Goal: Task Accomplishment & Management: Complete application form

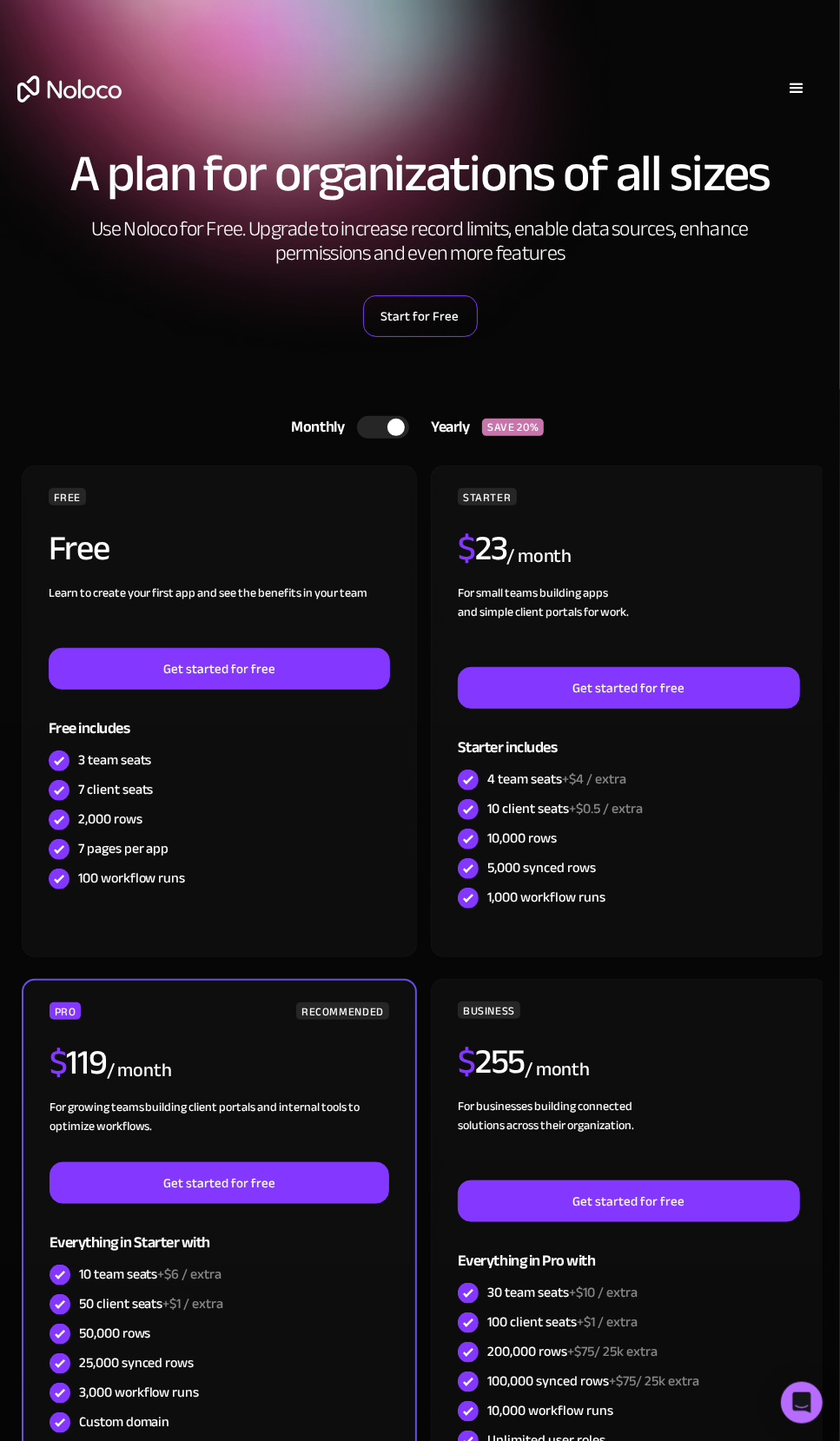
drag, startPoint x: 0, startPoint y: 0, endPoint x: 407, endPoint y: 310, distance: 511.6
click at [407, 310] on link "Start for Free" at bounding box center [420, 316] width 114 height 42
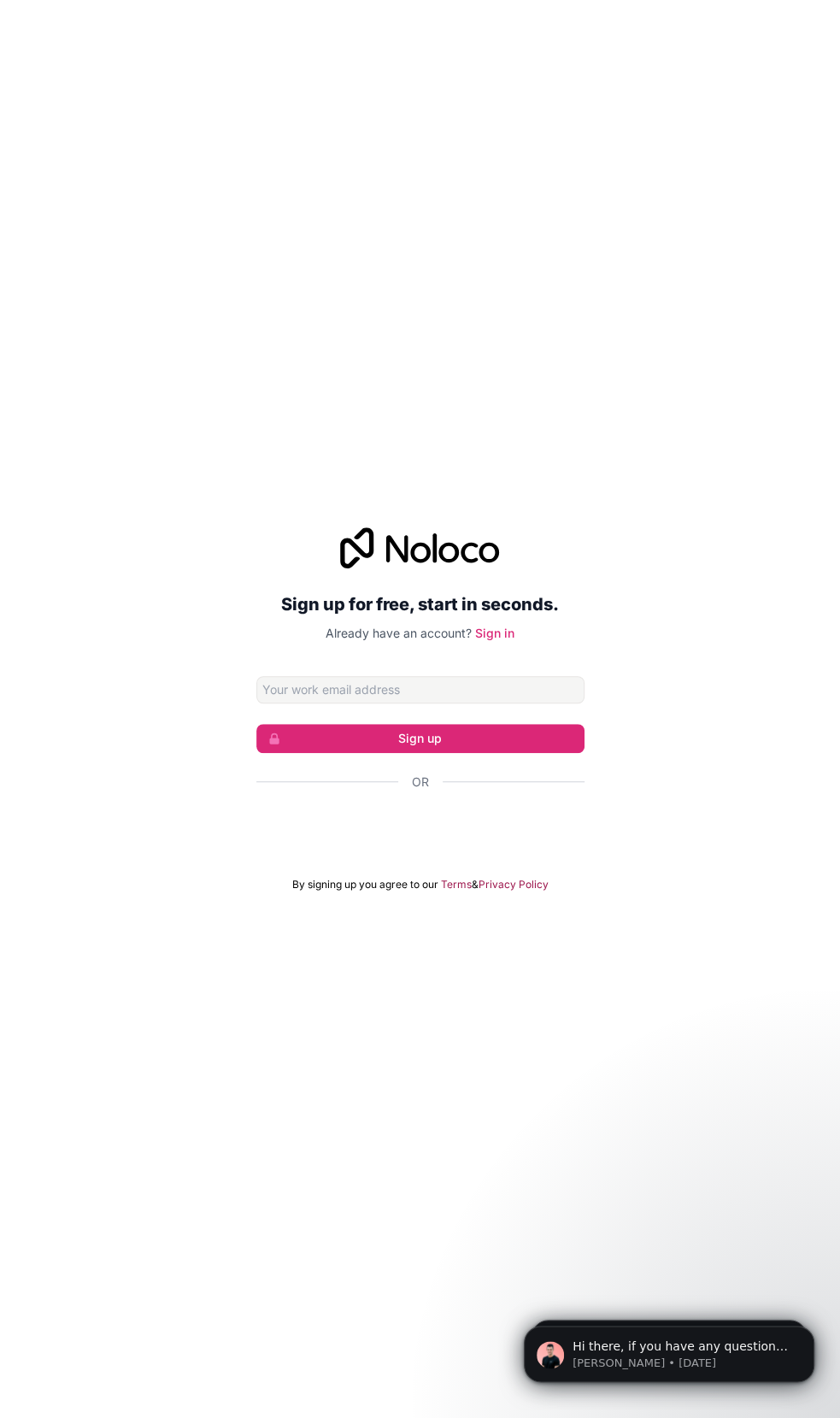
click at [396, 696] on input "Email address" at bounding box center [420, 689] width 328 height 27
type input "mark@fullblastmarketing.com.au"
click at [436, 724] on button "Sign up" at bounding box center [420, 738] width 328 height 29
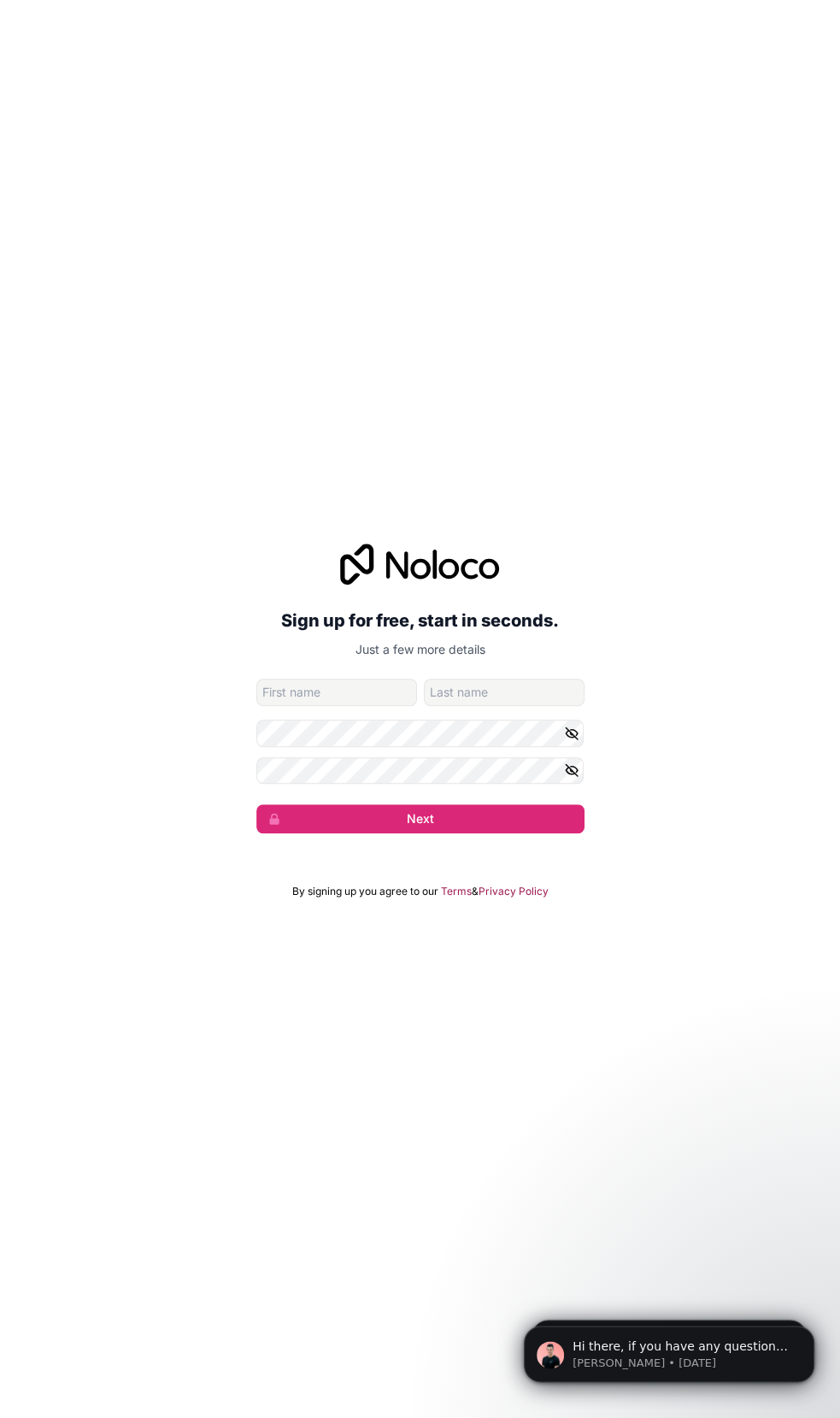
click at [363, 679] on input "given-name" at bounding box center [336, 692] width 160 height 27
type input "Mark"
type input "Koronczyk"
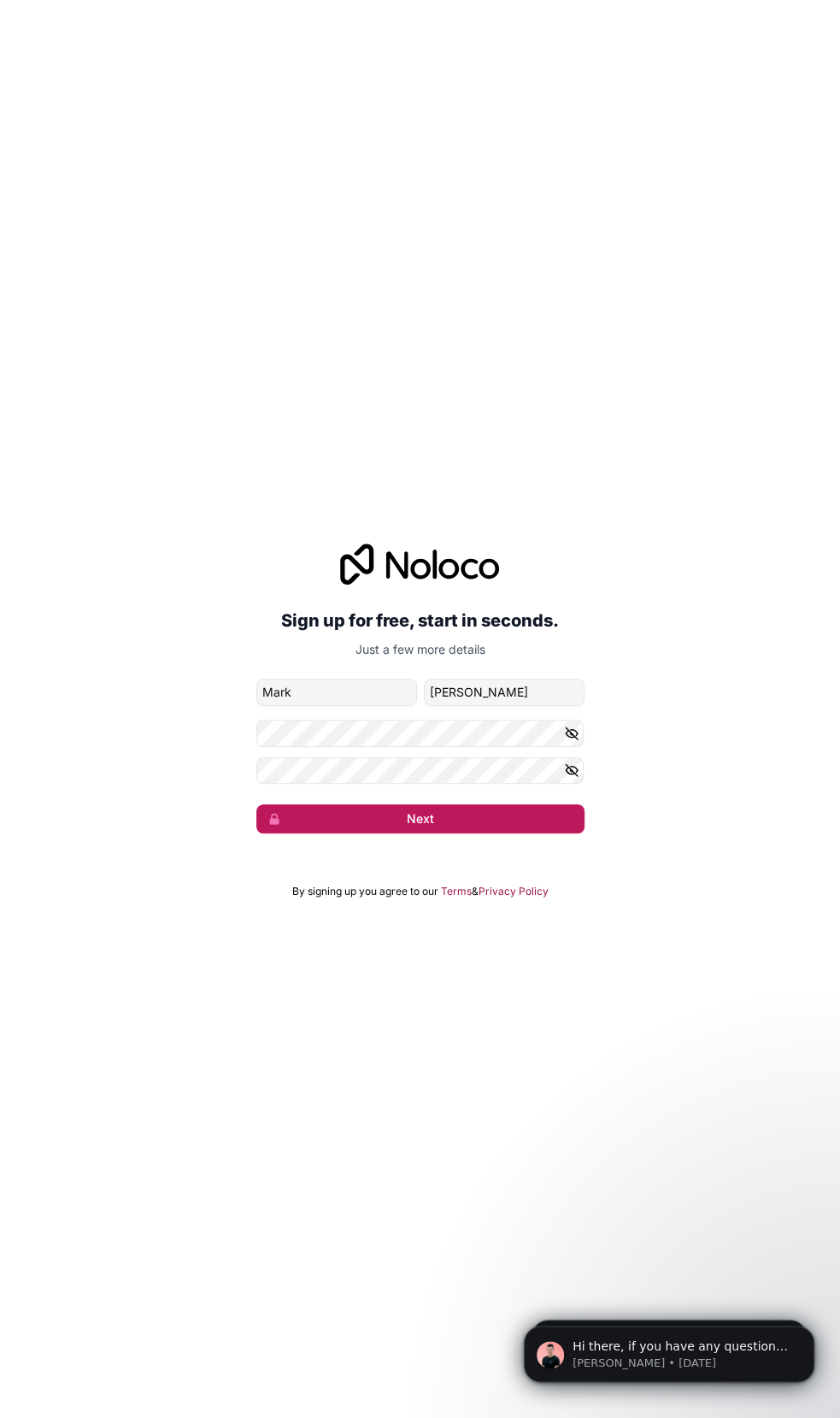
click at [398, 822] on button "Next" at bounding box center [420, 819] width 328 height 29
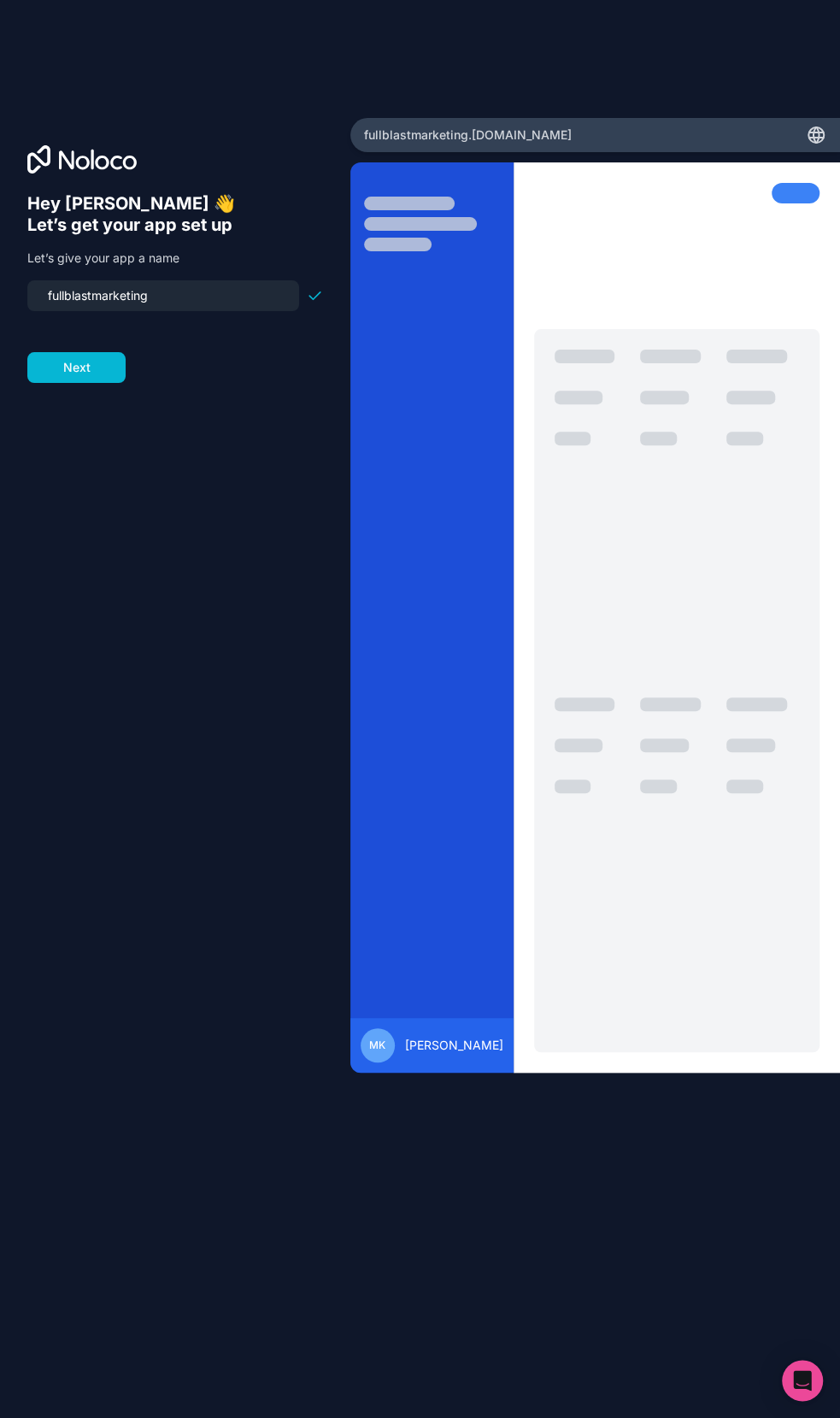
drag, startPoint x: 187, startPoint y: 296, endPoint x: 34, endPoint y: 309, distance: 153.6
click at [34, 309] on div "fullblastmarketing" at bounding box center [162, 296] width 272 height 31
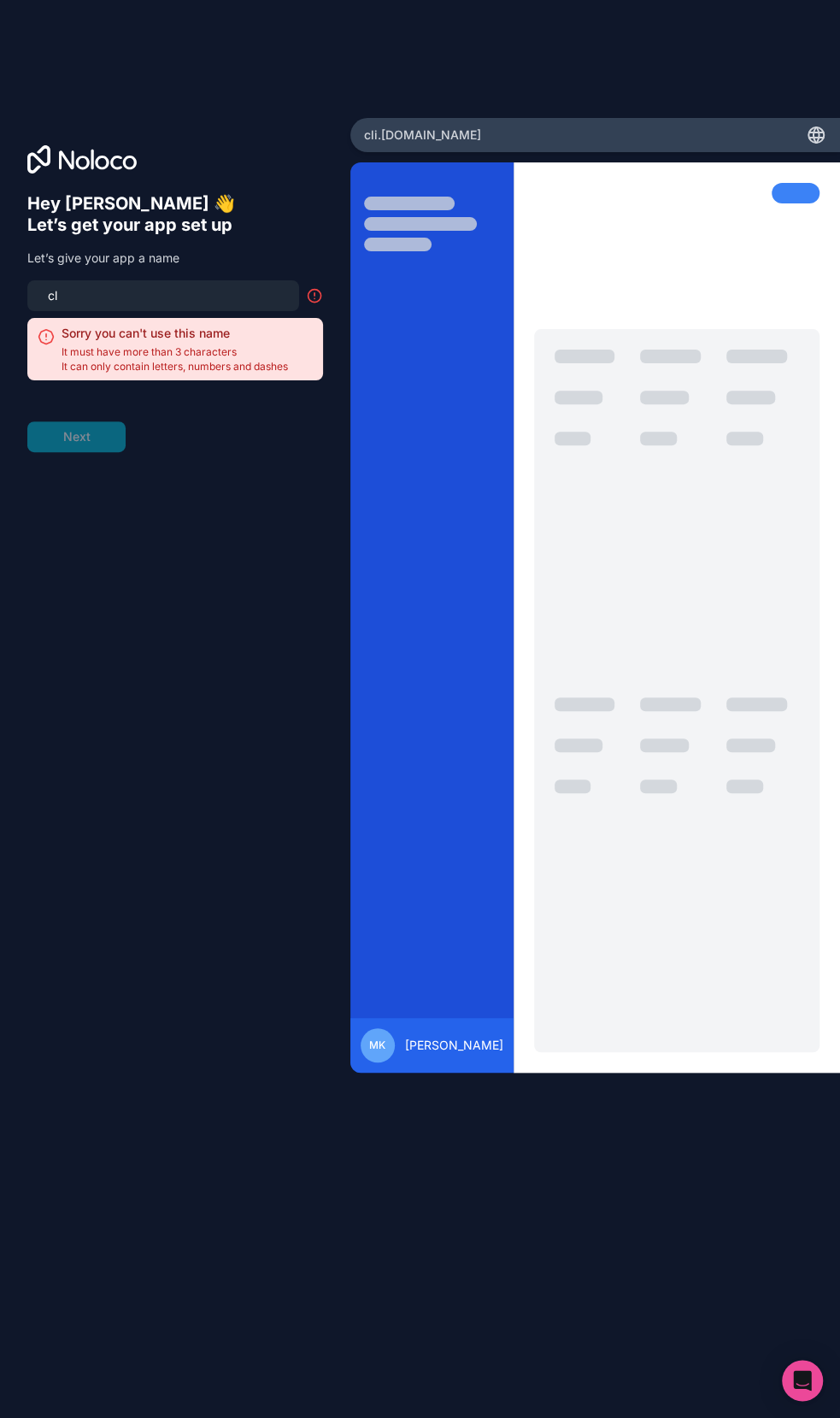
type input "c"
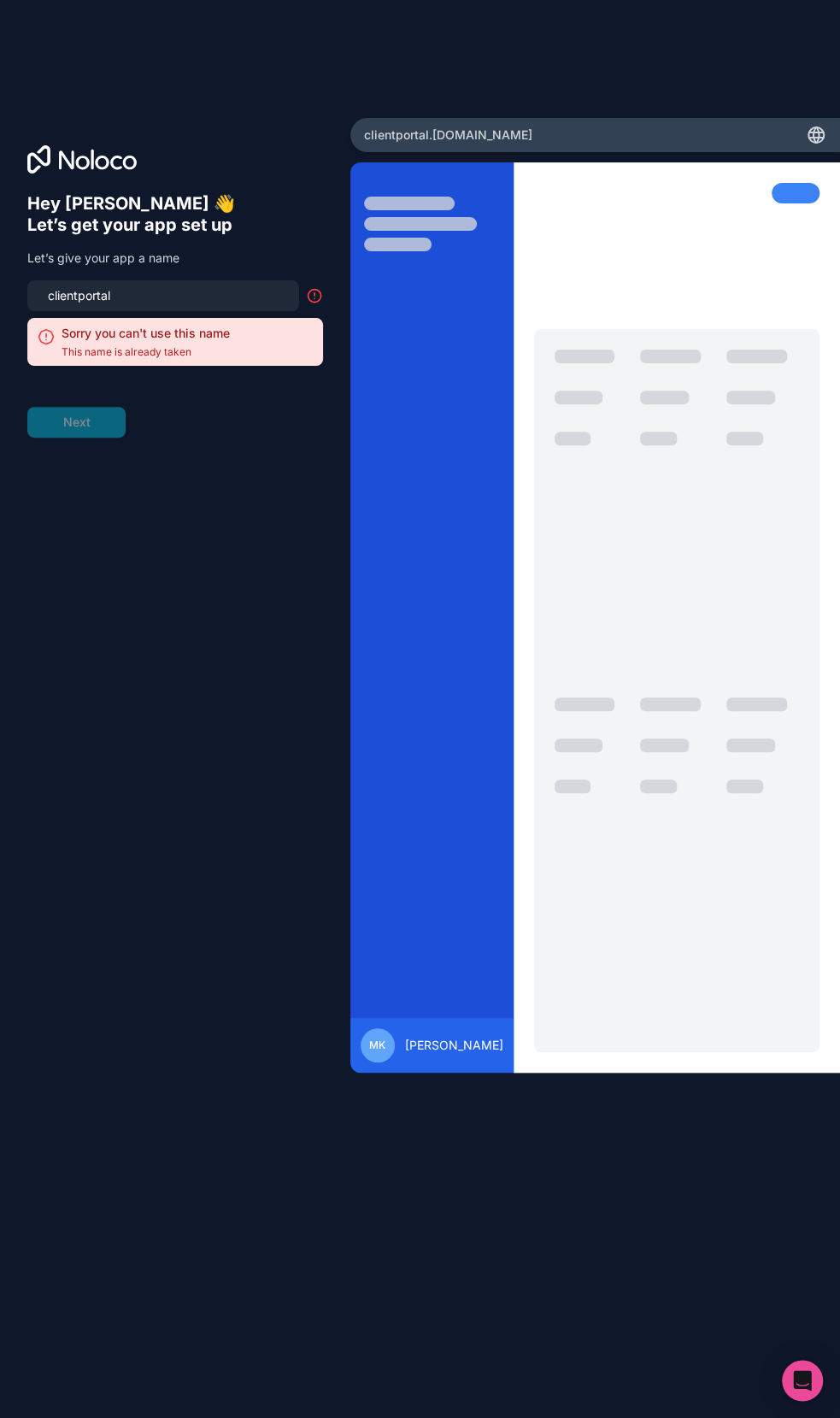
click at [59, 309] on div "clientportal" at bounding box center [162, 296] width 272 height 31
click at [53, 293] on input "clientportal" at bounding box center [163, 296] width 252 height 24
click at [47, 297] on input "clientportal" at bounding box center [163, 296] width 252 height 24
click at [315, 293] on icon at bounding box center [315, 294] width 0 height 3
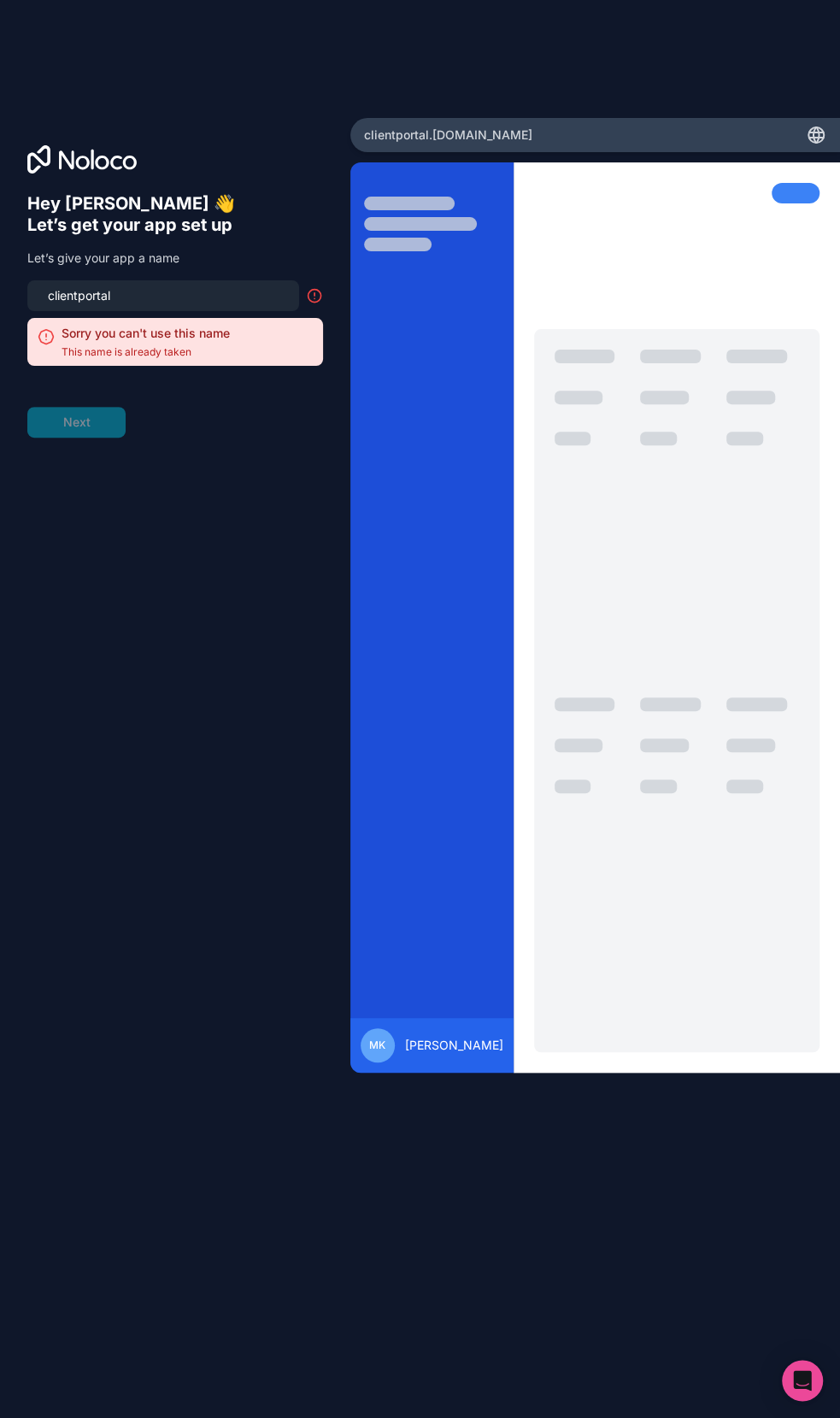
click at [230, 293] on input "clientportal" at bounding box center [163, 296] width 252 height 24
drag, startPoint x: 230, startPoint y: 293, endPoint x: 60, endPoint y: 273, distance: 171.2
click at [60, 273] on div "Hey Mark 👋 Let’s get your app set up Let’s give your app a name clientportal So…" at bounding box center [175, 315] width 296 height 245
click at [123, 281] on div "clientportal" at bounding box center [162, 296] width 272 height 31
drag, startPoint x: 136, startPoint y: 299, endPoint x: 34, endPoint y: 299, distance: 102.0
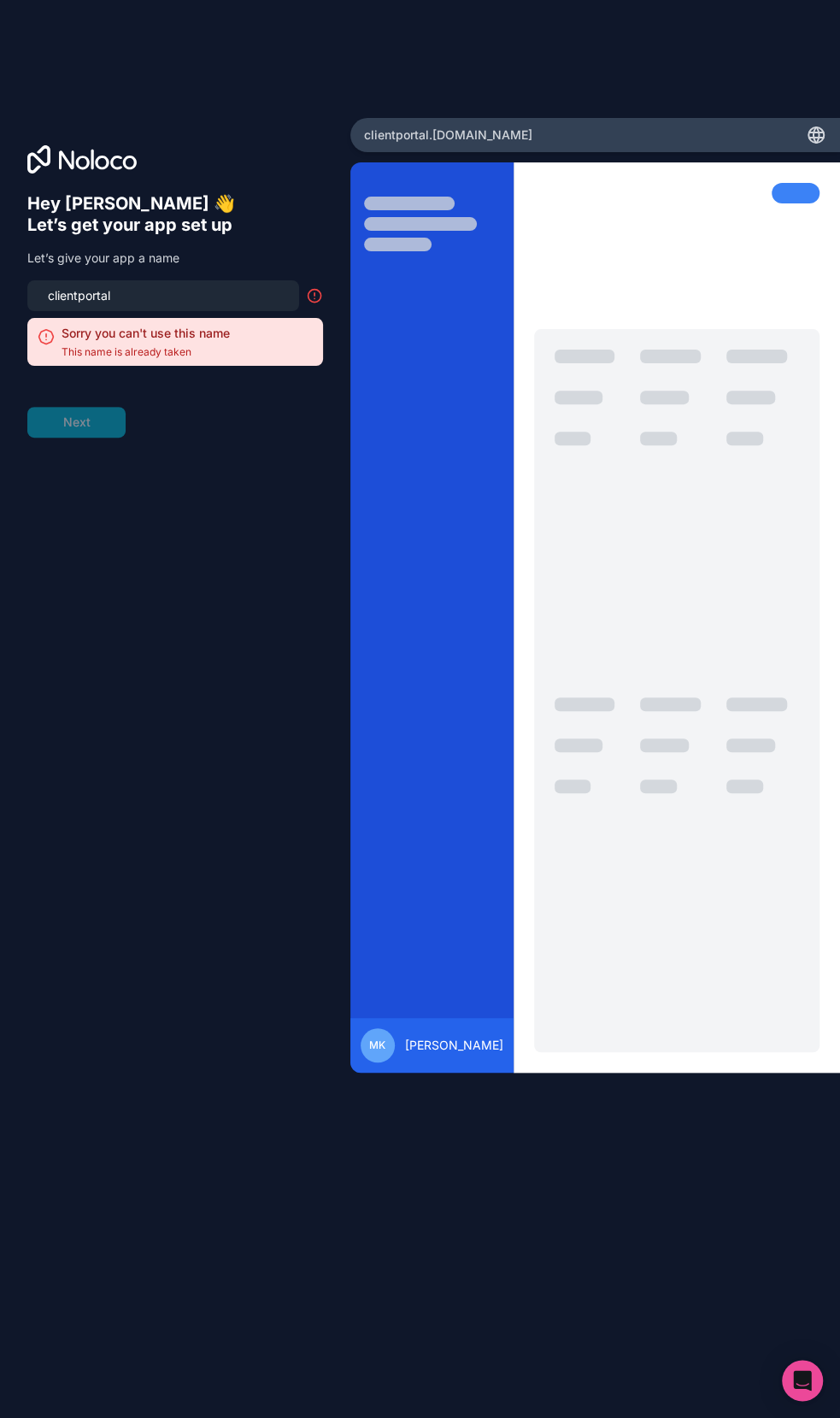
click at [34, 299] on div "clientportal" at bounding box center [162, 296] width 272 height 31
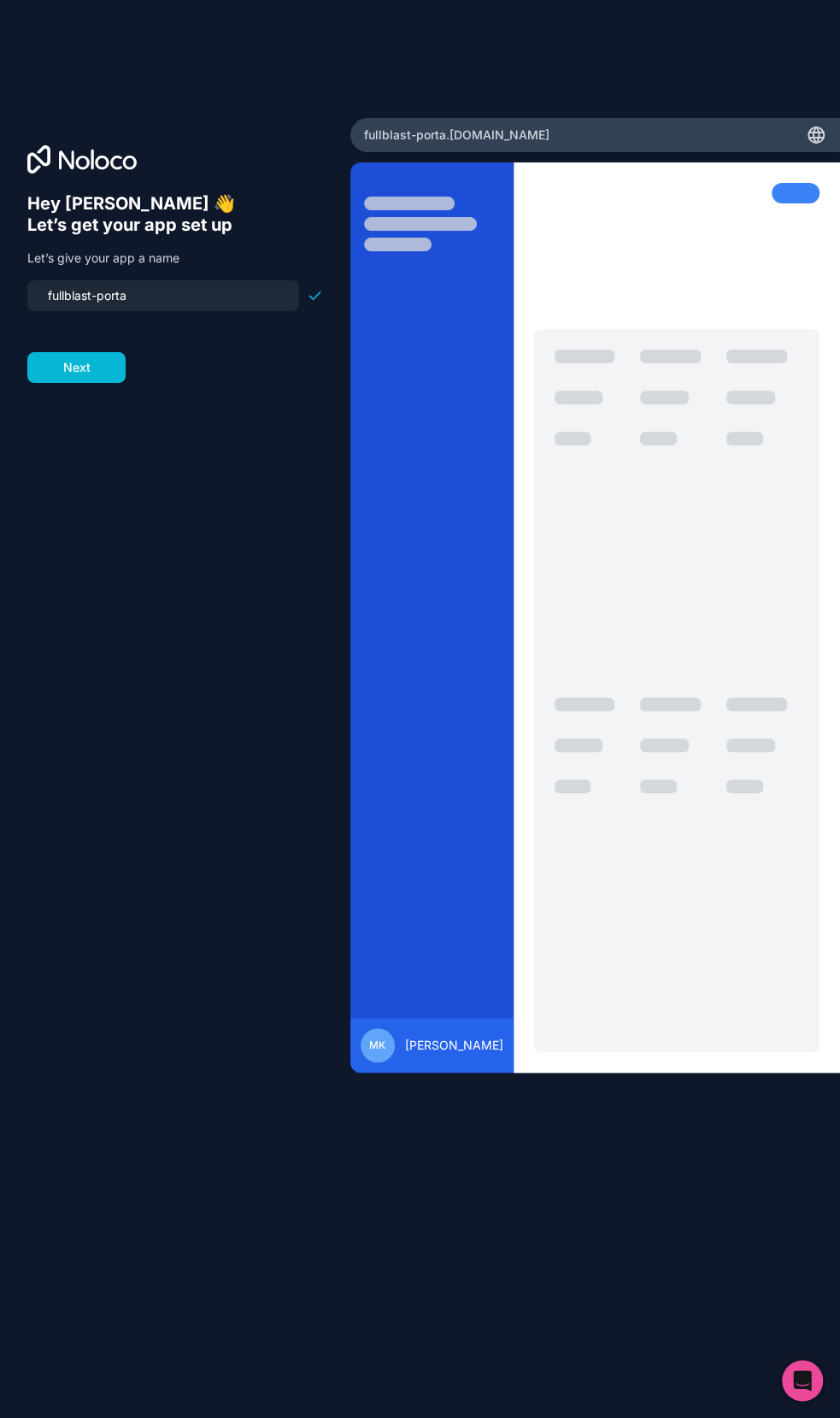
type input "fullblast-portal"
click at [80, 370] on button "Next" at bounding box center [76, 368] width 98 height 31
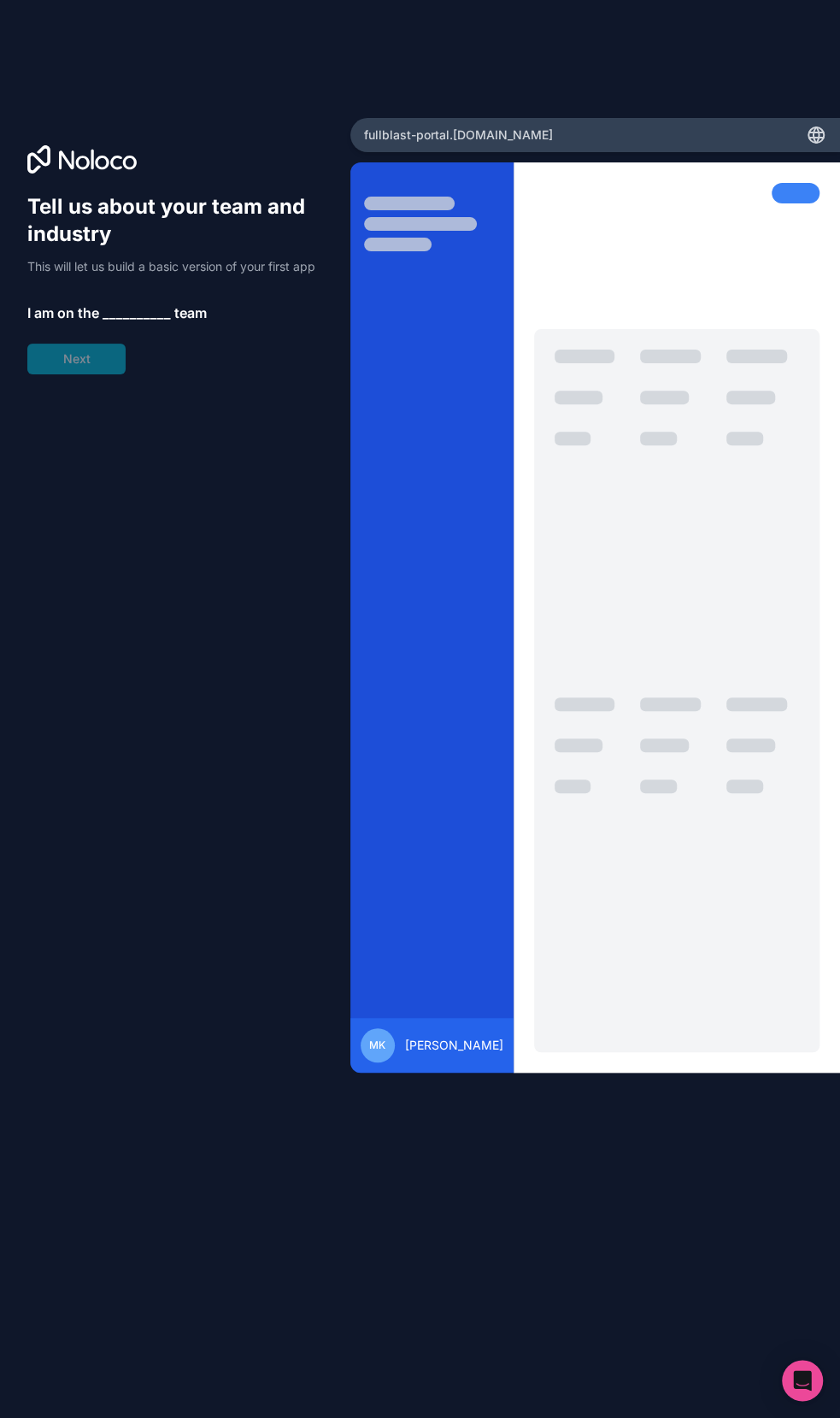
click at [134, 305] on span "__________" at bounding box center [136, 312] width 68 height 20
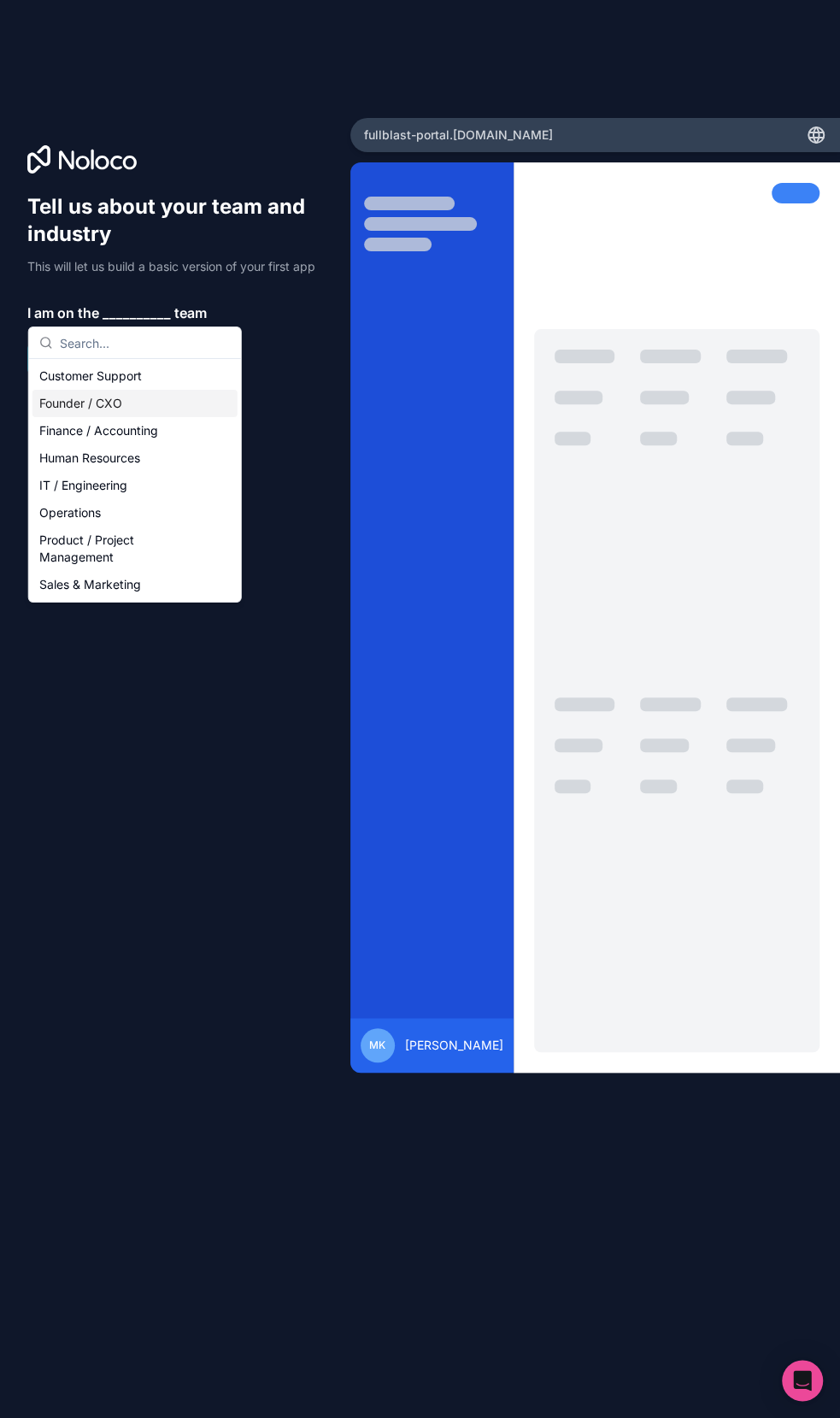
click at [103, 400] on div "Founder / CXO" at bounding box center [135, 403] width 205 height 27
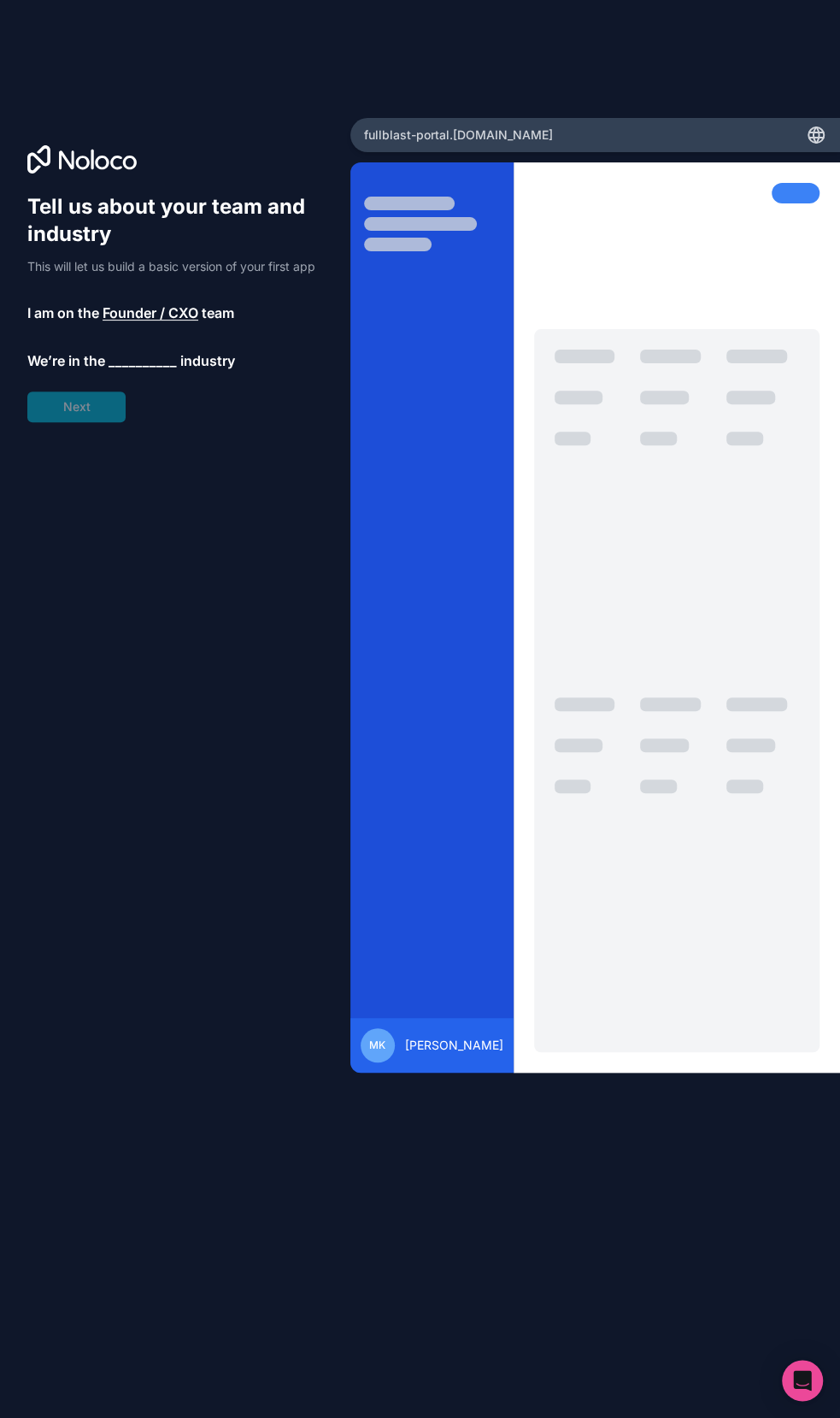
click at [136, 354] on span "__________" at bounding box center [142, 360] width 68 height 20
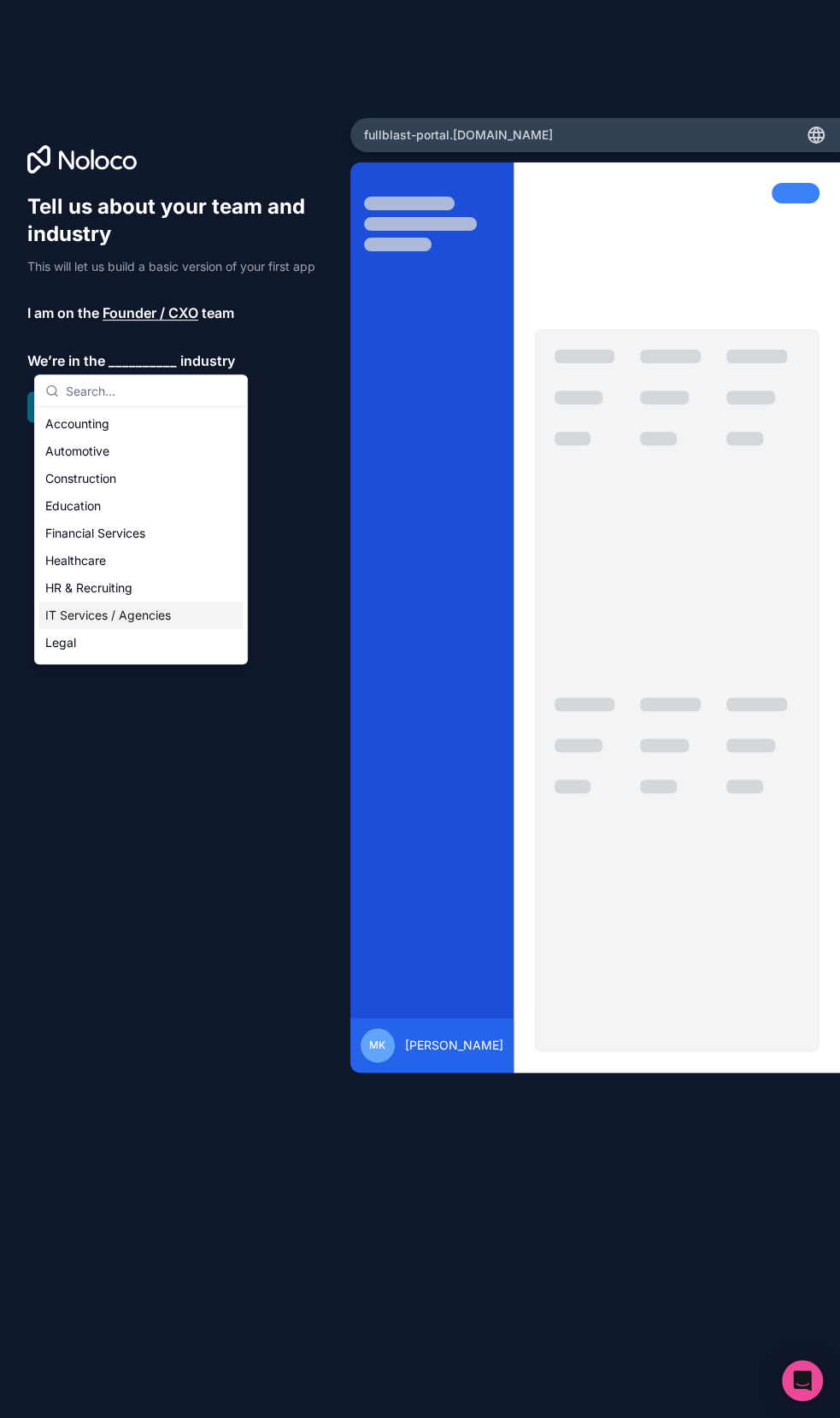
click at [137, 602] on div "IT Services / Agencies" at bounding box center [141, 615] width 205 height 27
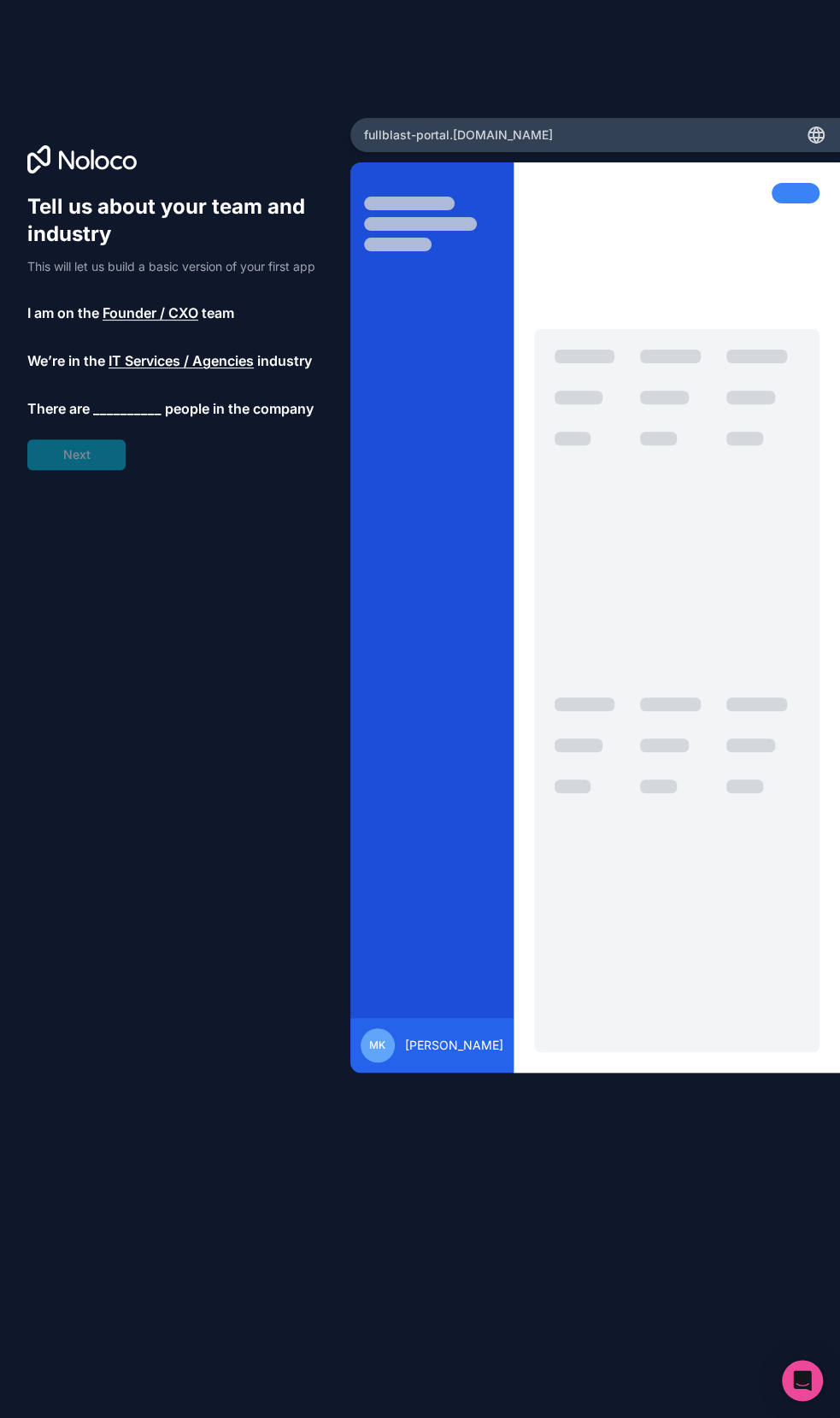
click at [140, 408] on span "__________" at bounding box center [127, 408] width 68 height 20
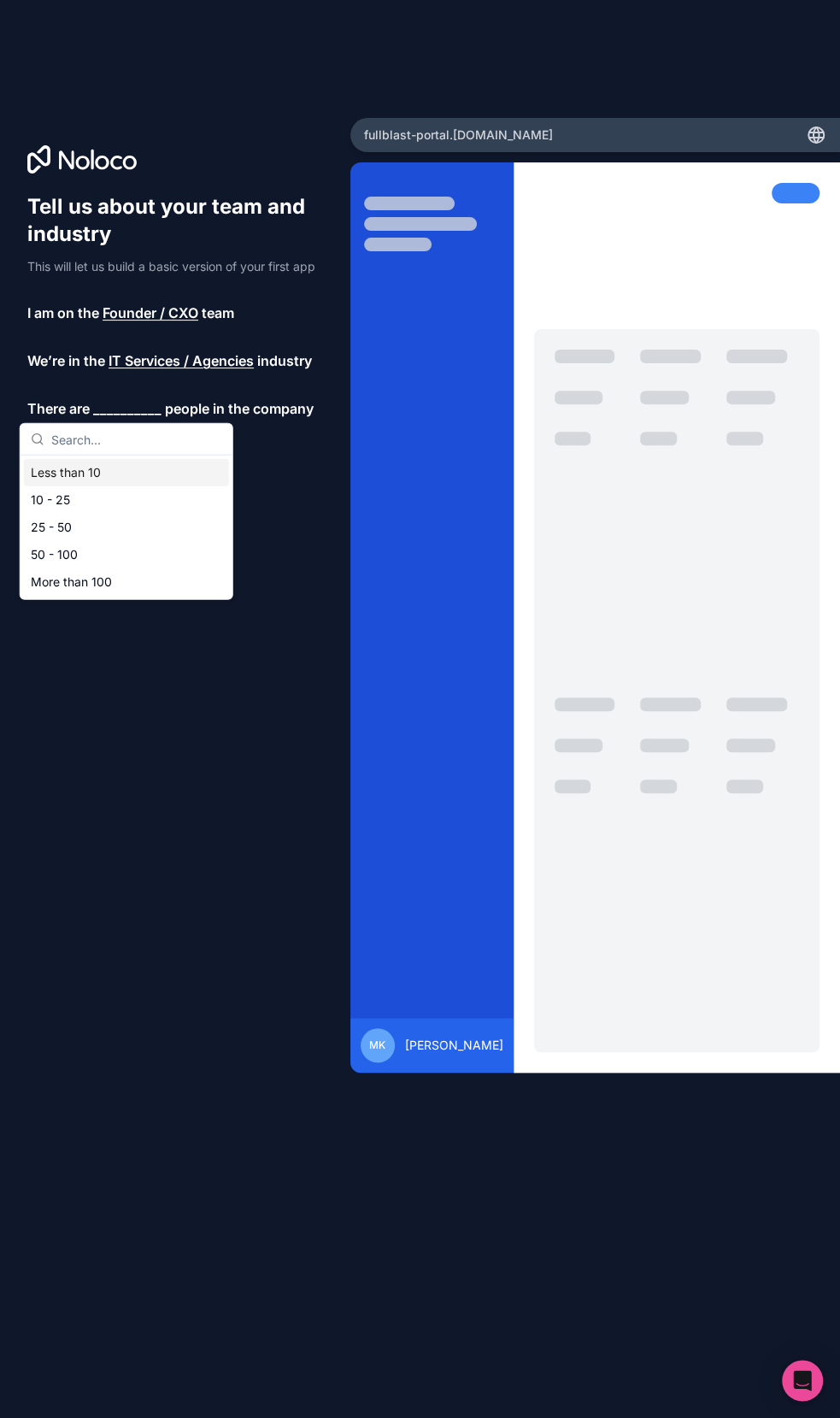
click at [102, 467] on div "Less than 10" at bounding box center [127, 472] width 205 height 27
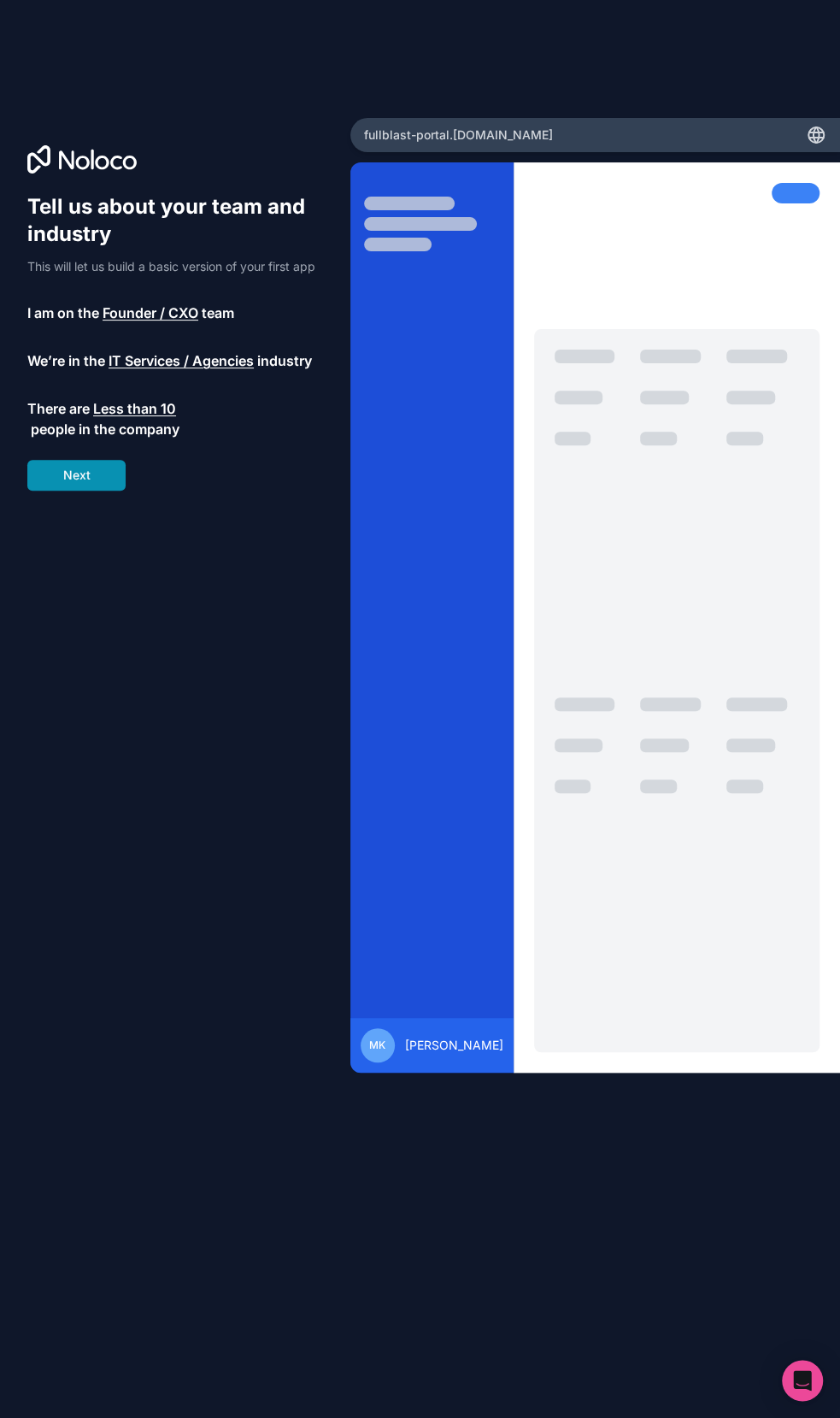
click at [86, 471] on button "Next" at bounding box center [76, 475] width 98 height 31
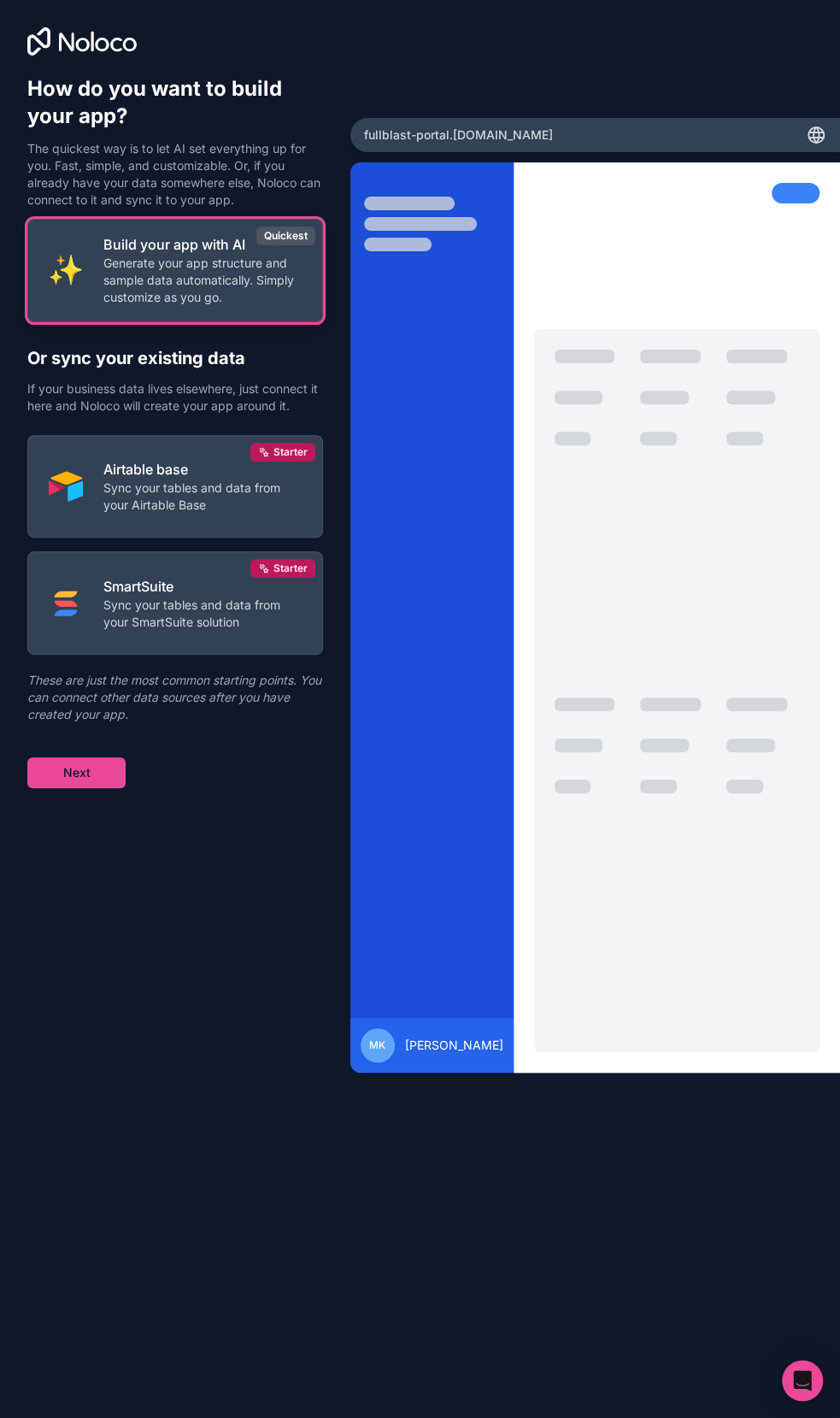
click at [220, 290] on p "Generate your app structure and sample data automatically. Simply customize as …" at bounding box center [203, 279] width 199 height 51
click at [77, 765] on button "Next" at bounding box center [76, 773] width 98 height 31
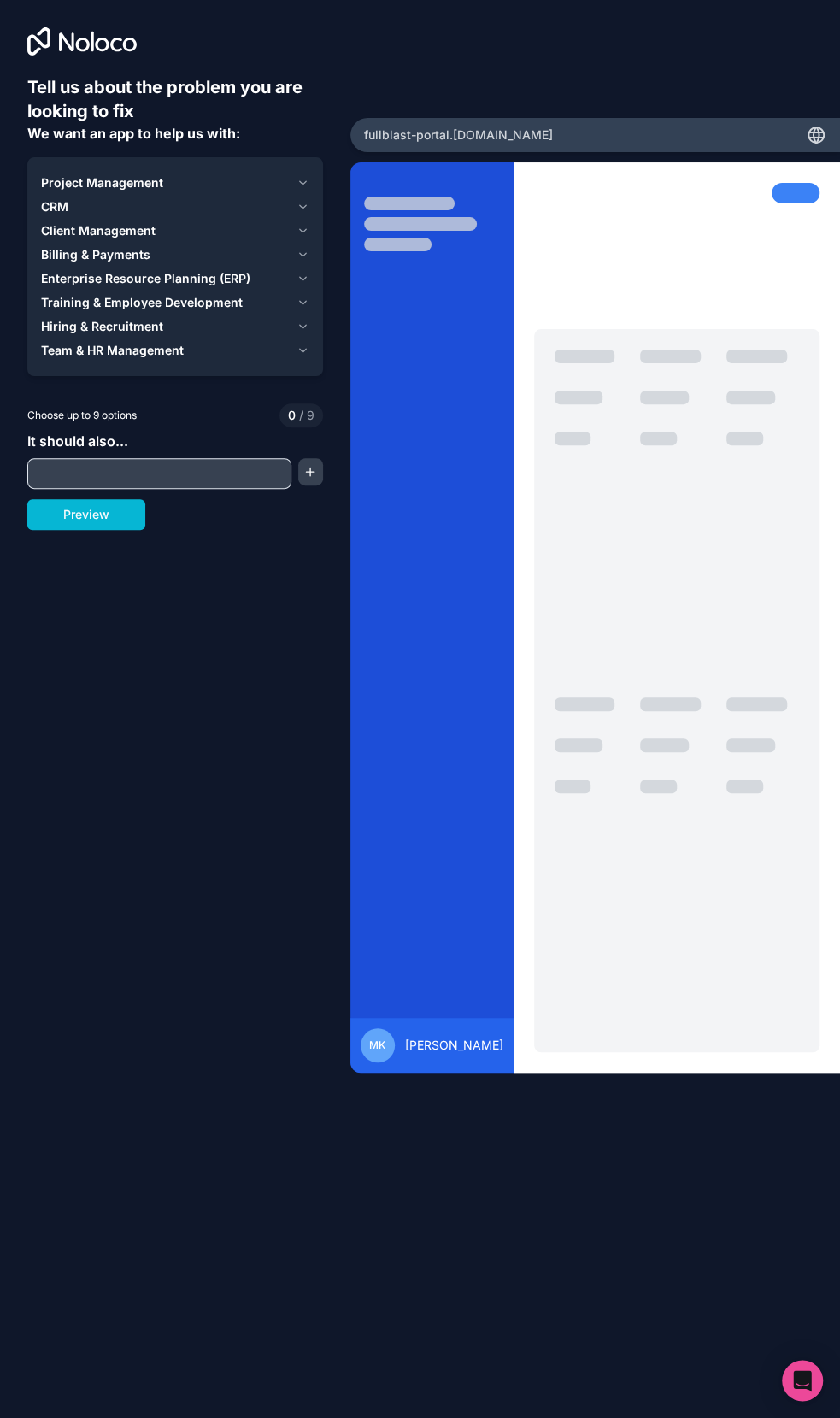
click at [294, 226] on button "Client Management" at bounding box center [176, 230] width 269 height 24
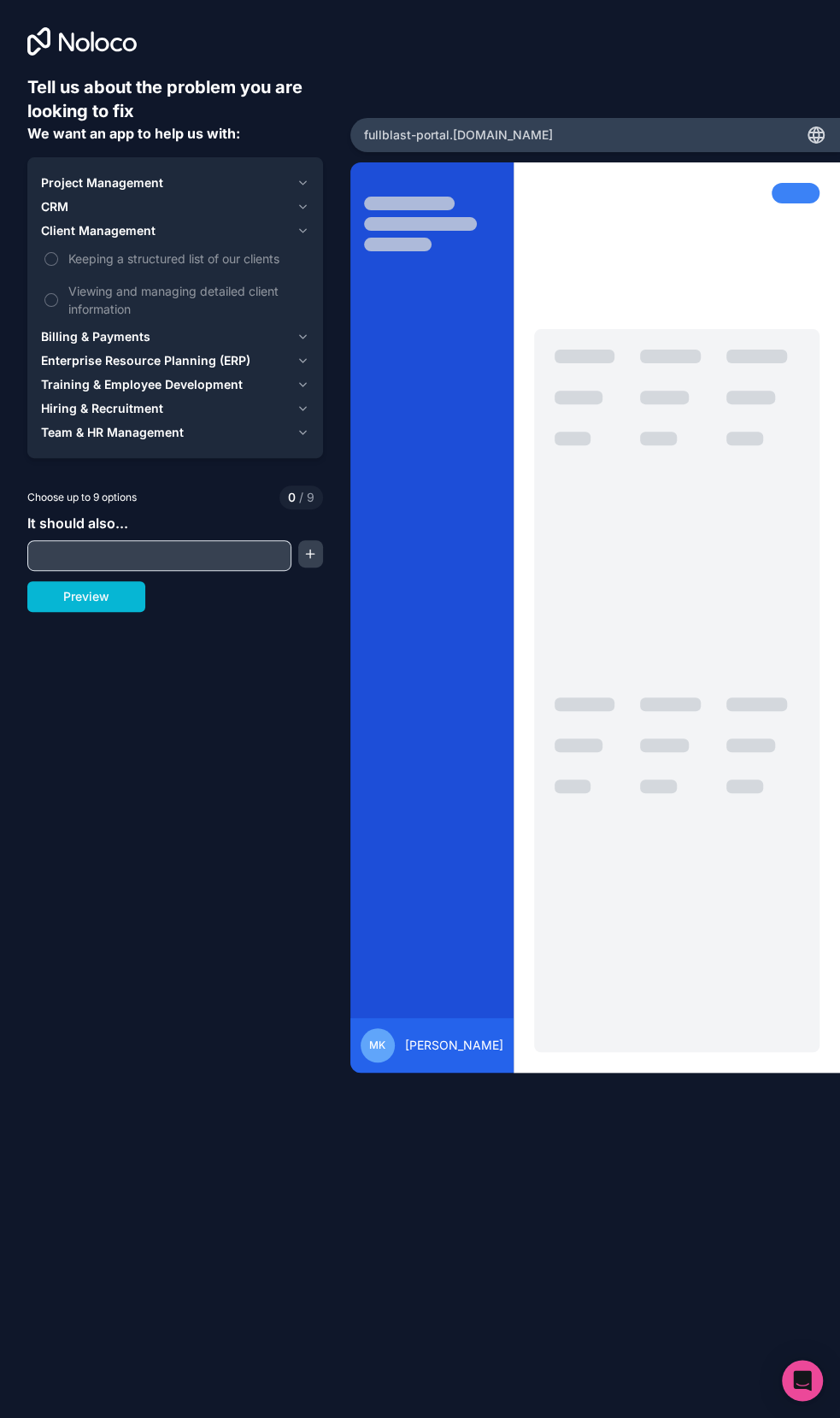
click at [300, 230] on icon "button" at bounding box center [302, 231] width 6 height 4
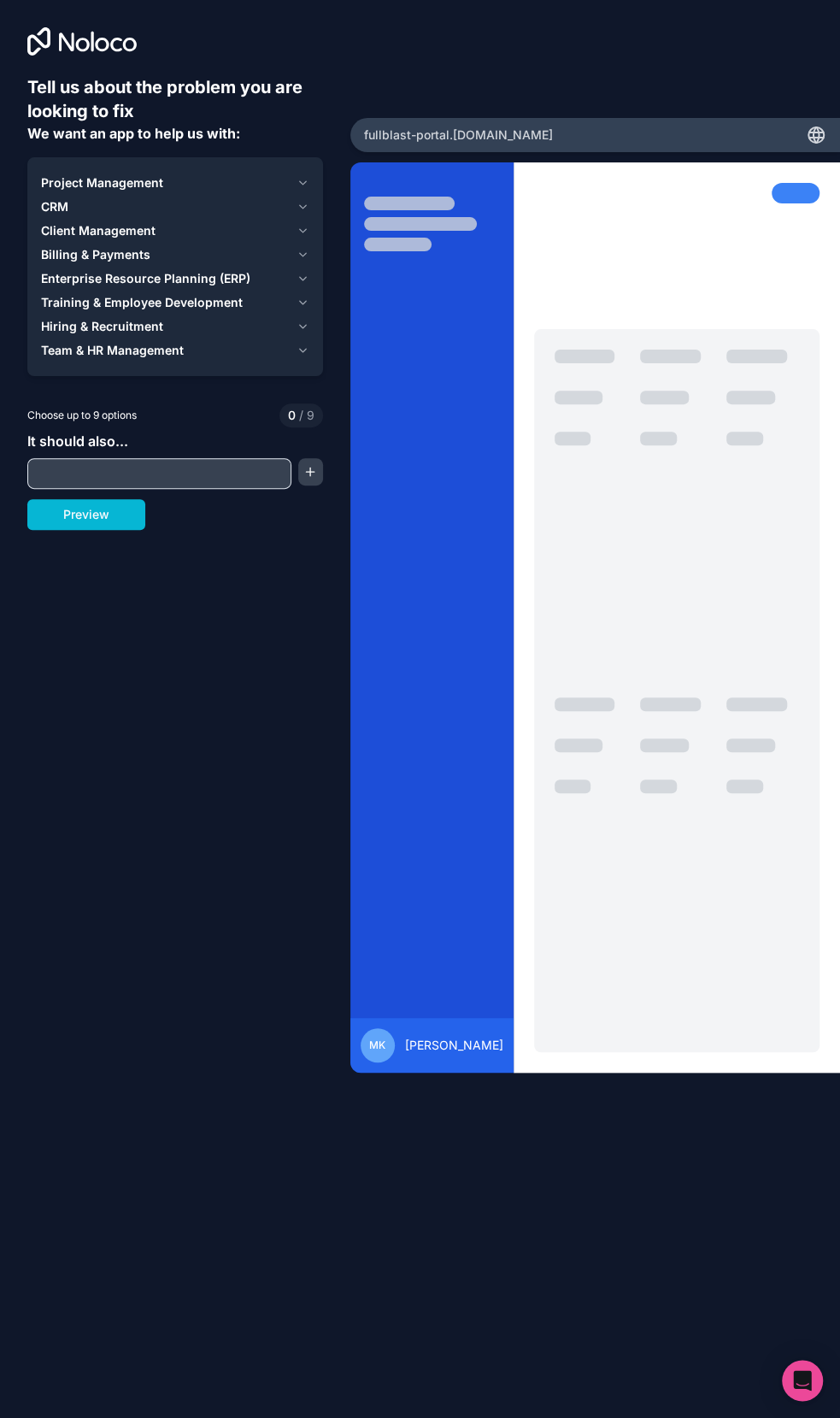
click at [300, 183] on icon "button" at bounding box center [302, 182] width 12 height 13
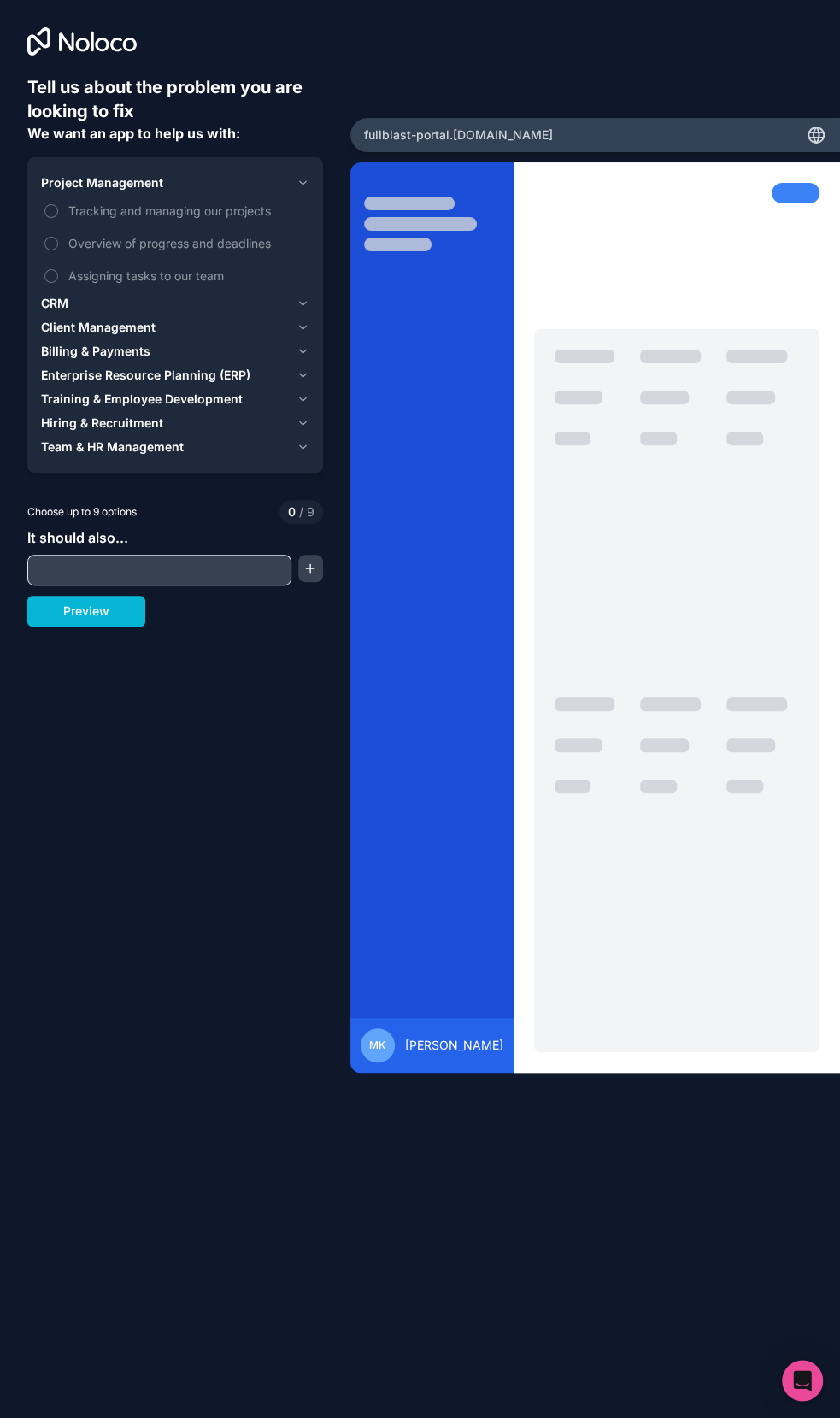
click at [300, 447] on icon "button" at bounding box center [302, 446] width 12 height 13
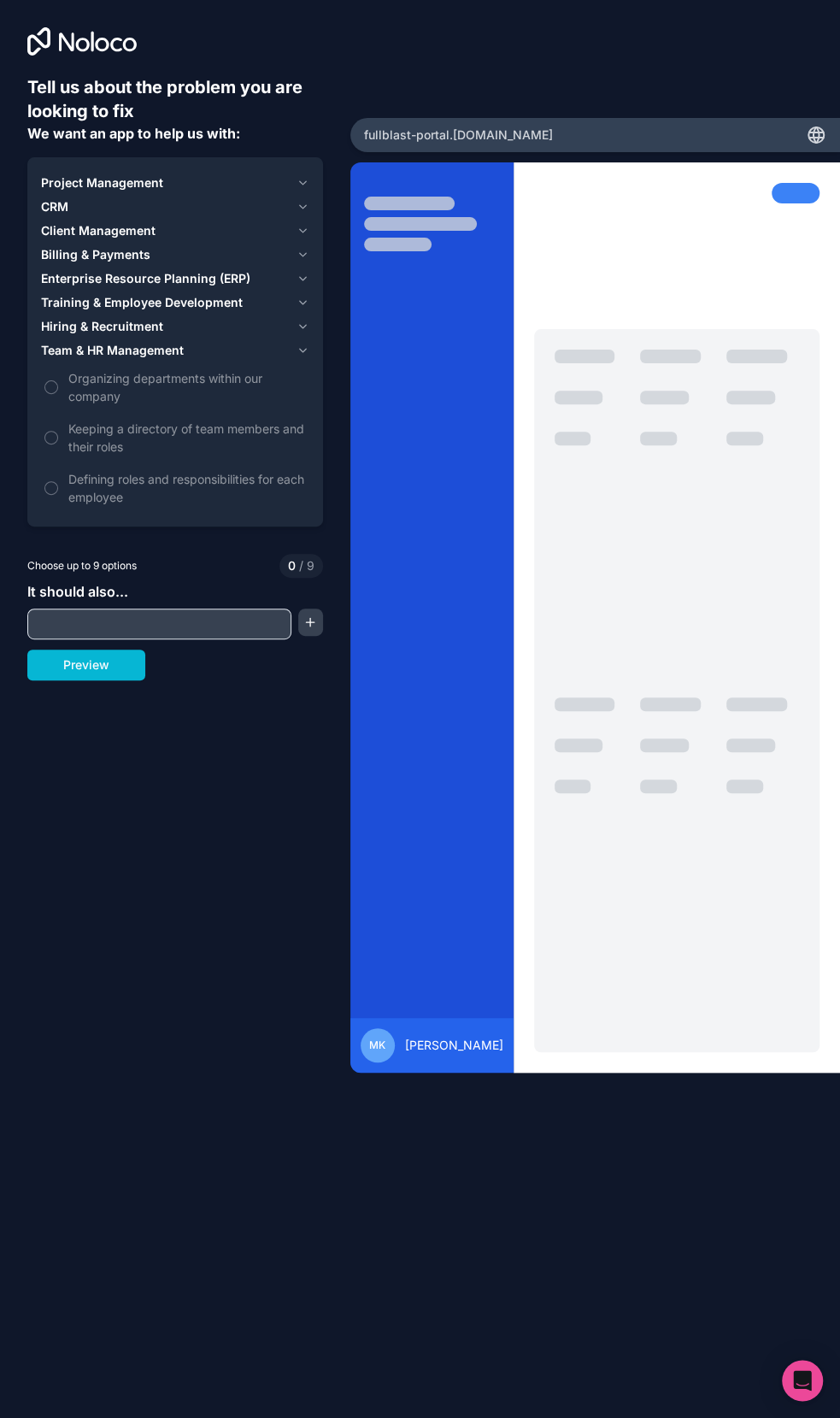
click at [195, 176] on div "Project Management" at bounding box center [165, 183] width 249 height 17
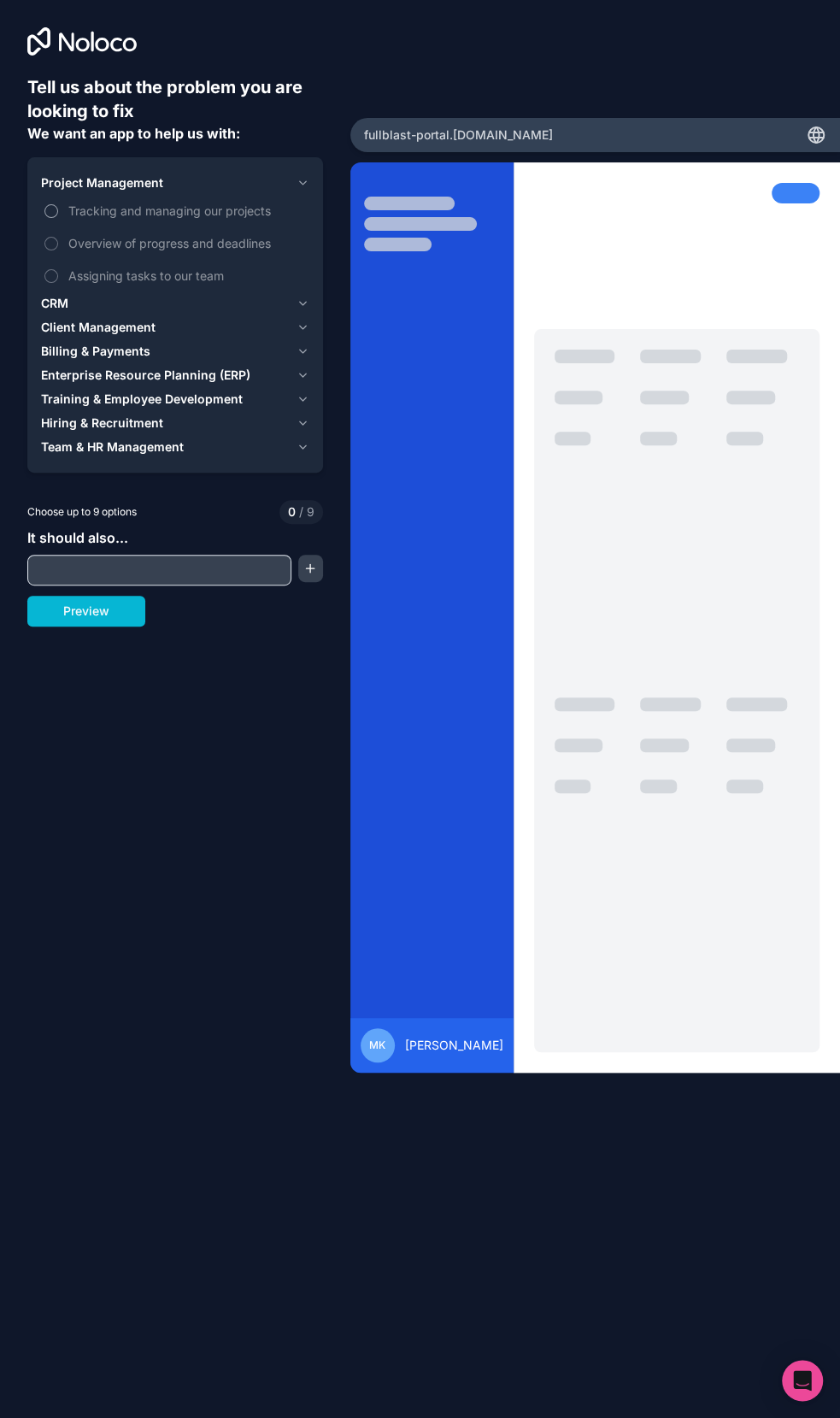
click at [195, 207] on span "Tracking and managing our projects" at bounding box center [186, 210] width 237 height 18
click at [59, 207] on button "Tracking and managing our projects" at bounding box center [51, 211] width 13 height 13
click at [199, 250] on span "Overview of progress and deadlines" at bounding box center [186, 243] width 237 height 18
click at [59, 250] on button "Overview of progress and deadlines" at bounding box center [51, 244] width 13 height 13
click at [199, 273] on span "Assigning tasks to our team" at bounding box center [186, 276] width 237 height 18
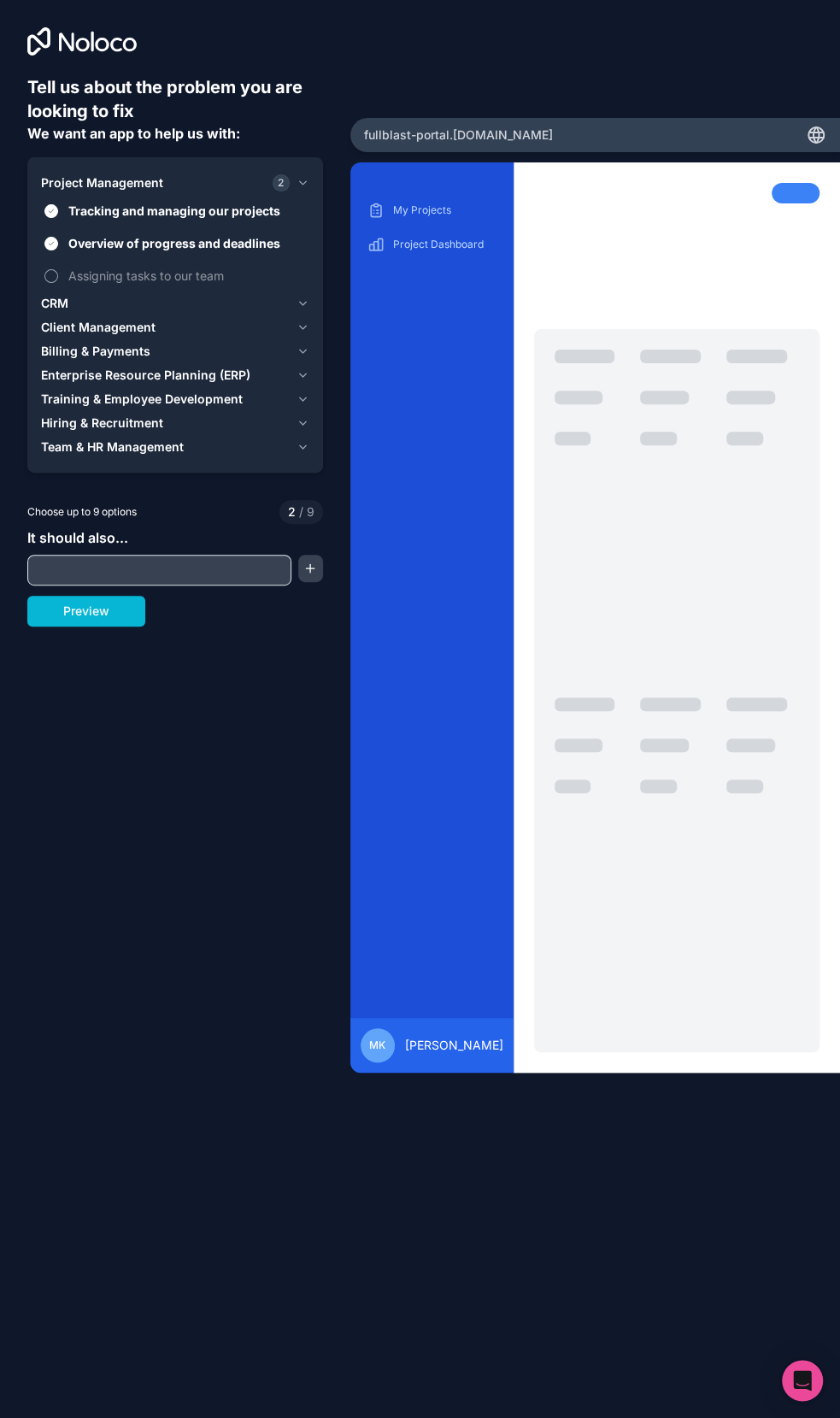
click at [59, 273] on button "Assigning tasks to our team" at bounding box center [51, 276] width 13 height 13
click at [307, 300] on icon "button" at bounding box center [302, 303] width 12 height 13
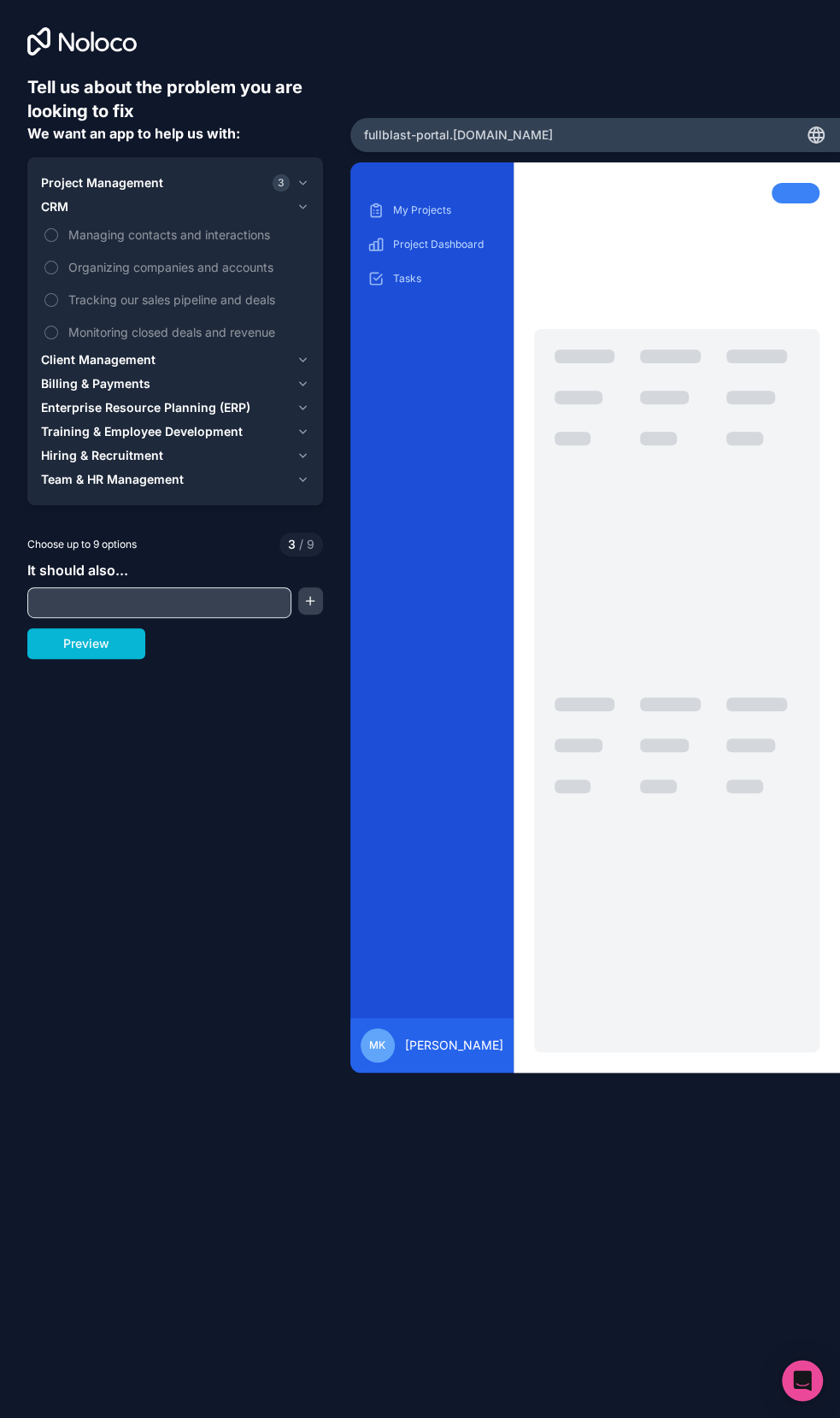
click at [150, 352] on span "Client Management" at bounding box center [98, 360] width 114 height 17
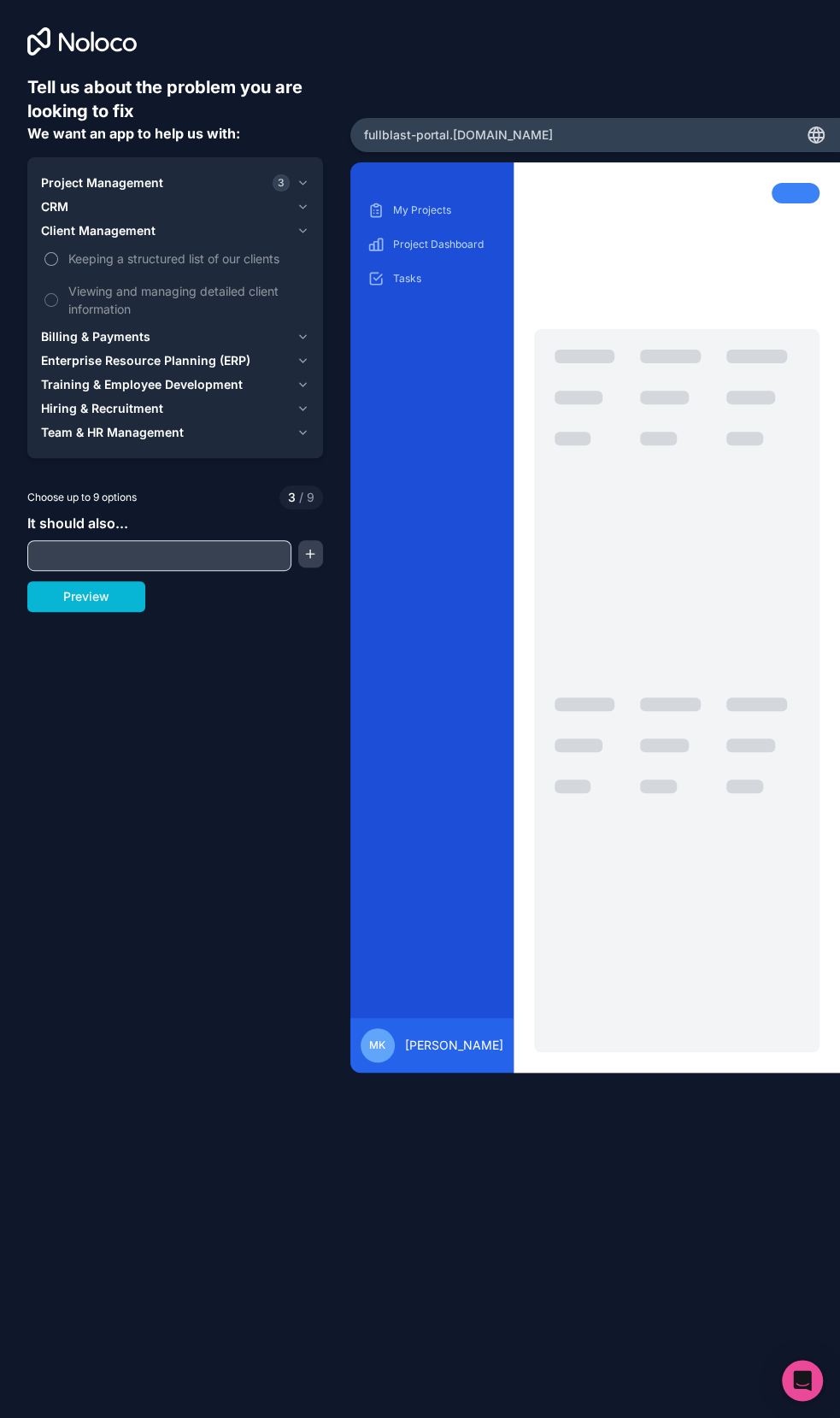
click at [143, 262] on span "Keeping a structured list of our clients" at bounding box center [186, 258] width 237 height 18
click at [59, 262] on button "Keeping a structured list of our clients" at bounding box center [51, 259] width 13 height 13
click at [147, 293] on span "Viewing and managing detailed client information" at bounding box center [186, 300] width 237 height 36
click at [59, 293] on button "Viewing and managing detailed client information" at bounding box center [51, 300] width 13 height 13
click at [153, 255] on span "Keeping a structured list of our clients" at bounding box center [186, 258] width 237 height 18
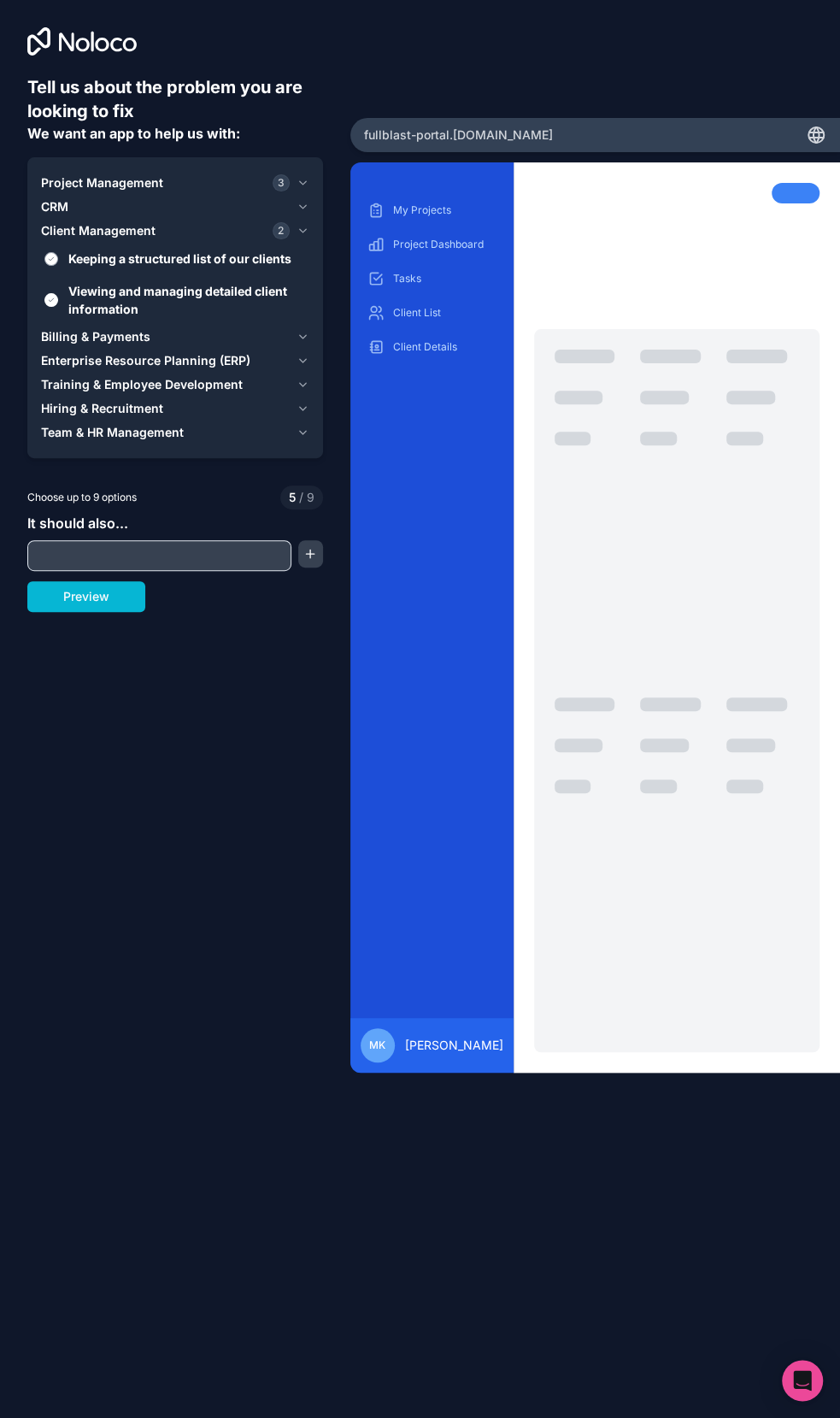
click at [59, 255] on button "Keeping a structured list of our clients" at bounding box center [51, 259] width 13 height 13
click at [152, 282] on span "Viewing and managing detailed client information" at bounding box center [186, 300] width 237 height 36
click at [59, 293] on button "Viewing and managing detailed client information" at bounding box center [51, 300] width 13 height 13
click at [133, 289] on span "Viewing and managing detailed client information" at bounding box center [186, 300] width 237 height 36
click at [59, 293] on button "Viewing and managing detailed client information" at bounding box center [51, 300] width 13 height 13
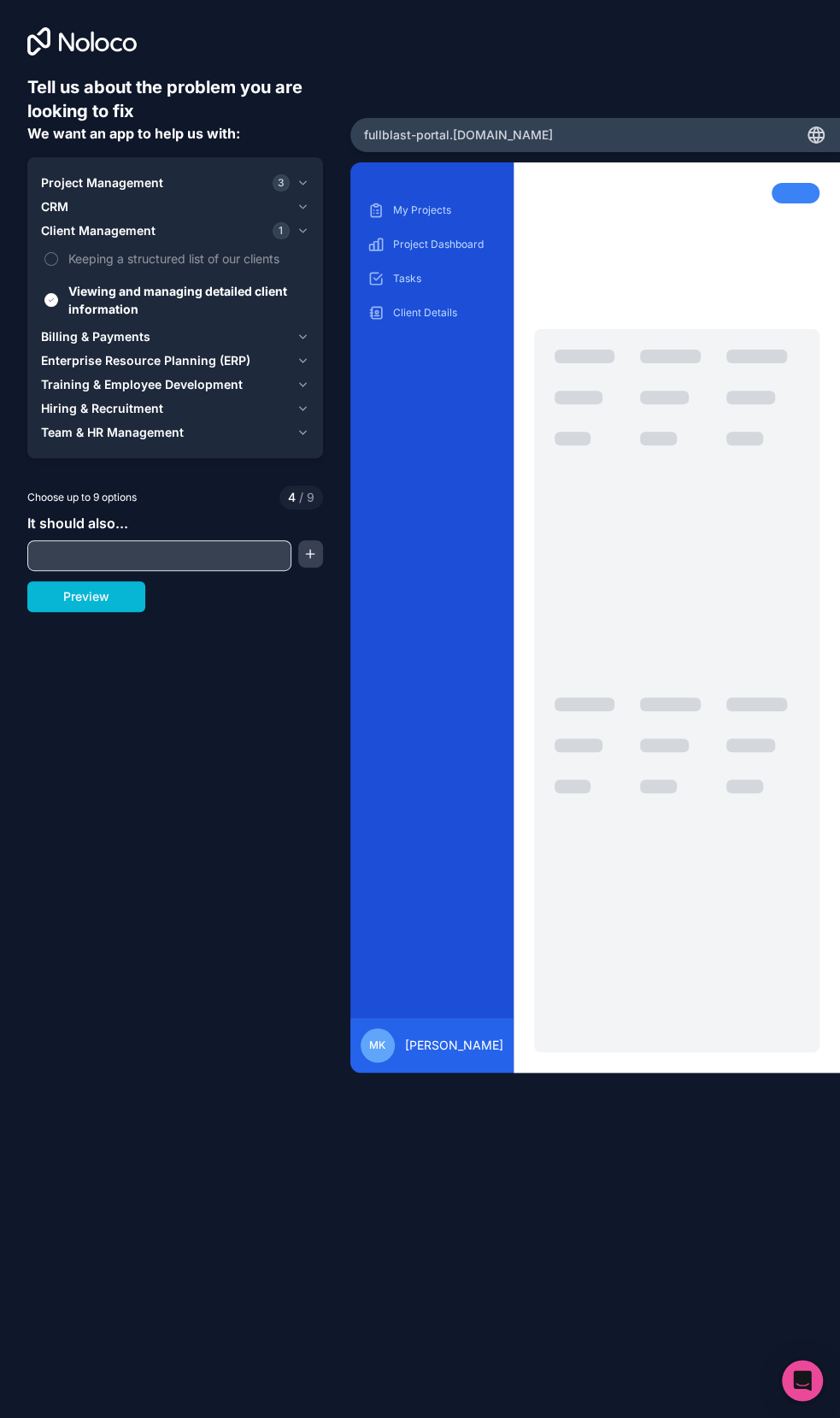
click at [136, 334] on span "Billing & Payments" at bounding box center [96, 337] width 109 height 17
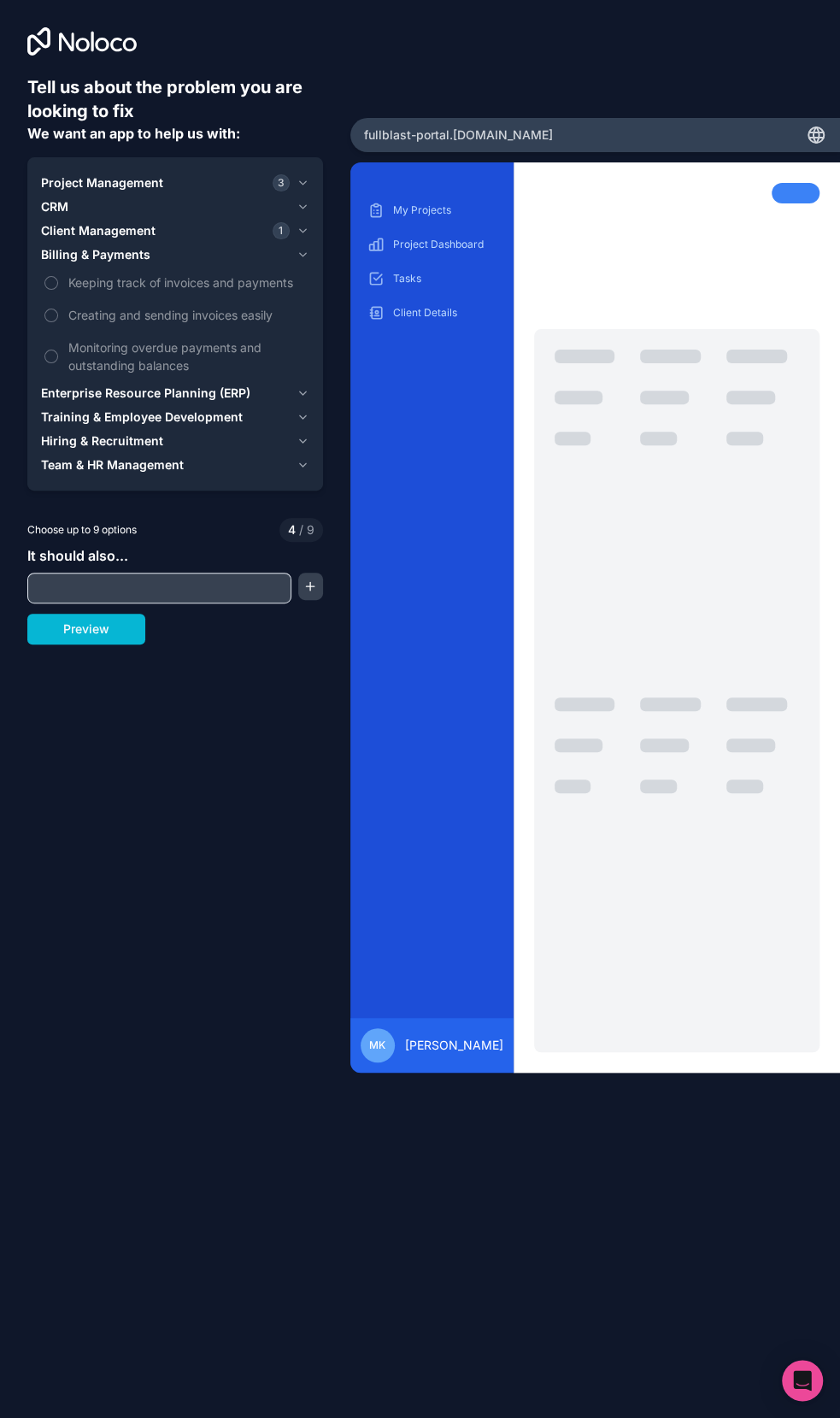
click at [140, 395] on span "Enterprise Resource Planning (ERP)" at bounding box center [146, 394] width 209 height 17
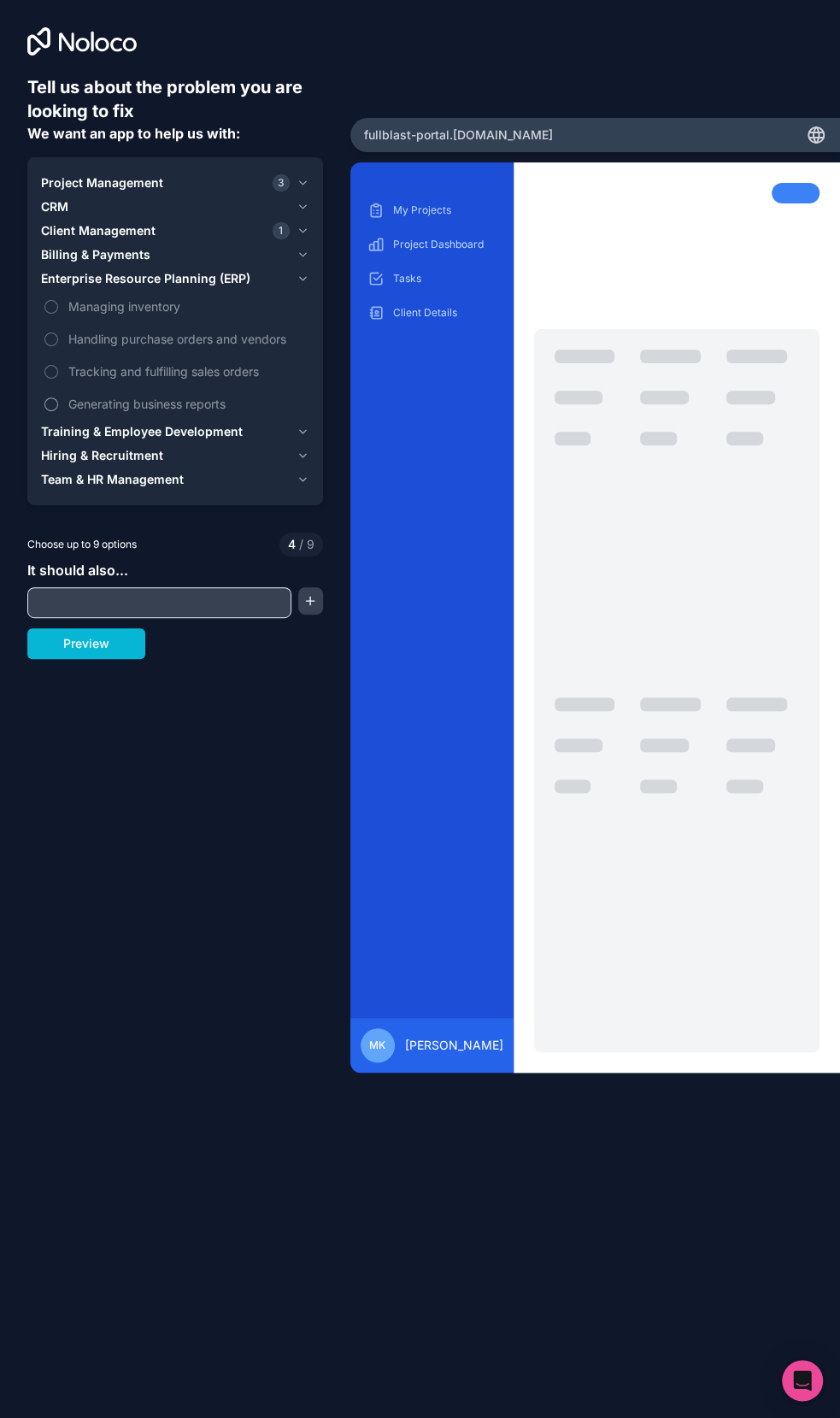
click at [162, 407] on span "Generating business reports" at bounding box center [186, 403] width 237 height 18
click at [59, 407] on button "Generating business reports" at bounding box center [51, 404] width 13 height 13
click at [162, 405] on span "Generating business reports" at bounding box center [186, 403] width 237 height 18
click at [59, 405] on button "Generating business reports" at bounding box center [51, 404] width 13 height 13
click at [171, 421] on button "Training & Employee Development" at bounding box center [176, 431] width 269 height 24
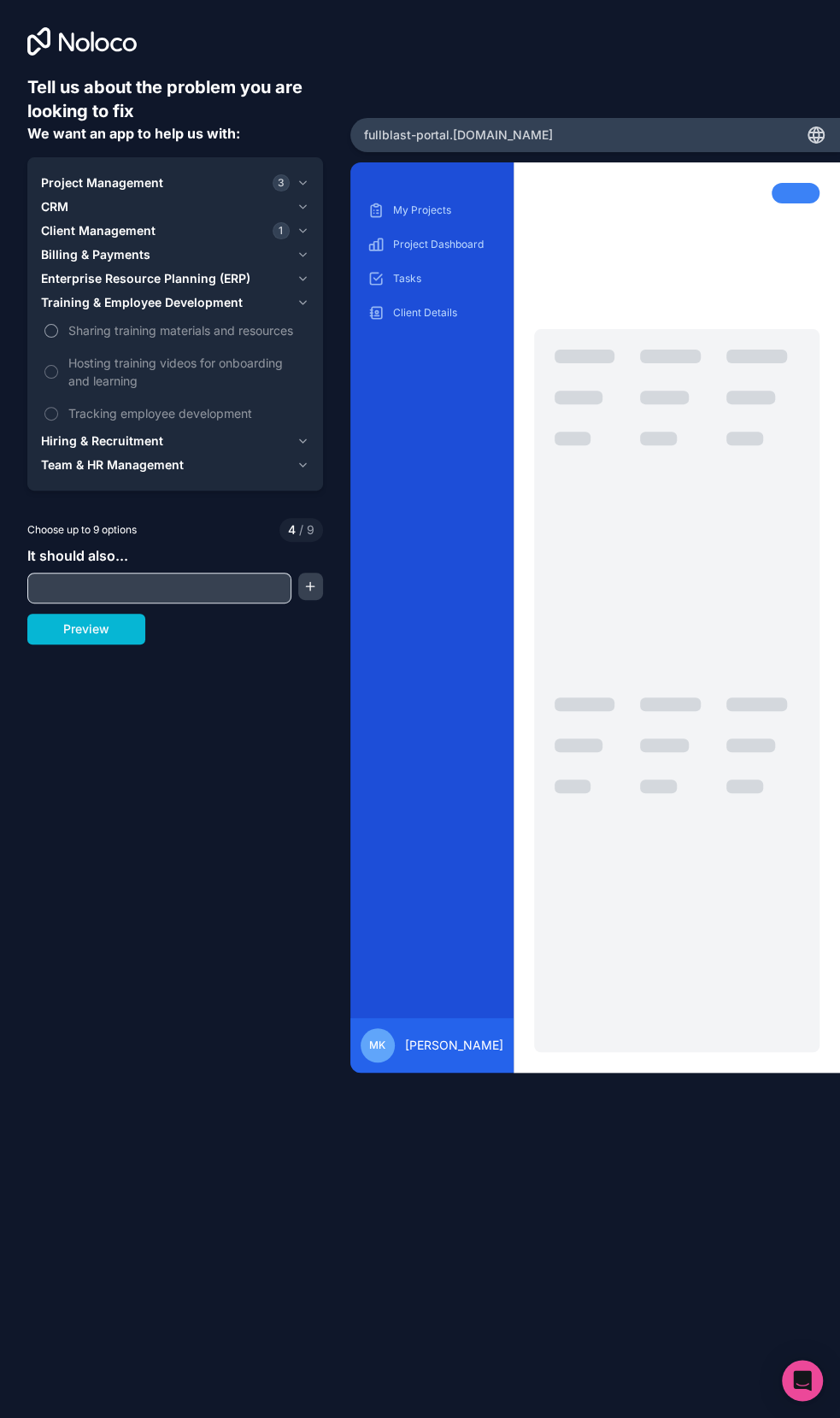
click at [199, 331] on span "Sharing training materials and resources" at bounding box center [186, 330] width 237 height 18
click at [59, 331] on button "Sharing training materials and resources" at bounding box center [51, 330] width 13 height 13
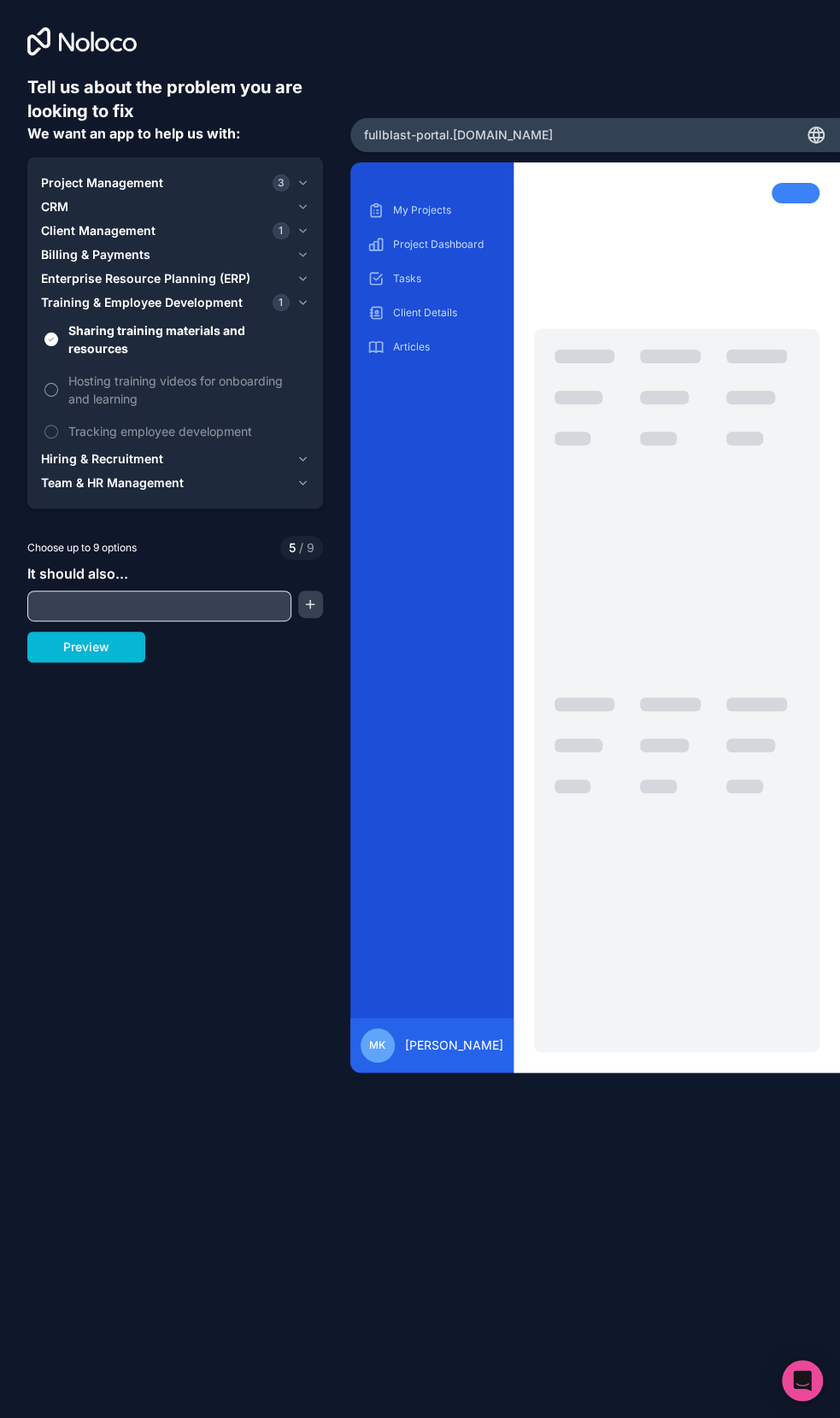
click at [239, 372] on span "Hosting training videos for onboarding and learning" at bounding box center [186, 389] width 237 height 36
click at [59, 383] on button "Hosting training videos for onboarding and learning" at bounding box center [51, 390] width 13 height 13
click at [186, 422] on span "Tracking employee development" at bounding box center [186, 431] width 237 height 18
click at [59, 424] on button "Tracking employee development" at bounding box center [51, 431] width 13 height 13
click at [186, 422] on span "Tracking employee development" at bounding box center [186, 431] width 237 height 18
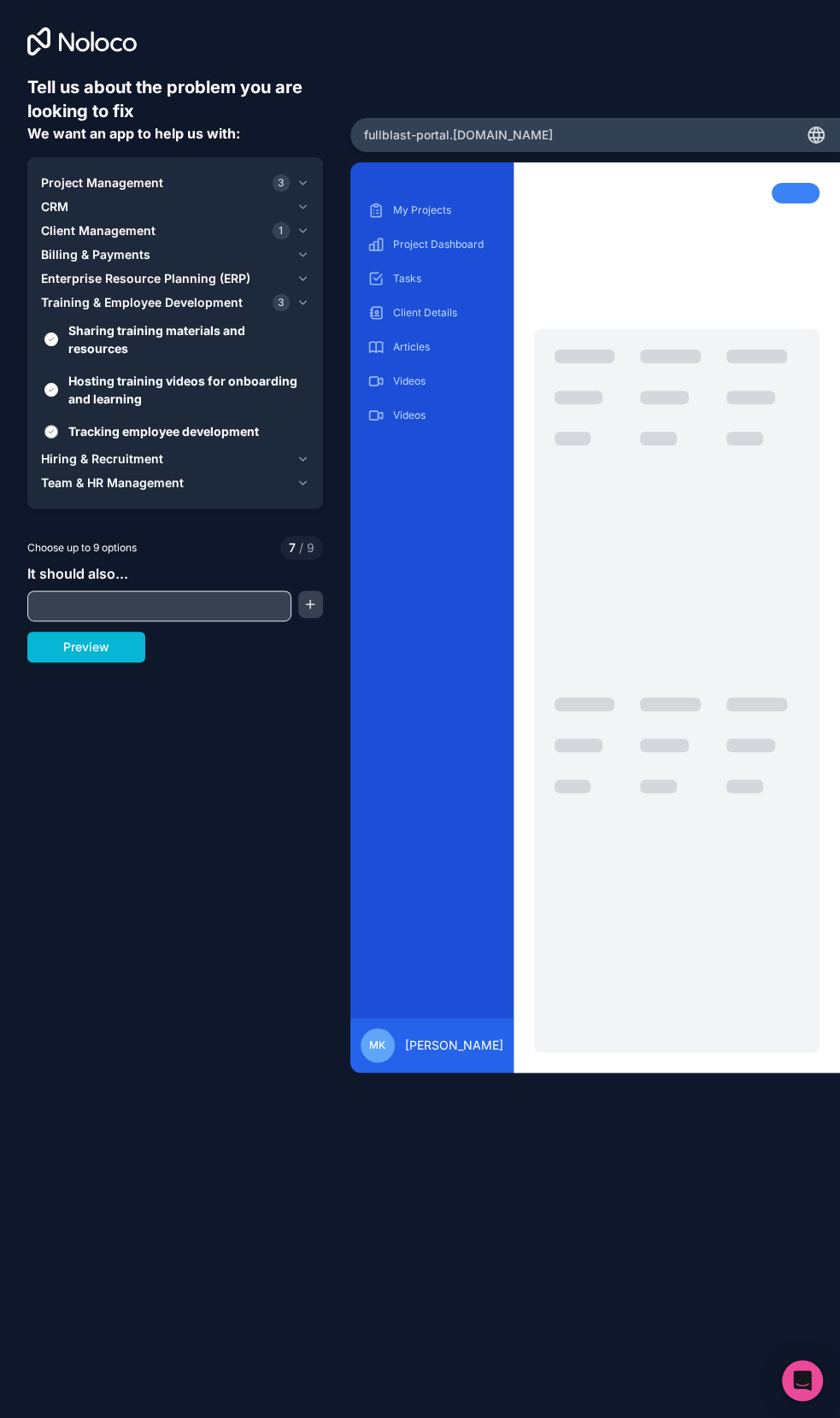
click at [59, 424] on button "Tracking employee development" at bounding box center [51, 431] width 13 height 13
click at [300, 447] on button "Hiring & Recruitment" at bounding box center [176, 459] width 269 height 24
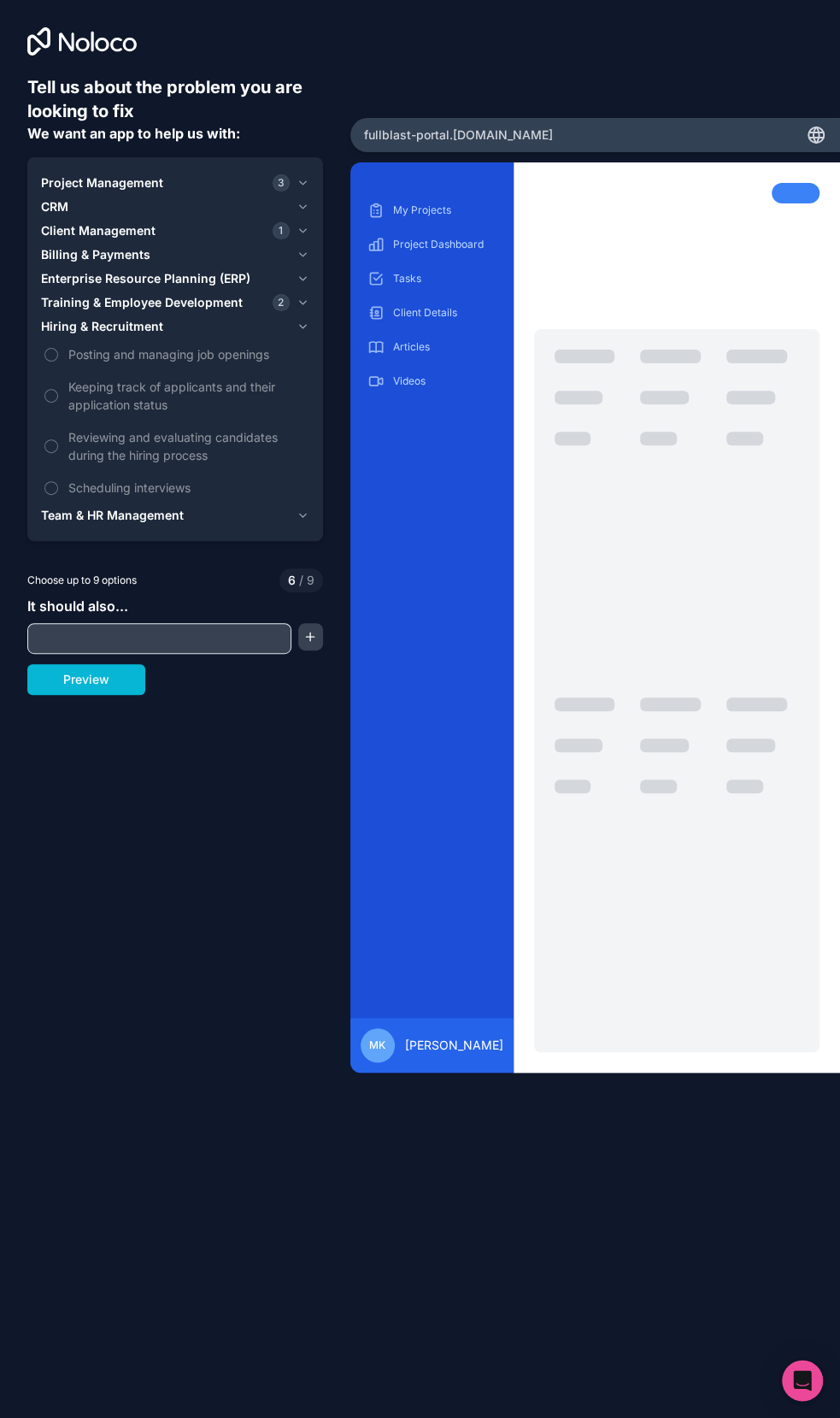
click at [303, 517] on icon "button" at bounding box center [302, 516] width 12 height 13
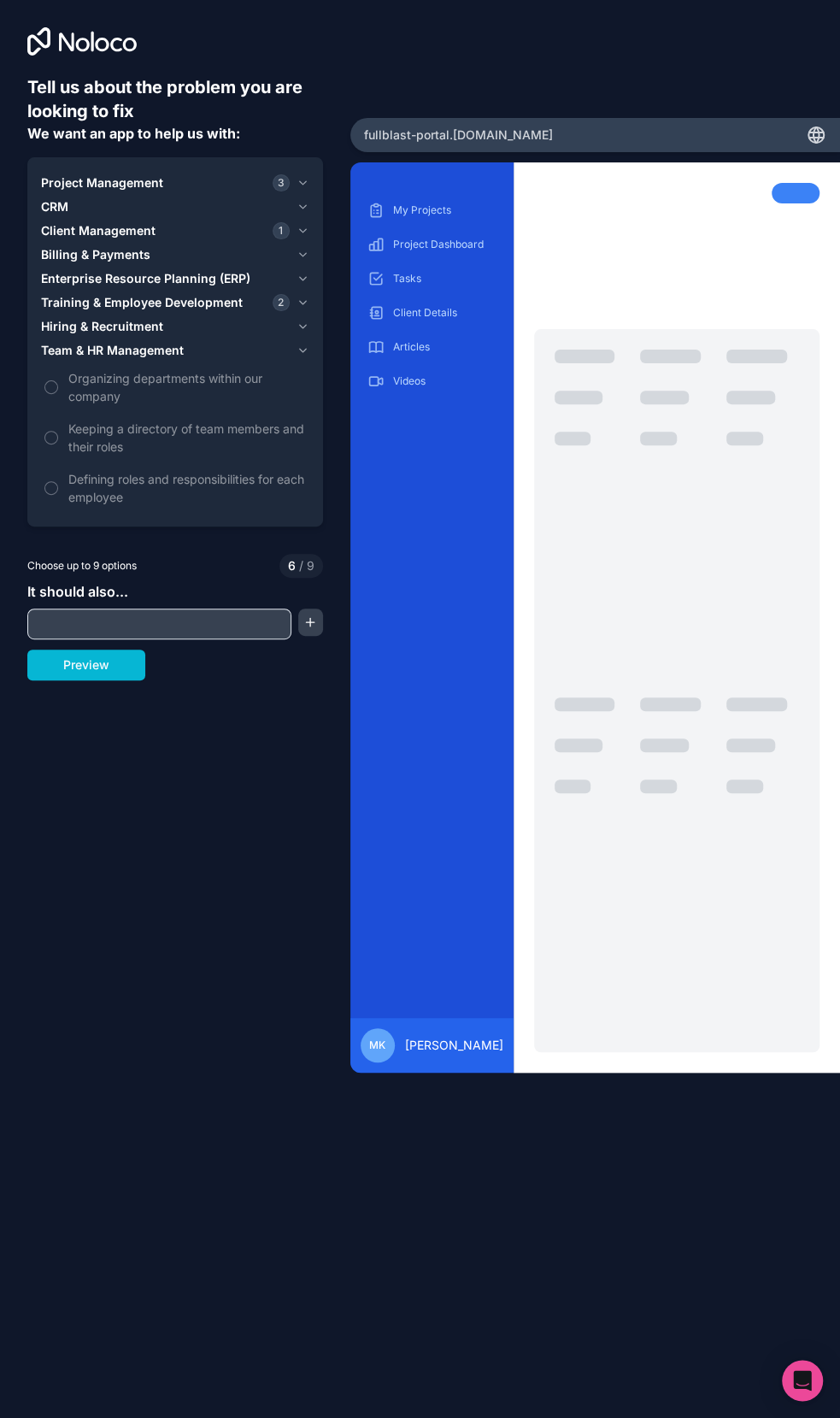
click at [300, 182] on icon "button" at bounding box center [302, 183] width 6 height 4
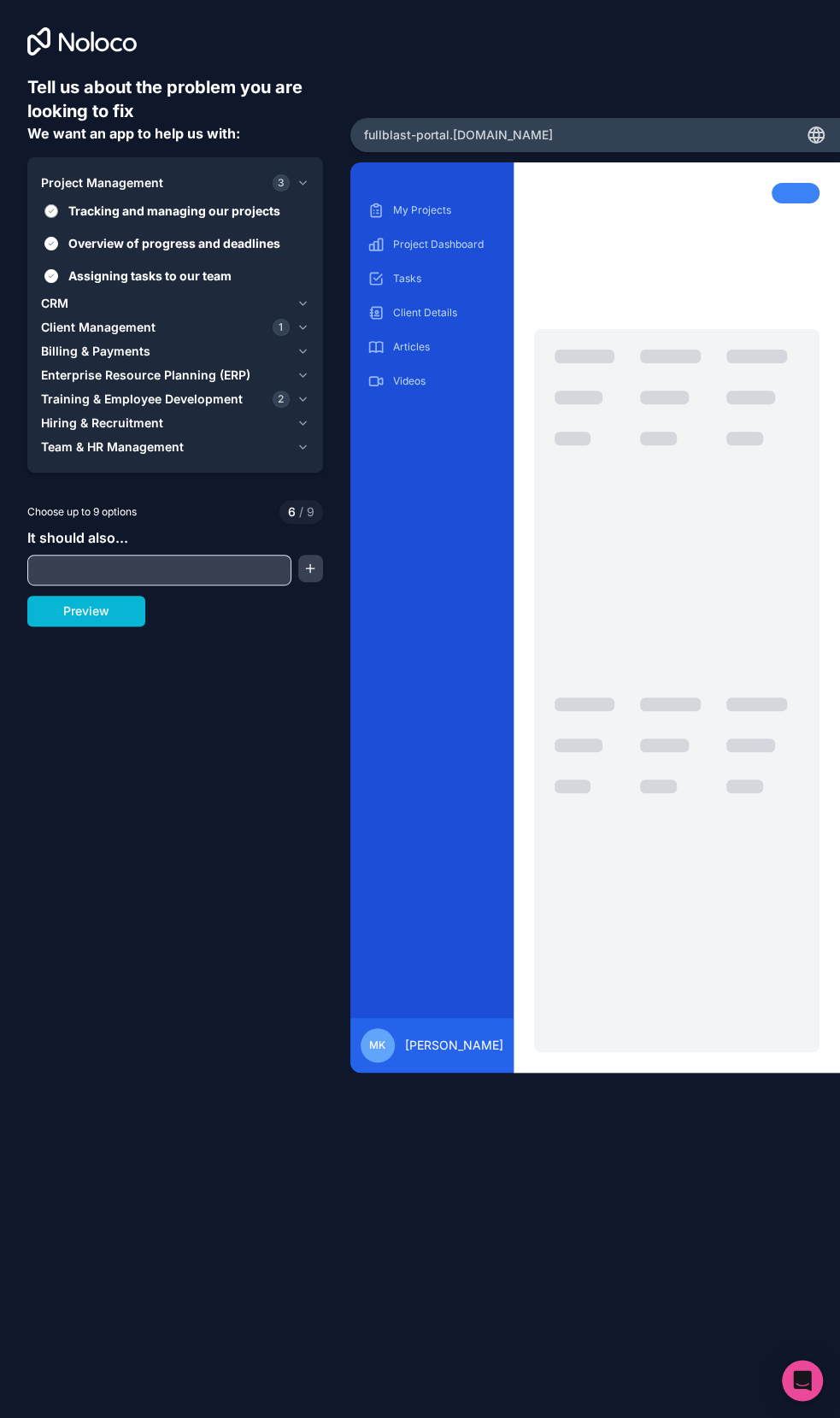
drag, startPoint x: 56, startPoint y: 209, endPoint x: 54, endPoint y: 220, distance: 11.2
click at [56, 207] on button "Tracking and managing our projects" at bounding box center [51, 211] width 13 height 13
click at [57, 235] on label "Overview of progress and deadlines" at bounding box center [176, 243] width 269 height 32
click at [57, 237] on button "Overview of progress and deadlines" at bounding box center [51, 244] width 13 height 13
click at [51, 273] on button "Assigning tasks to our team" at bounding box center [51, 276] width 13 height 13
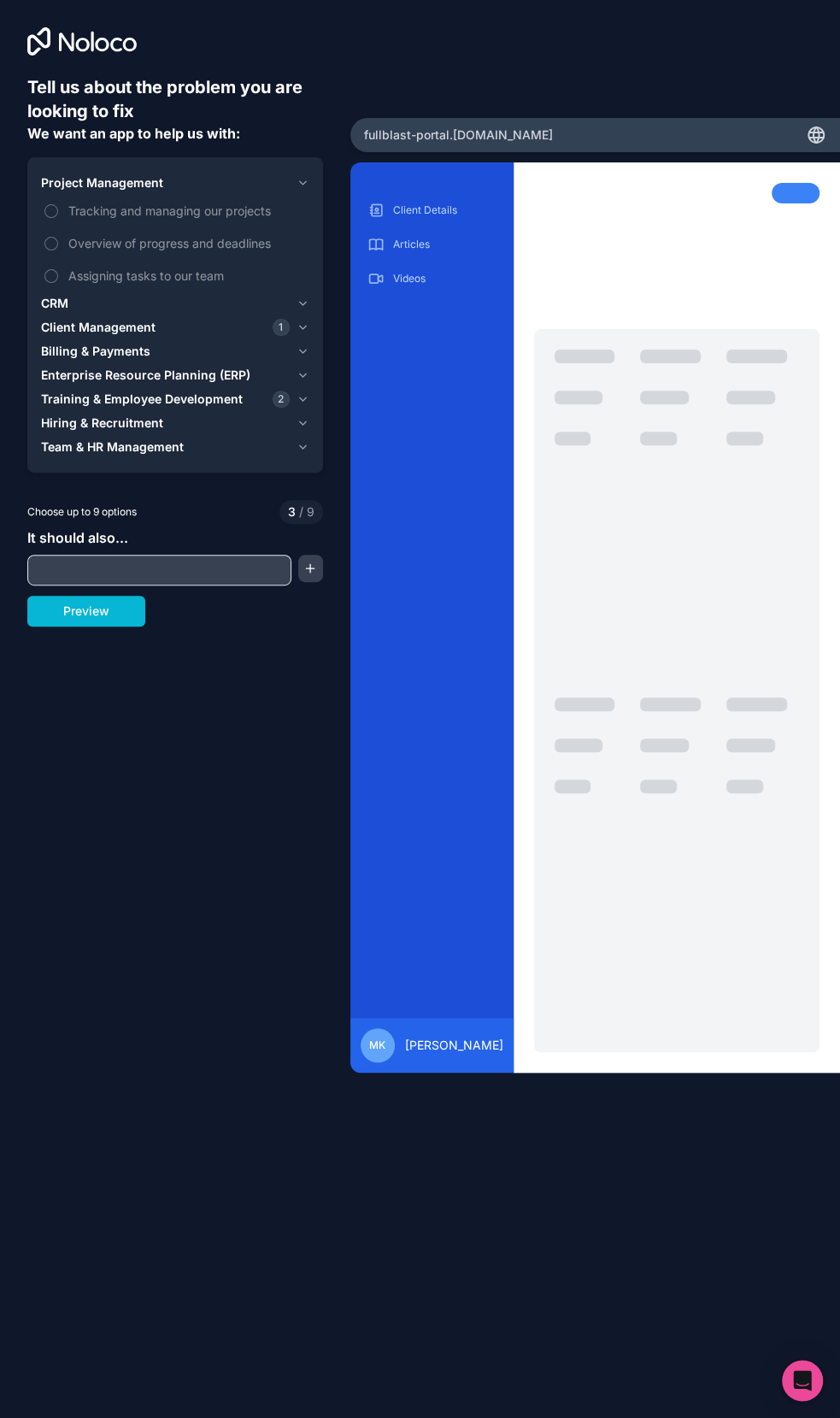
click at [287, 319] on div "1" at bounding box center [281, 327] width 17 height 17
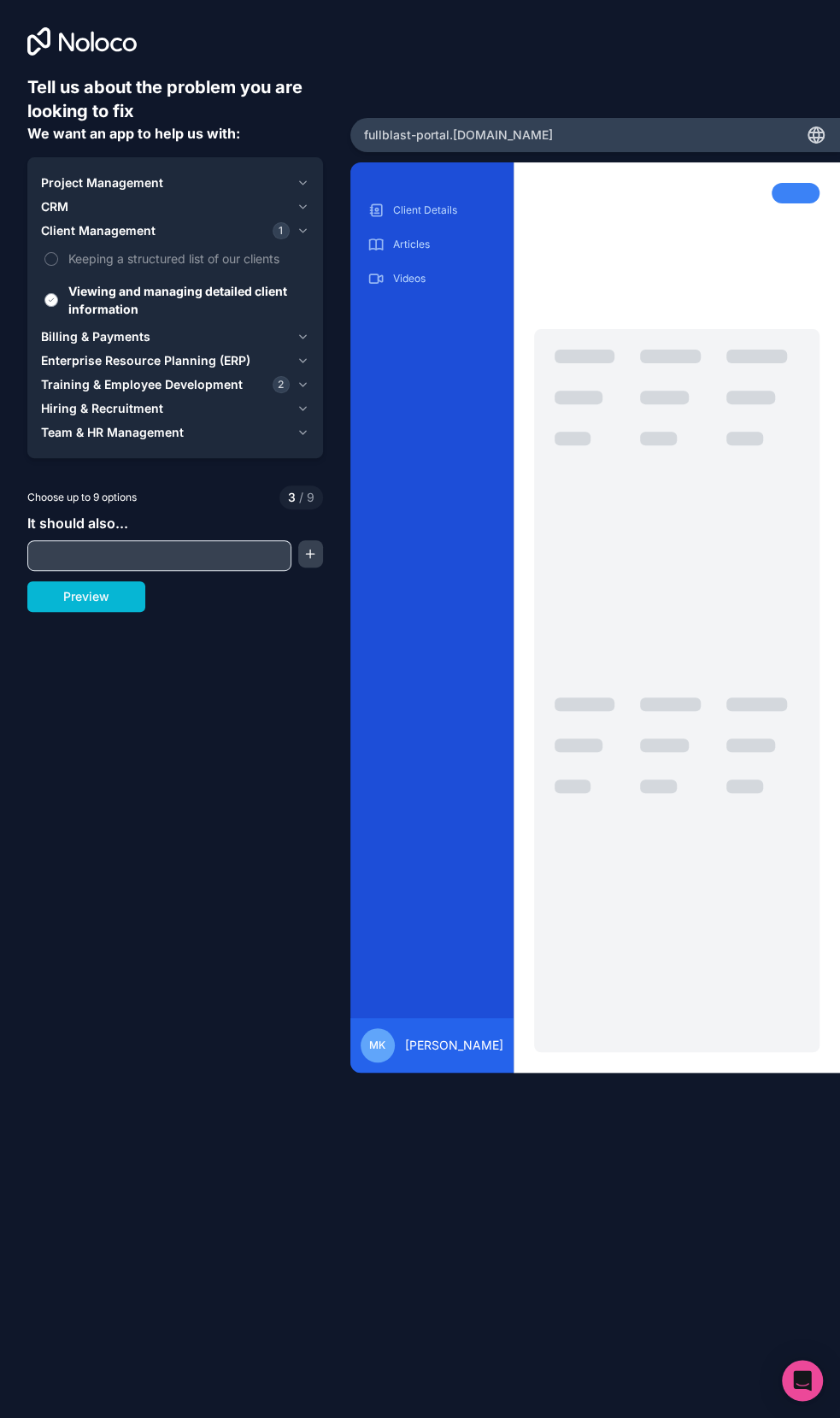
click at [71, 300] on span "Viewing and managing detailed client information" at bounding box center [186, 300] width 237 height 36
click at [59, 300] on button "Viewing and managing detailed client information" at bounding box center [51, 300] width 13 height 13
click at [290, 388] on button "Training & Employee Development 2" at bounding box center [176, 384] width 269 height 24
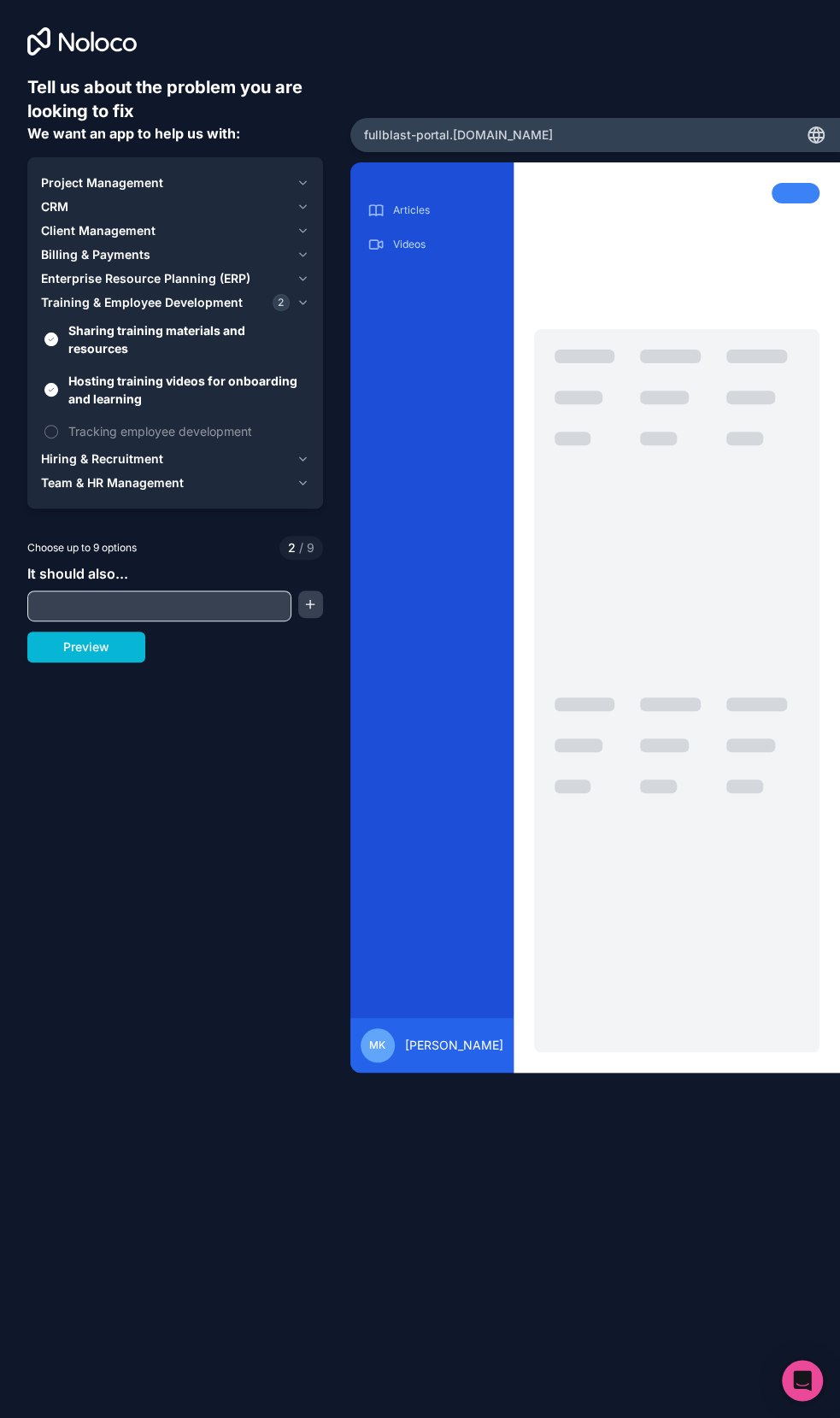
click at [281, 300] on span "2" at bounding box center [281, 302] width 17 height 17
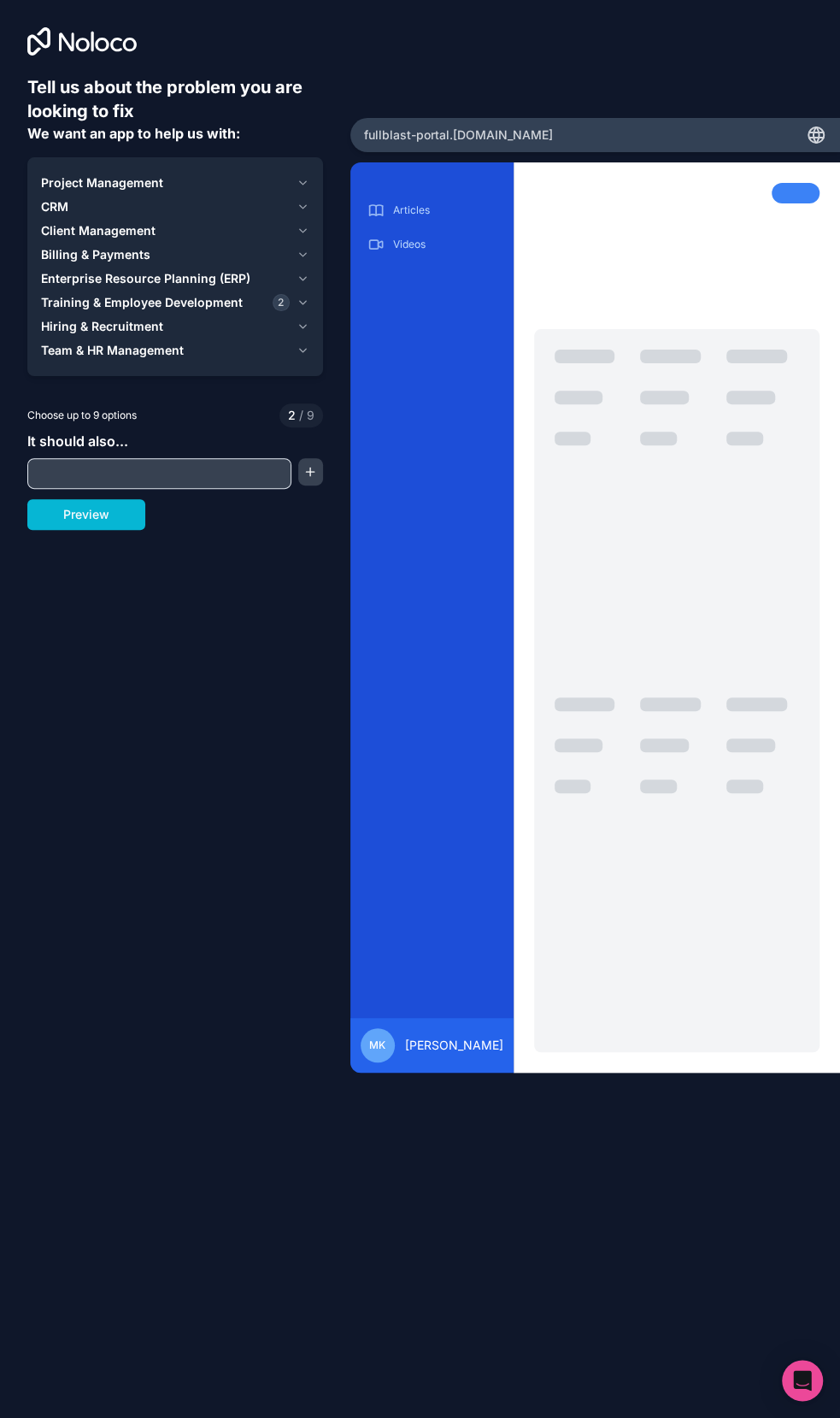
click at [307, 292] on button "Training & Employee Development 2" at bounding box center [176, 302] width 269 height 24
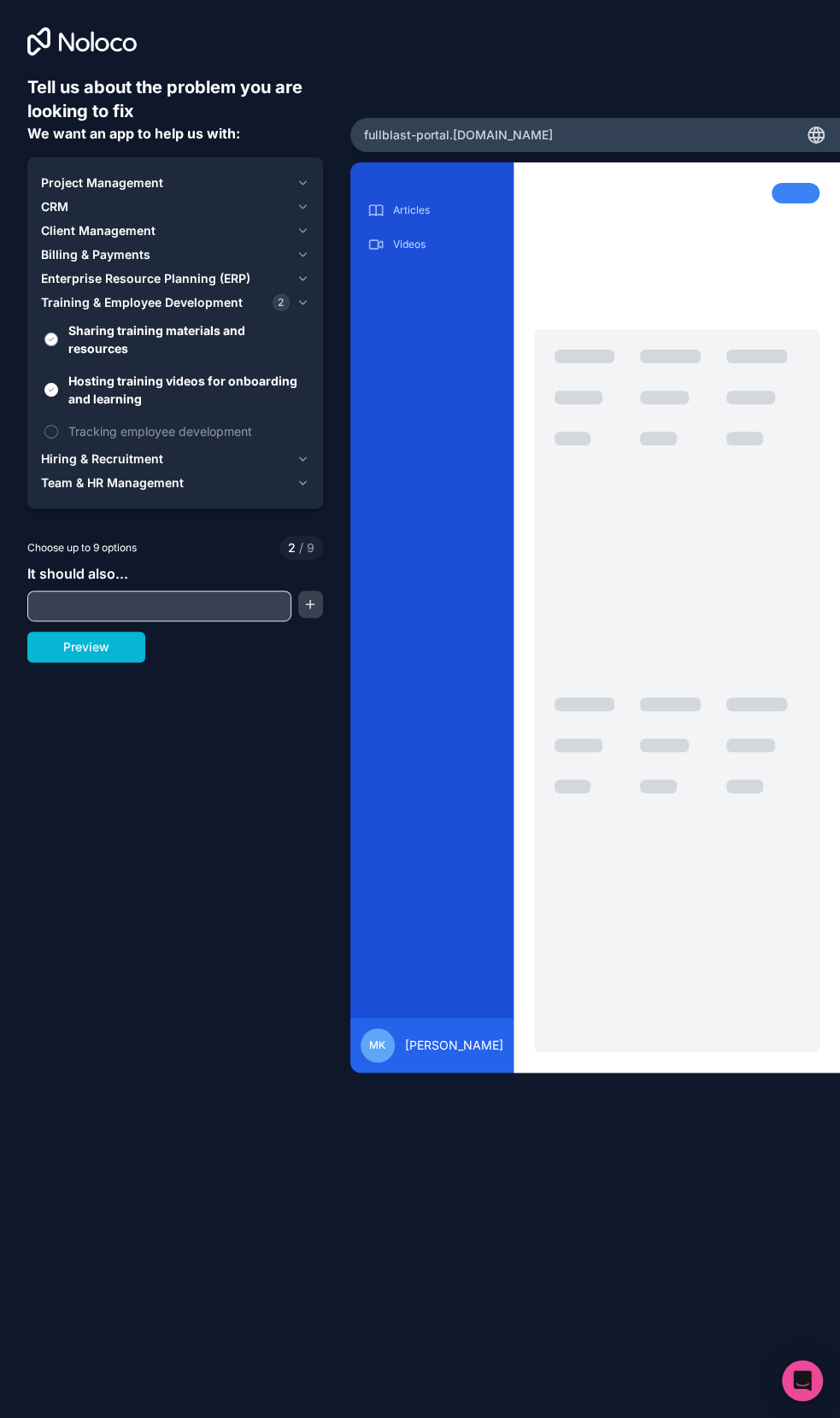
drag, startPoint x: 80, startPoint y: 323, endPoint x: 82, endPoint y: 337, distance: 14.1
click at [82, 323] on span "Sharing training materials and resources" at bounding box center [186, 339] width 237 height 36
click at [59, 332] on button "Sharing training materials and resources" at bounding box center [51, 339] width 13 height 13
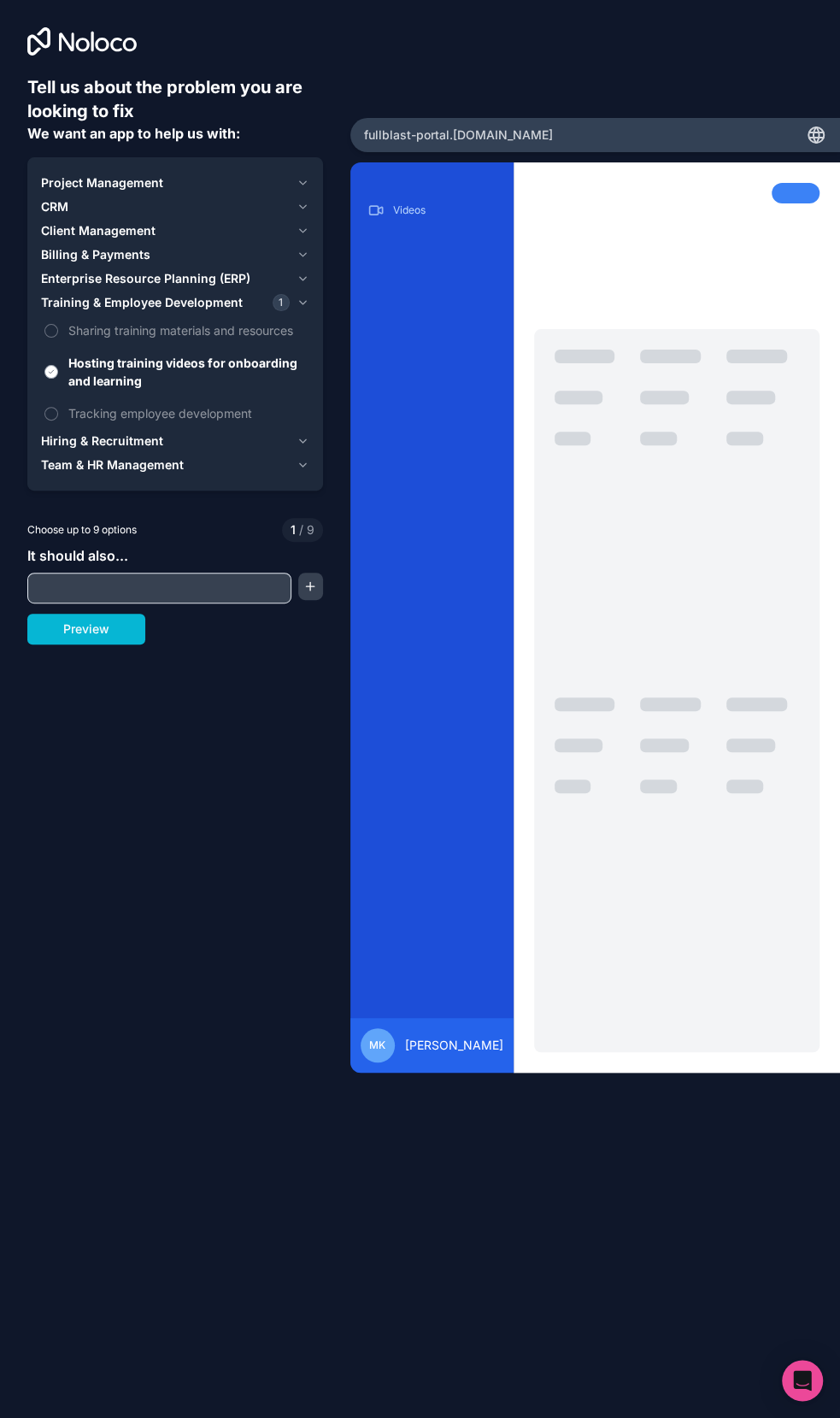
click at [76, 363] on span "Hosting training videos for onboarding and learning" at bounding box center [186, 372] width 237 height 36
click at [59, 365] on button "Hosting training videos for onboarding and learning" at bounding box center [51, 372] width 13 height 13
click at [102, 584] on input "text" at bounding box center [159, 588] width 255 height 24
type input "client portal"
click at [307, 594] on button "button" at bounding box center [311, 586] width 25 height 27
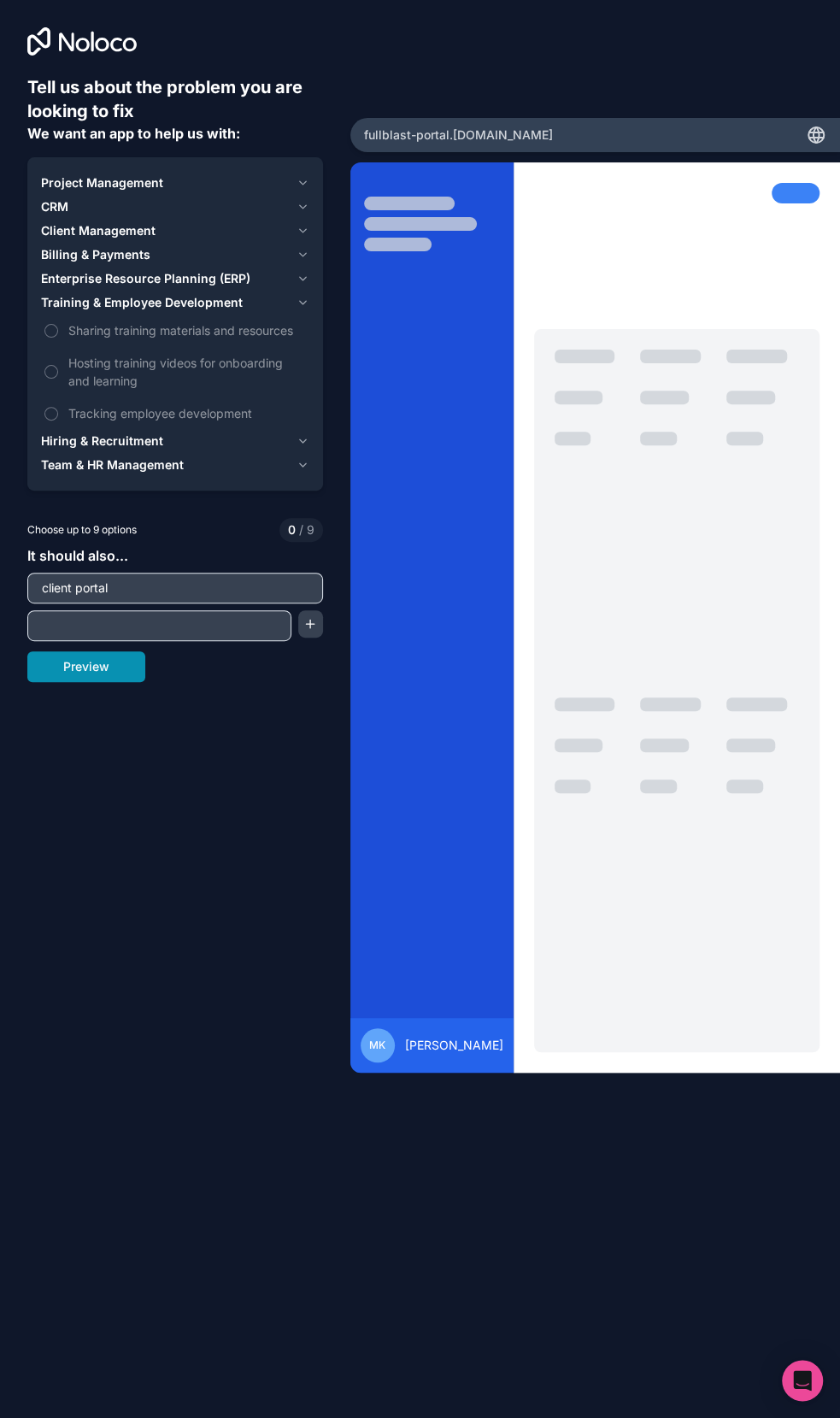
click at [117, 676] on button "Preview" at bounding box center [85, 666] width 118 height 31
click at [175, 180] on div "Project Management" at bounding box center [165, 183] width 249 height 17
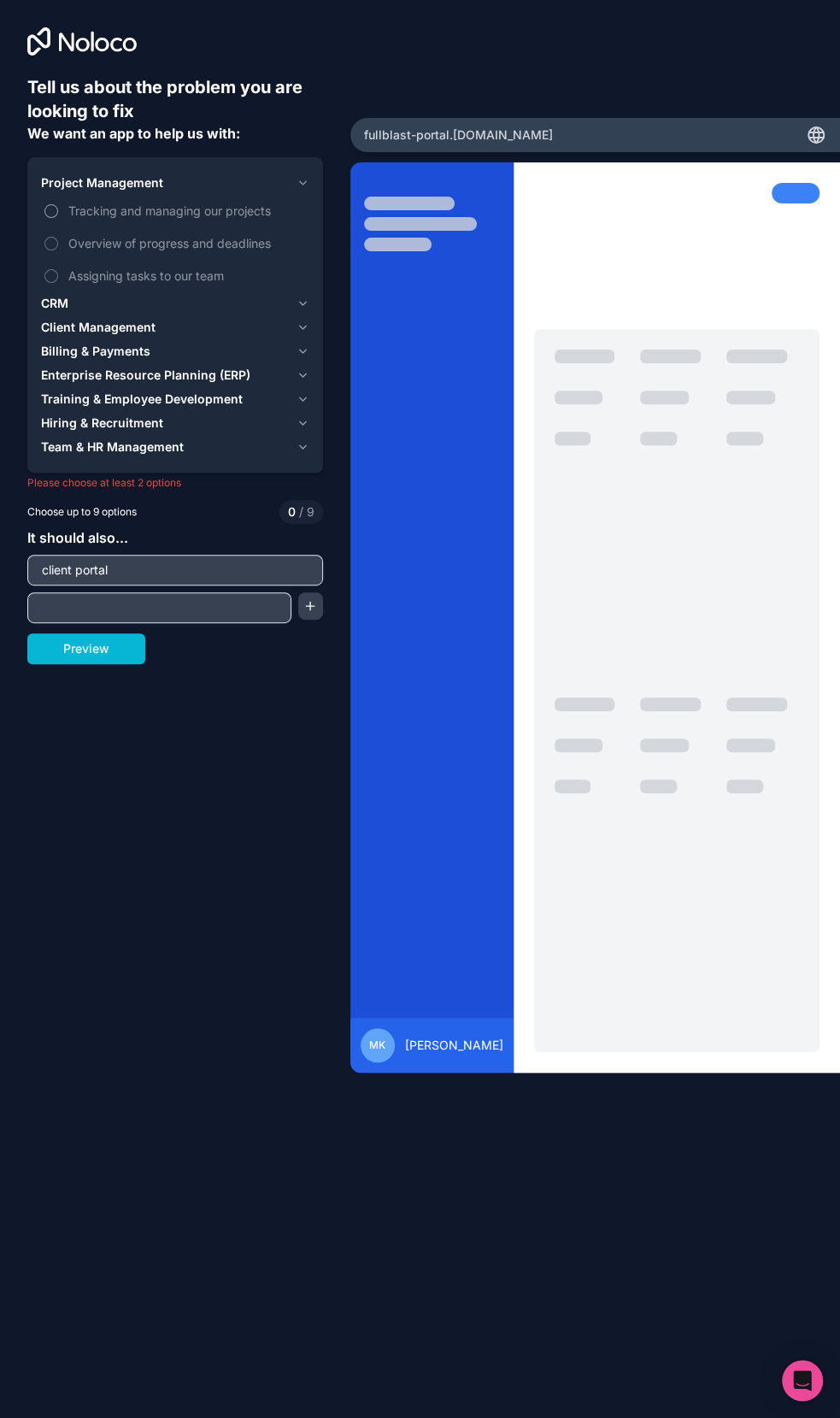
click at [133, 214] on span "Tracking and managing our projects" at bounding box center [186, 210] width 237 height 18
click at [59, 214] on button "Tracking and managing our projects" at bounding box center [51, 211] width 13 height 13
click at [216, 242] on span "Overview of progress and deadlines" at bounding box center [186, 243] width 237 height 18
click at [59, 242] on button "Overview of progress and deadlines" at bounding box center [51, 244] width 13 height 13
click at [186, 276] on span "Assigning tasks to our team" at bounding box center [186, 276] width 237 height 18
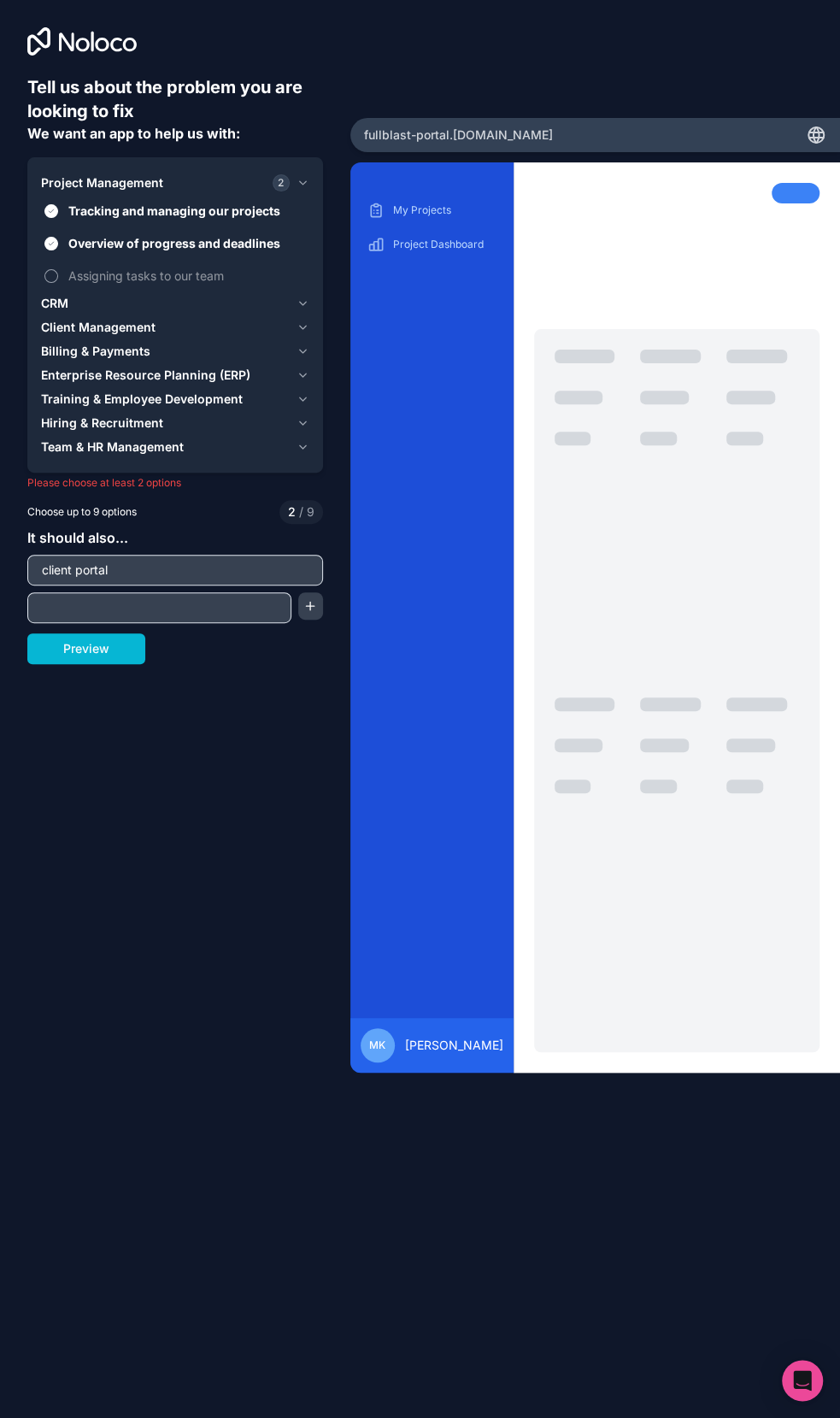
click at [59, 276] on button "Assigning tasks to our team" at bounding box center [51, 276] width 13 height 13
click at [97, 649] on button "Preview" at bounding box center [85, 649] width 118 height 31
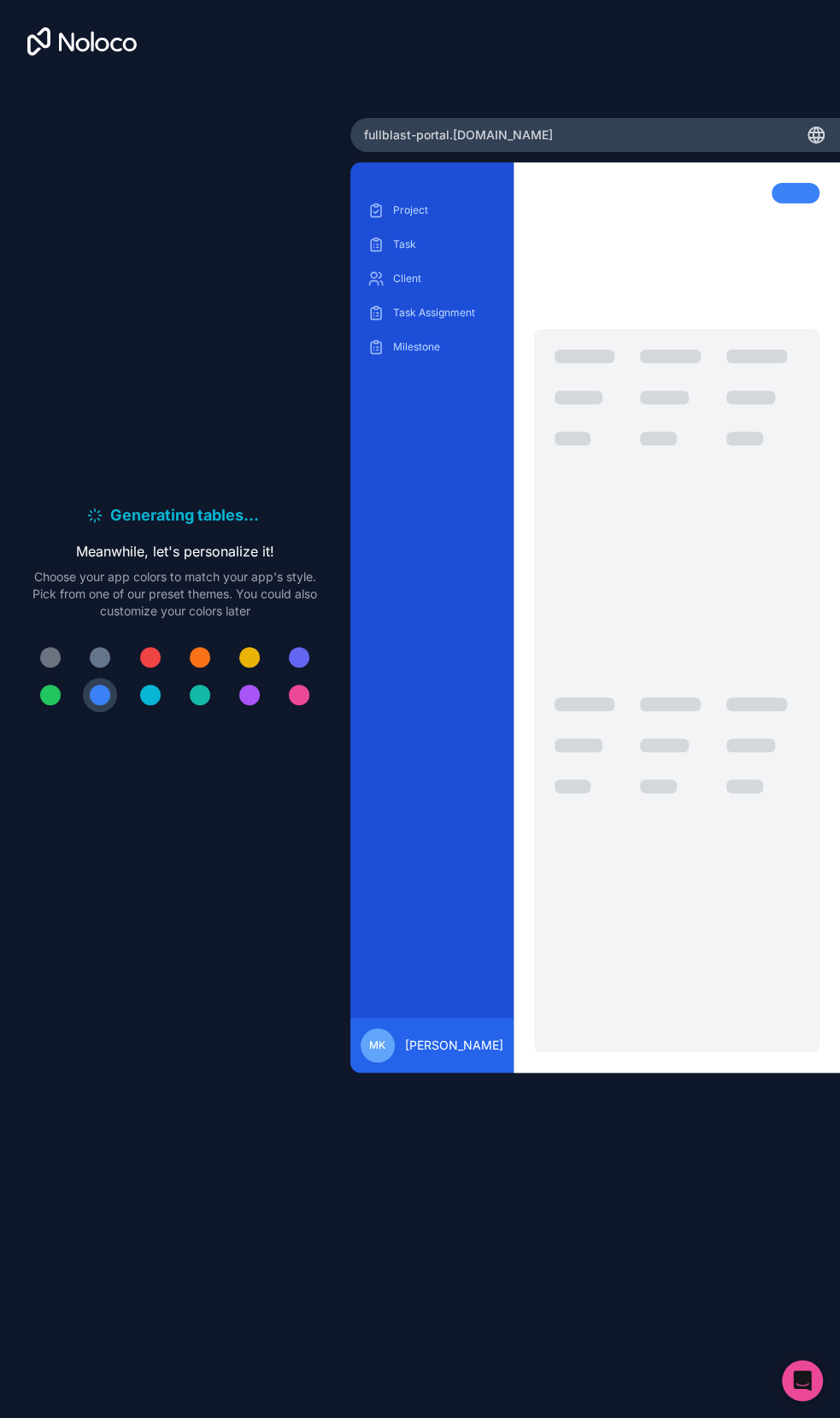
click at [53, 650] on div at bounding box center [50, 657] width 20 height 20
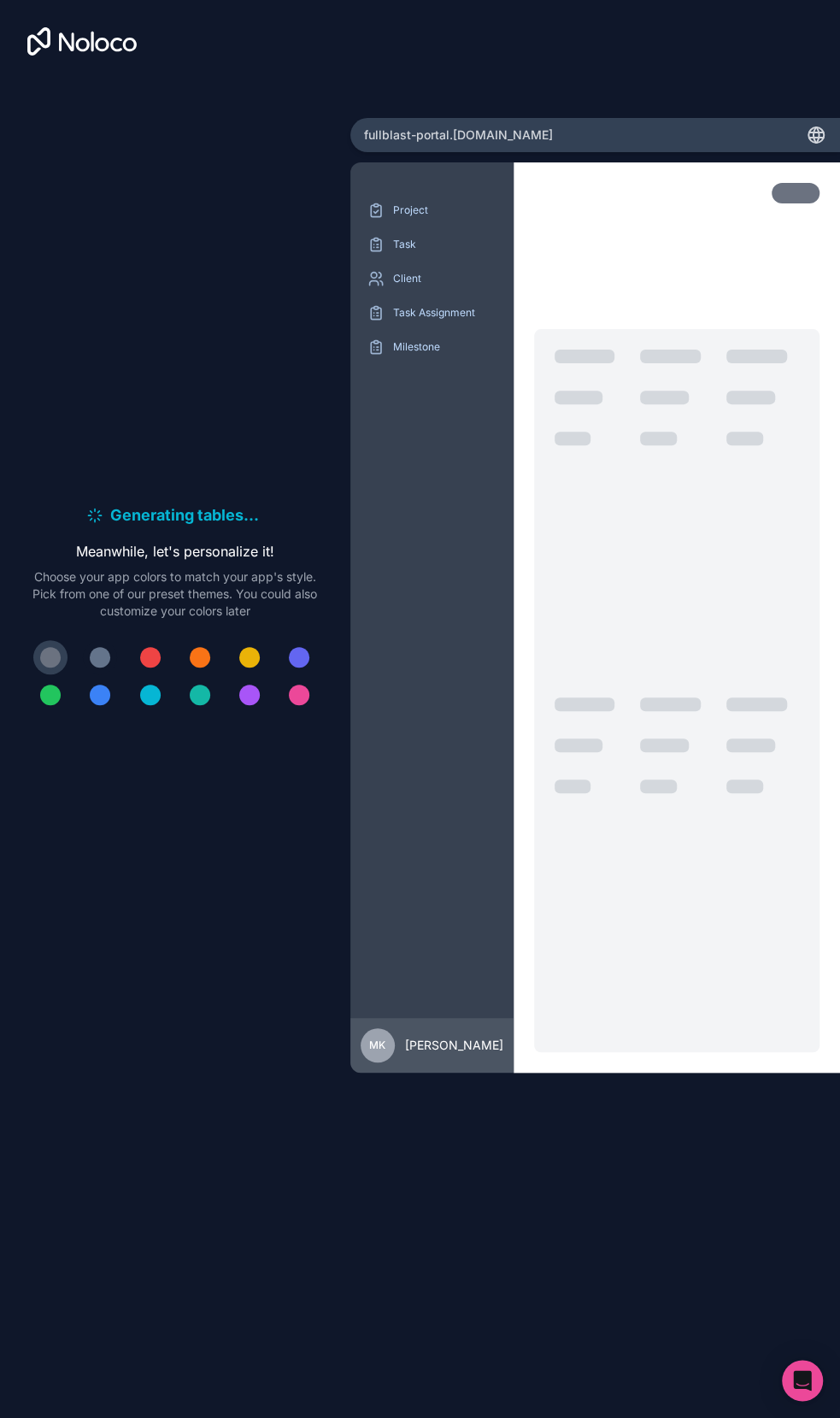
click at [91, 657] on div at bounding box center [99, 657] width 20 height 20
click at [103, 652] on div at bounding box center [99, 657] width 20 height 20
click at [54, 643] on button at bounding box center [51, 658] width 35 height 35
click at [48, 671] on button at bounding box center [51, 658] width 35 height 35
click at [46, 652] on div at bounding box center [50, 657] width 20 height 20
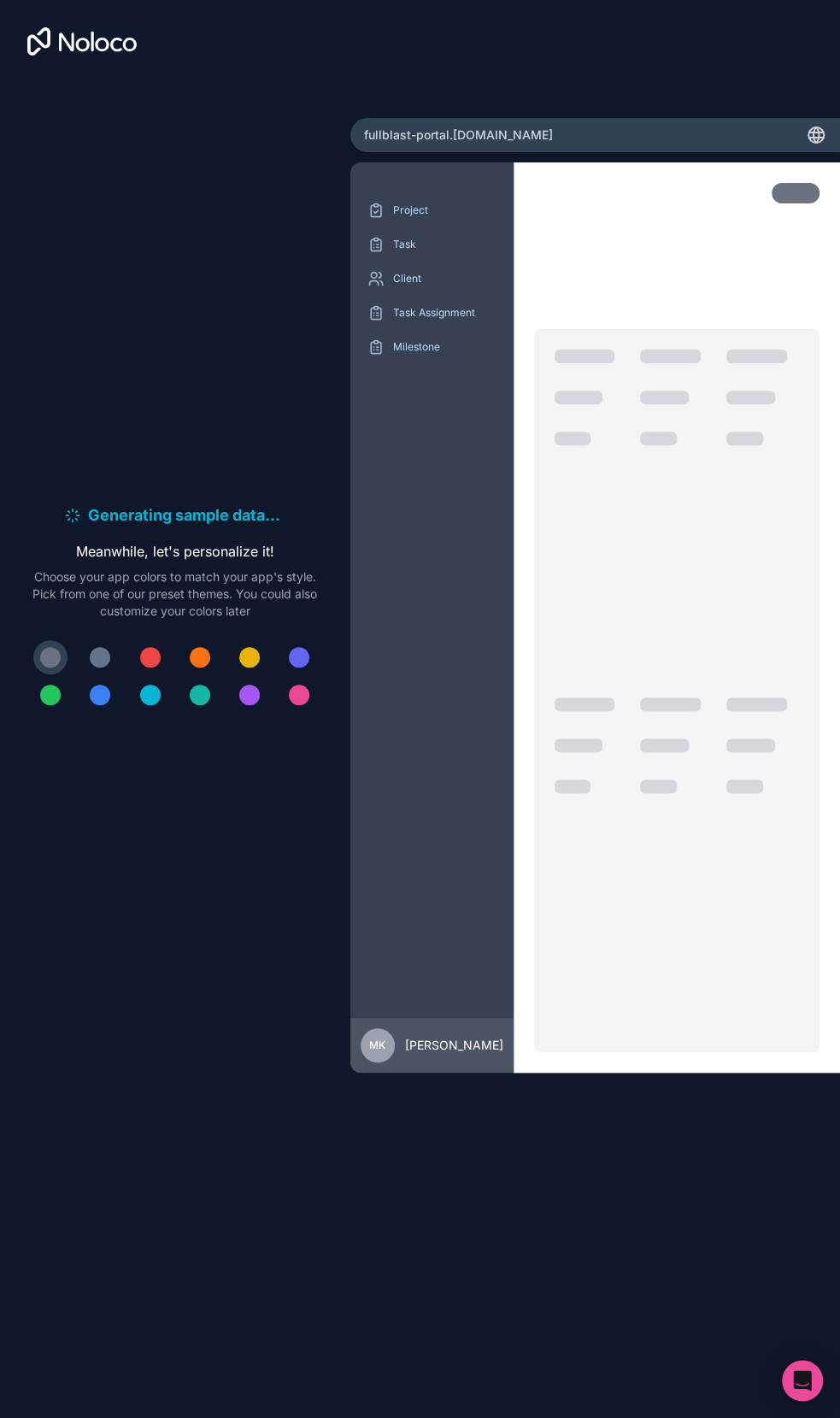
click at [294, 698] on div at bounding box center [299, 694] width 20 height 20
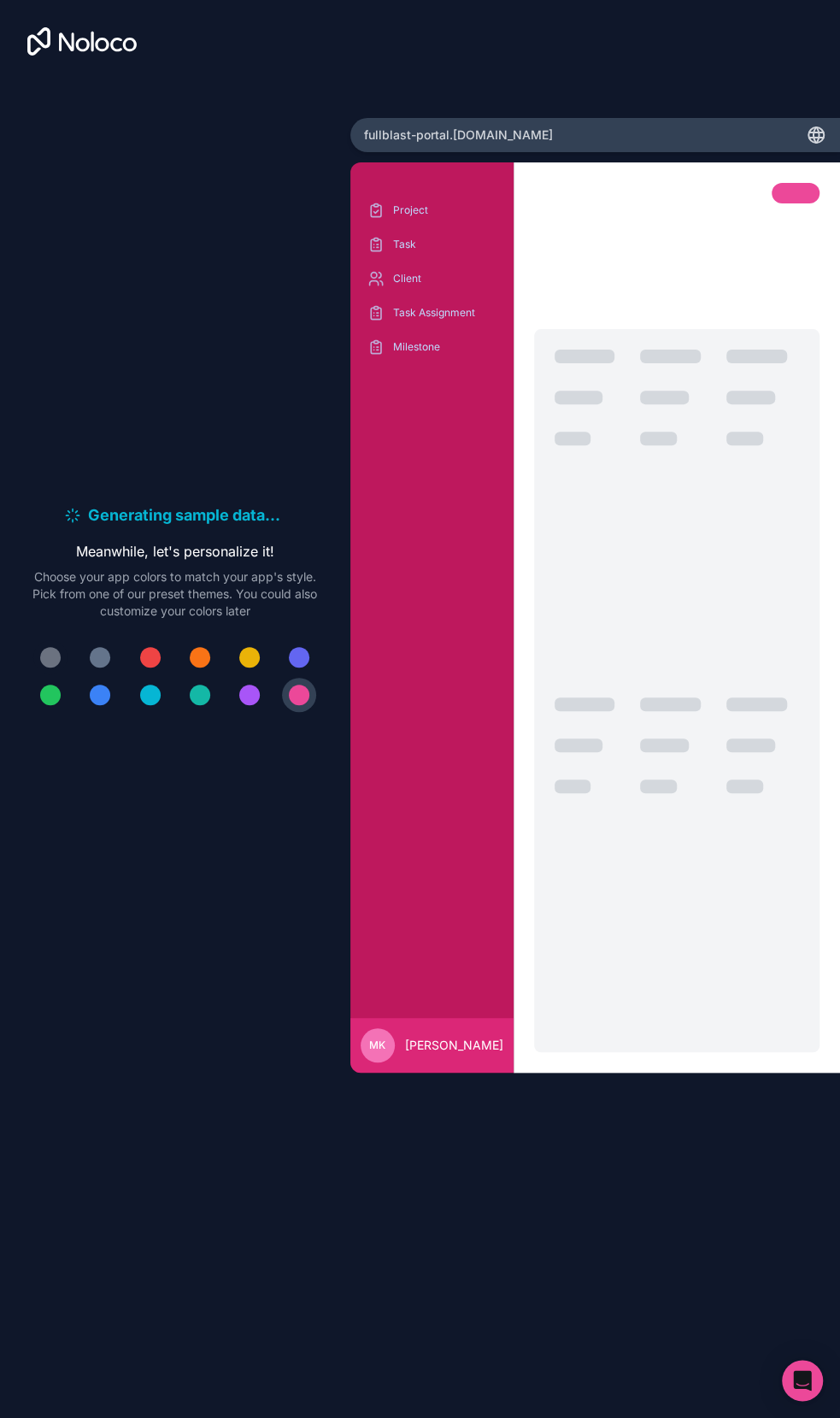
click at [50, 661] on div at bounding box center [50, 657] width 20 height 20
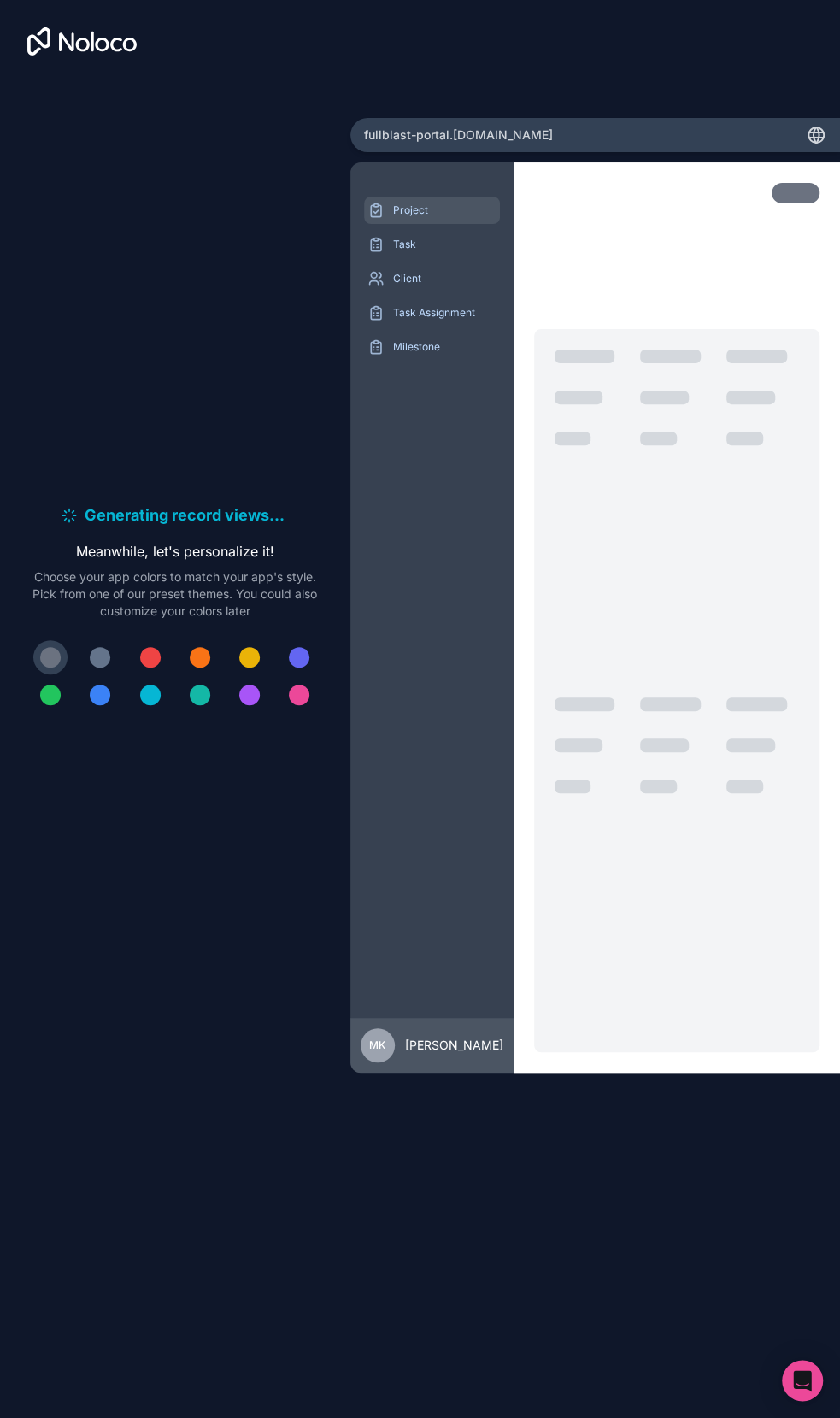
click at [393, 215] on p "Project" at bounding box center [444, 210] width 104 height 13
click at [151, 653] on div at bounding box center [150, 657] width 20 height 20
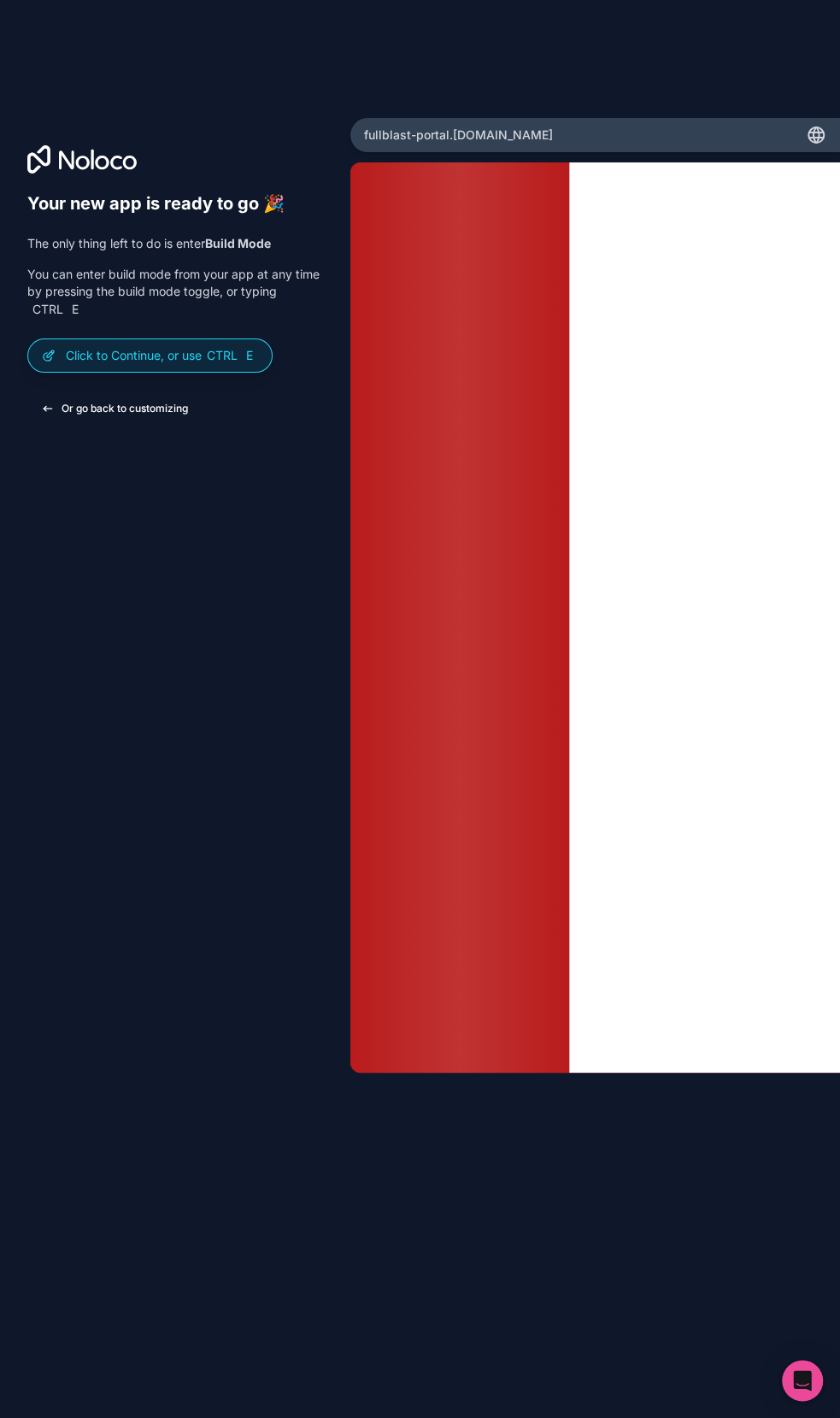
click at [120, 410] on button "Or go back to customizing" at bounding box center [114, 408] width 175 height 31
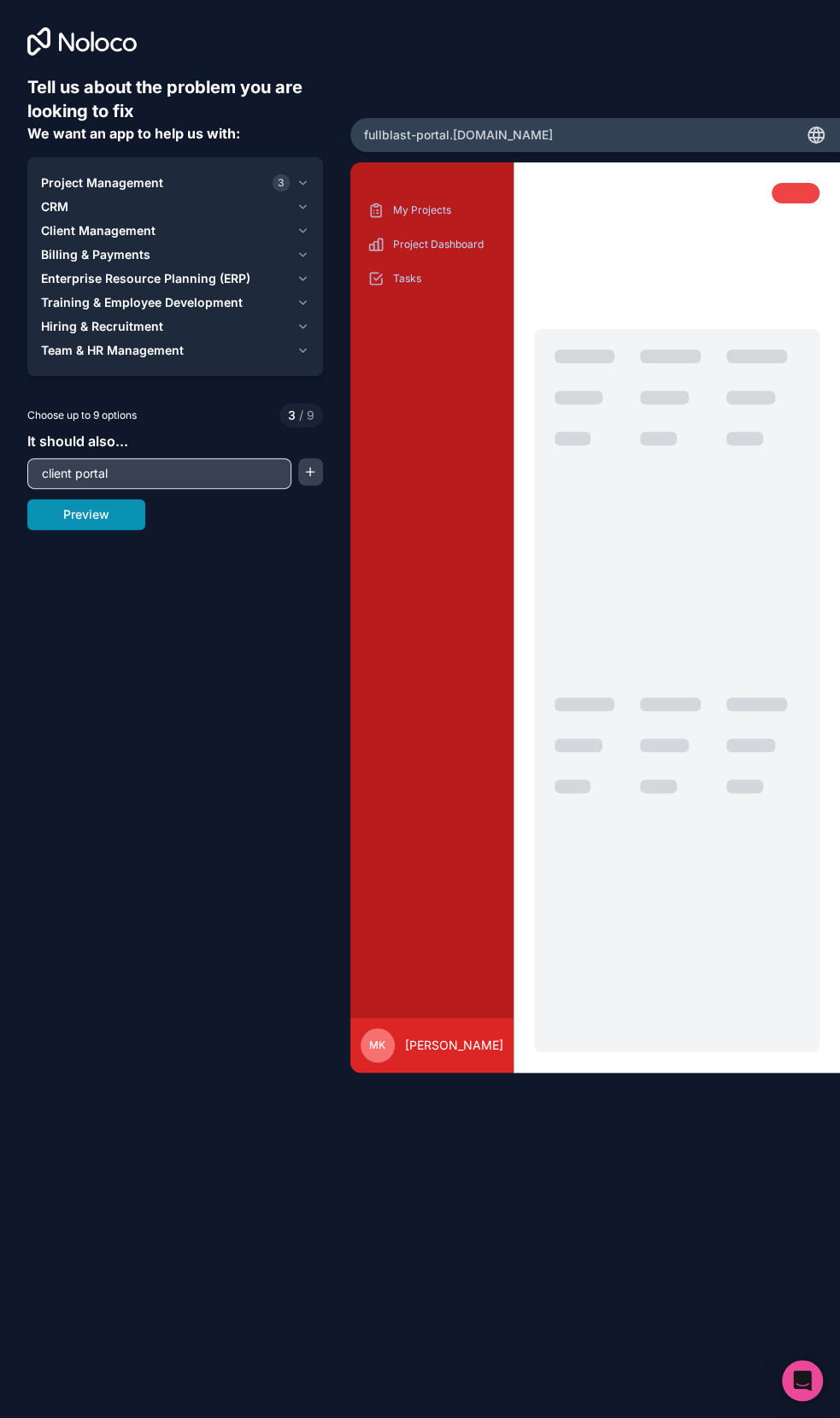
click at [105, 520] on button "Preview" at bounding box center [85, 515] width 118 height 31
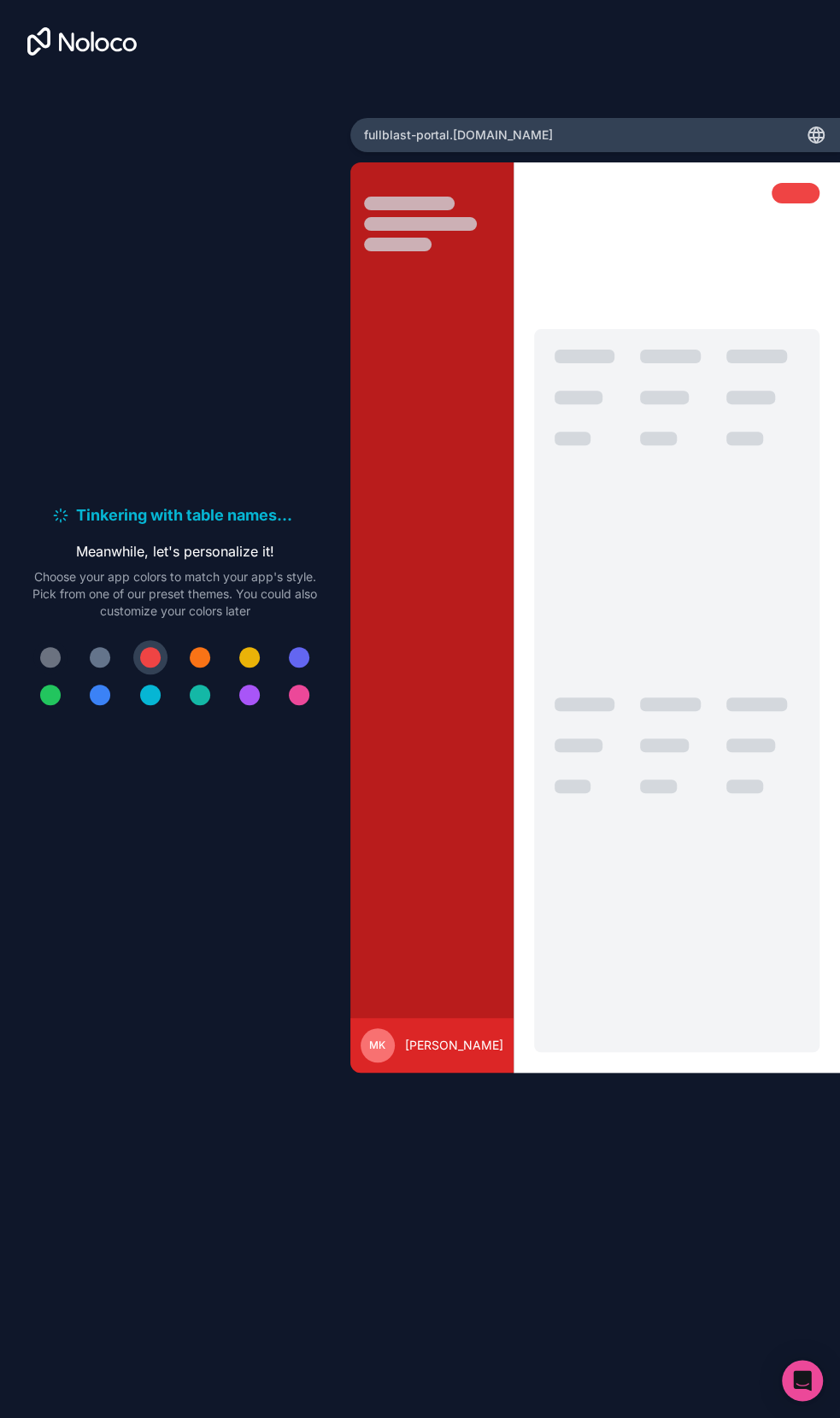
click at [56, 643] on button at bounding box center [51, 658] width 35 height 35
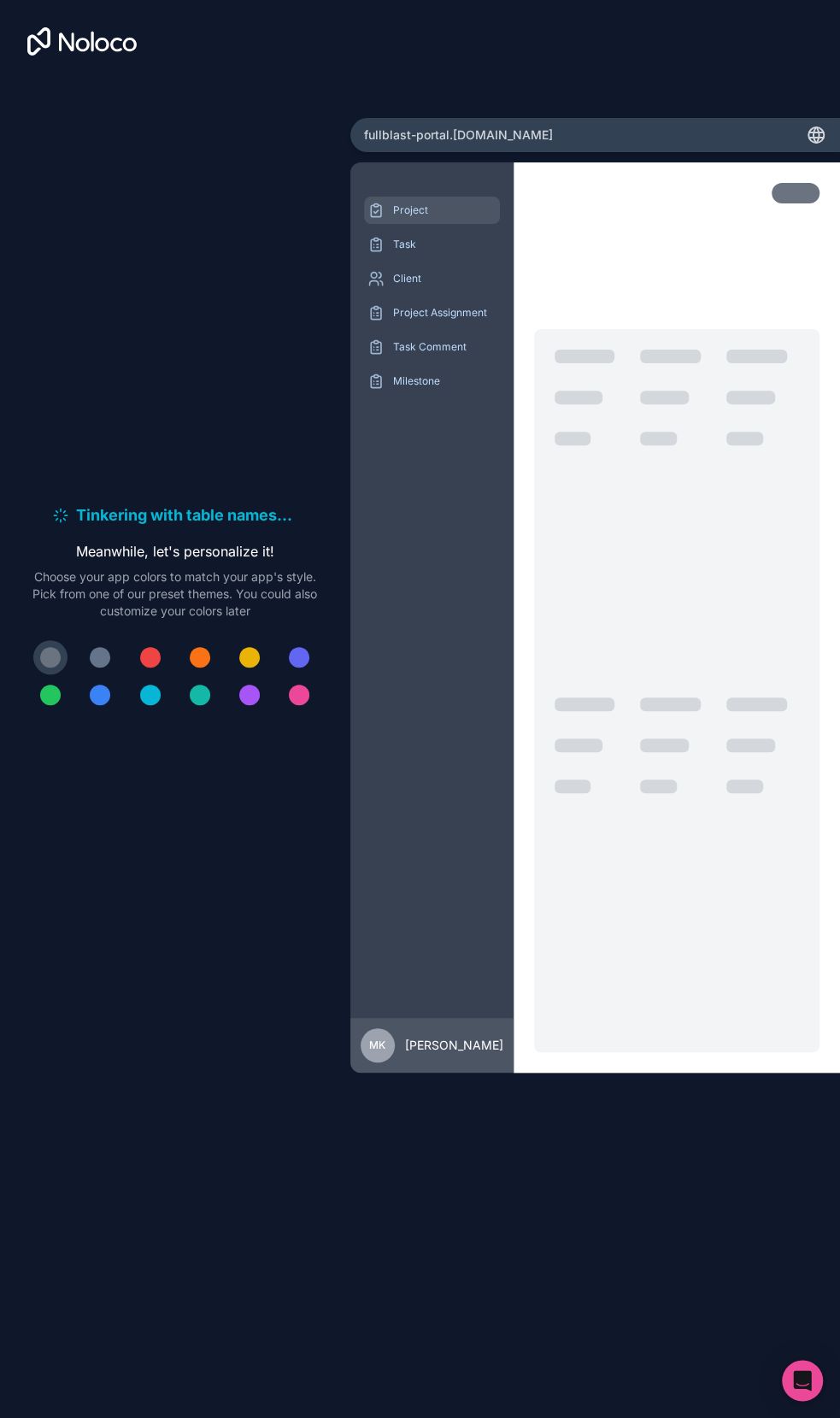
click at [410, 207] on p "Project" at bounding box center [444, 210] width 104 height 13
click at [408, 235] on div "Task" at bounding box center [432, 244] width 136 height 27
click at [393, 284] on p "Client" at bounding box center [444, 278] width 104 height 13
click at [405, 338] on div "Task Comment" at bounding box center [432, 347] width 136 height 27
click at [399, 387] on p "Milestone" at bounding box center [444, 381] width 104 height 13
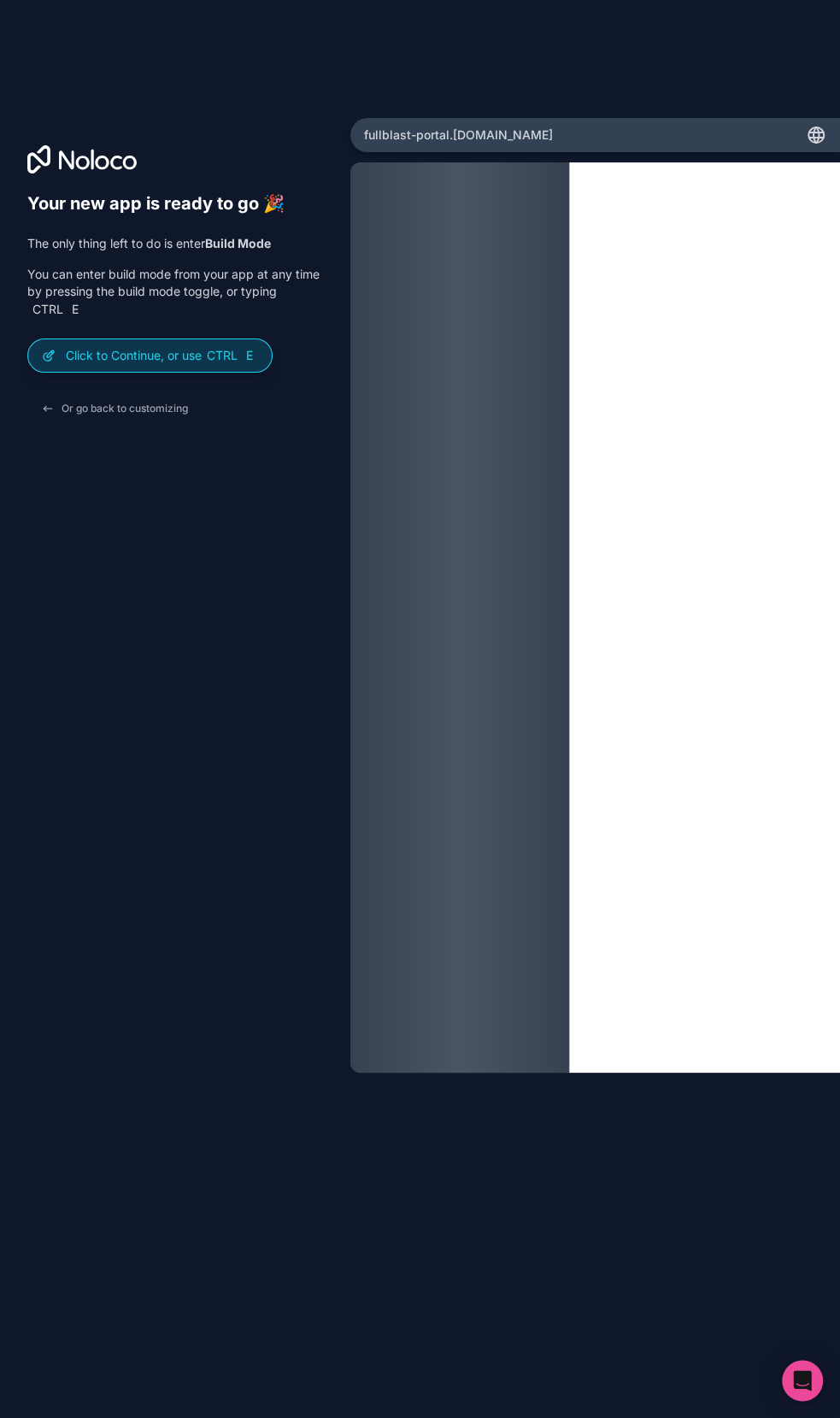
click at [186, 355] on p "Click to Continue, or use Ctrl E" at bounding box center [162, 355] width 192 height 17
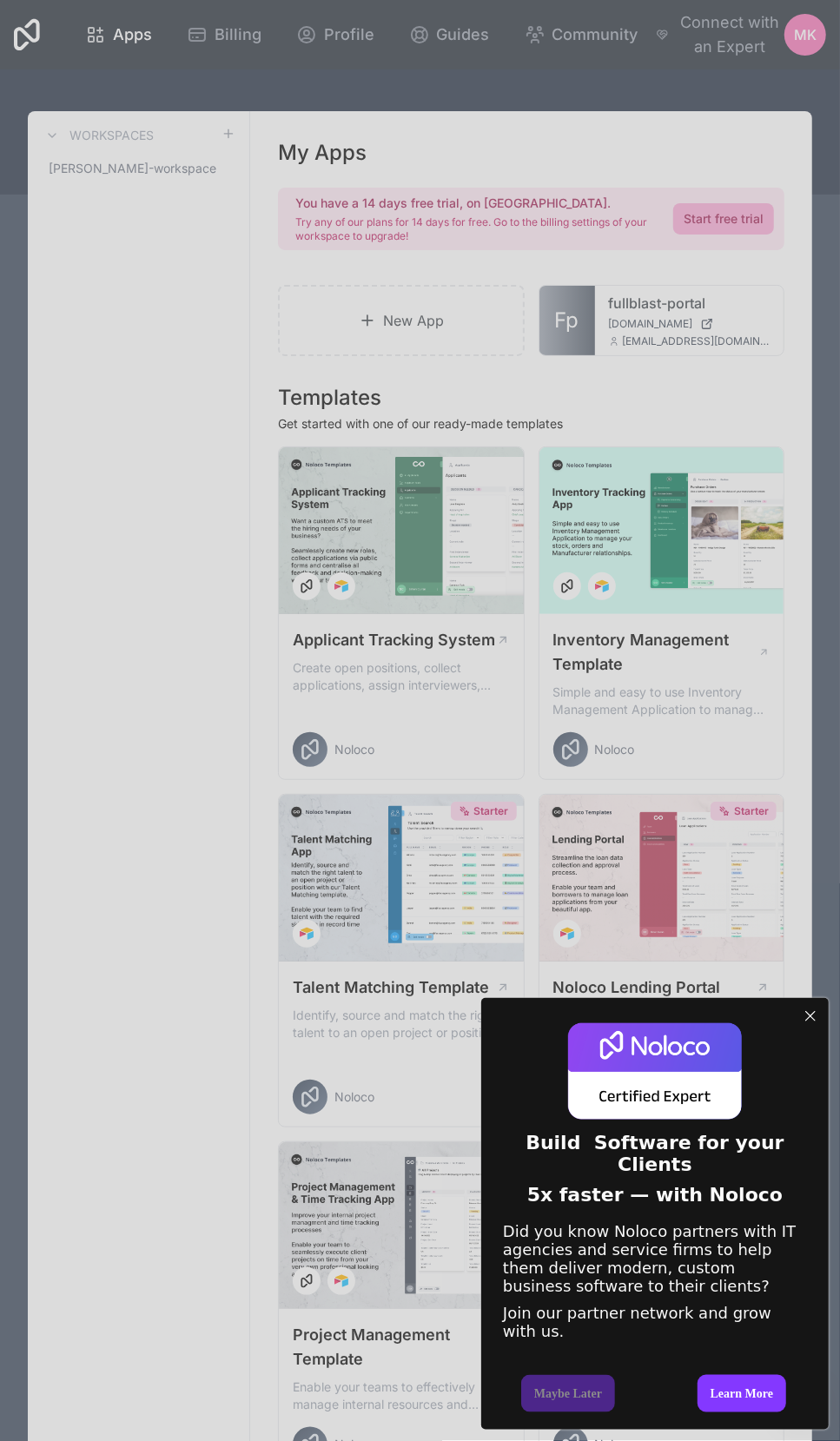
click at [815, 1005] on div at bounding box center [810, 1016] width 22 height 22
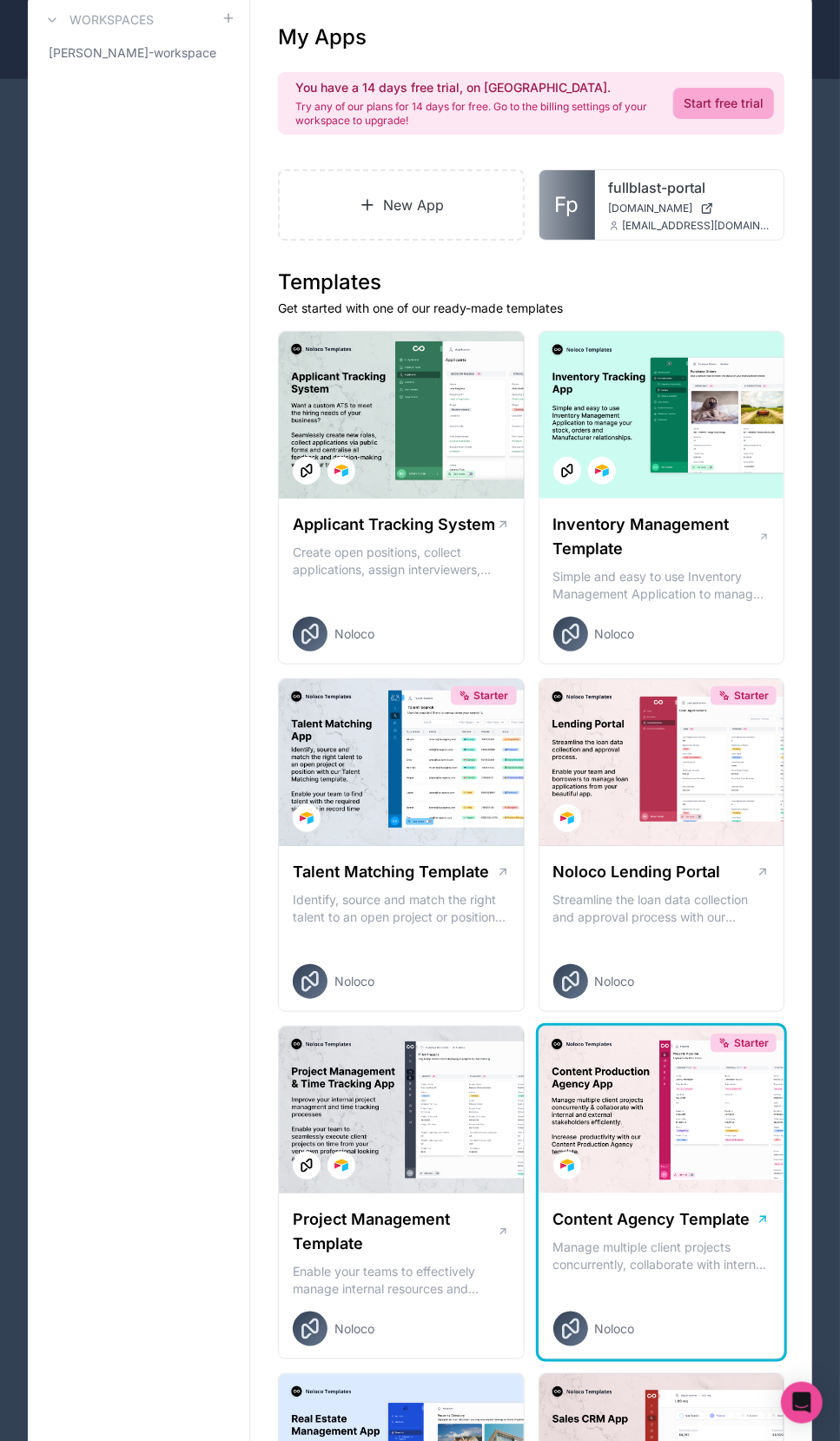
scroll to position [231, 0]
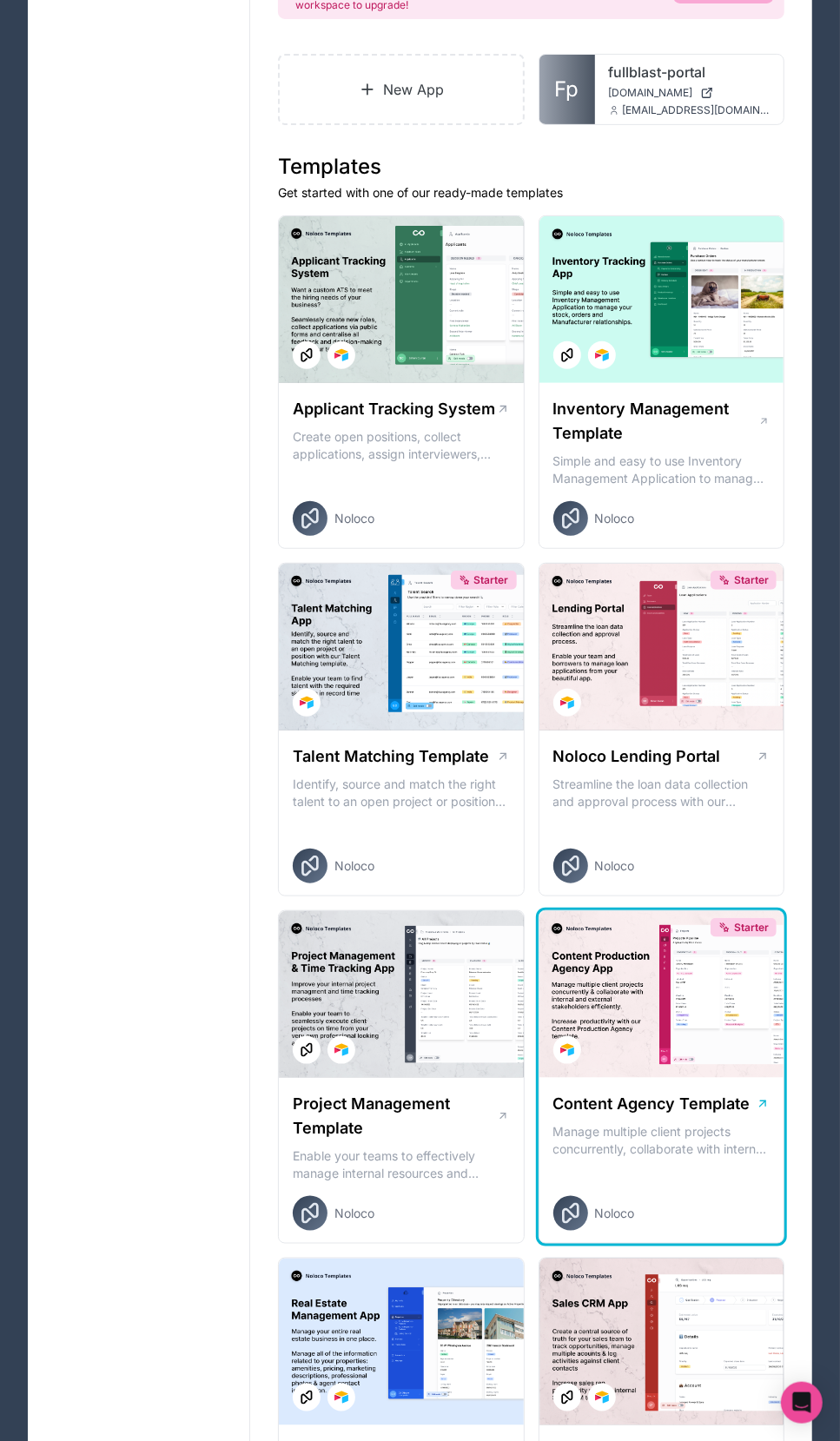
click at [605, 1039] on div "Starter" at bounding box center [661, 994] width 245 height 167
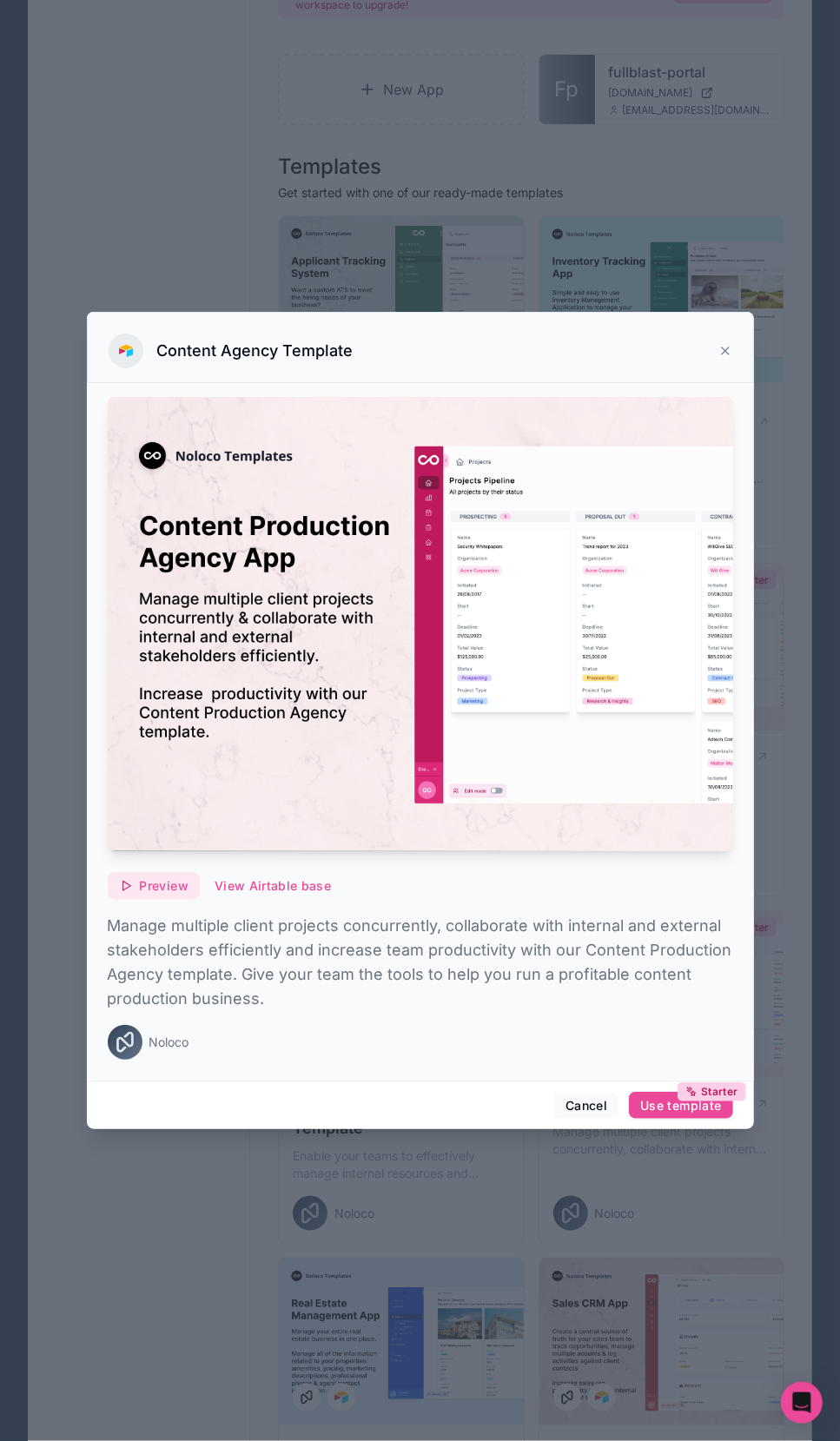
click at [154, 890] on span "Preview" at bounding box center [164, 886] width 49 height 16
click at [590, 1104] on button "Cancel" at bounding box center [586, 1105] width 64 height 27
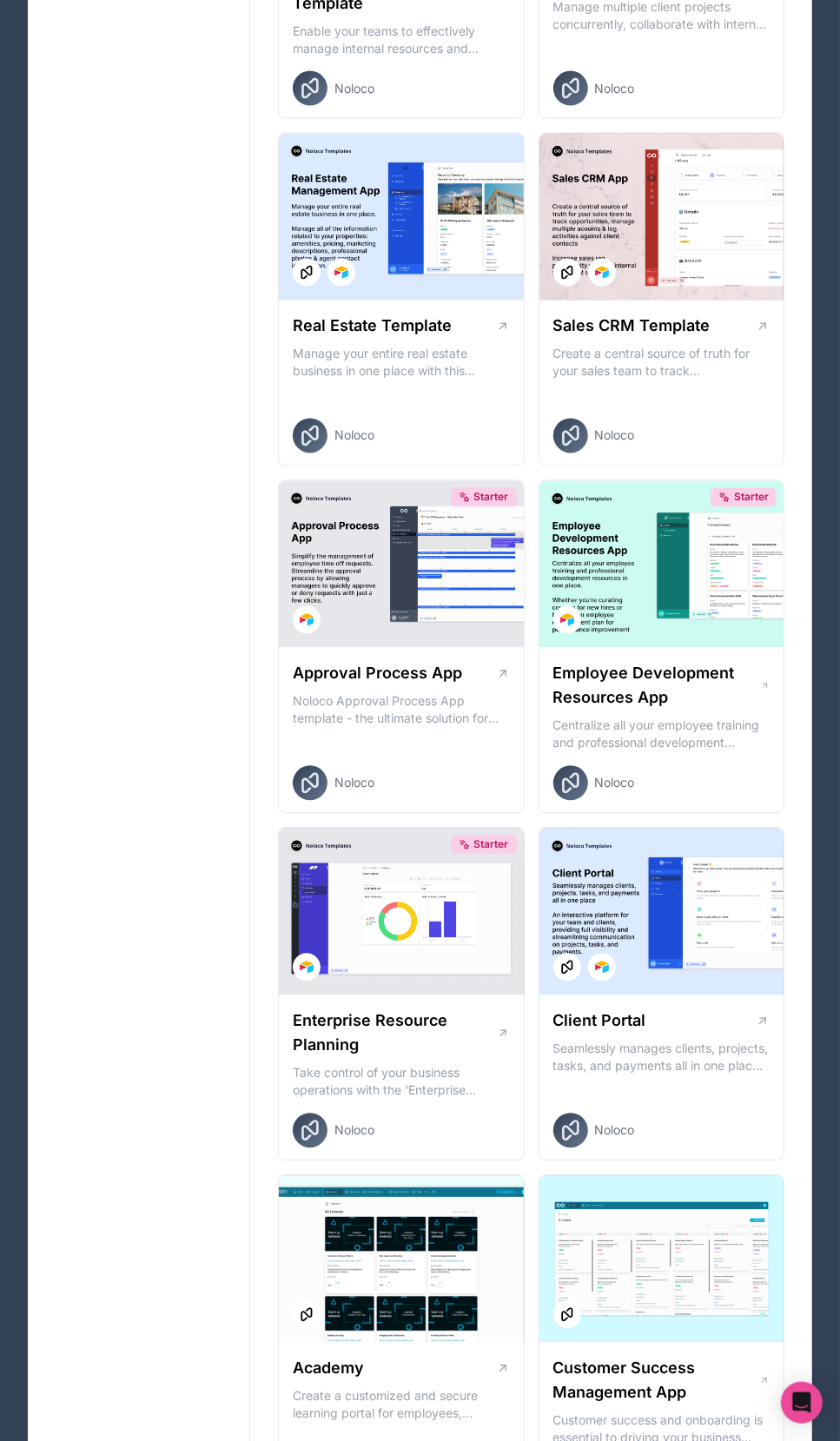
scroll to position [1505, 0]
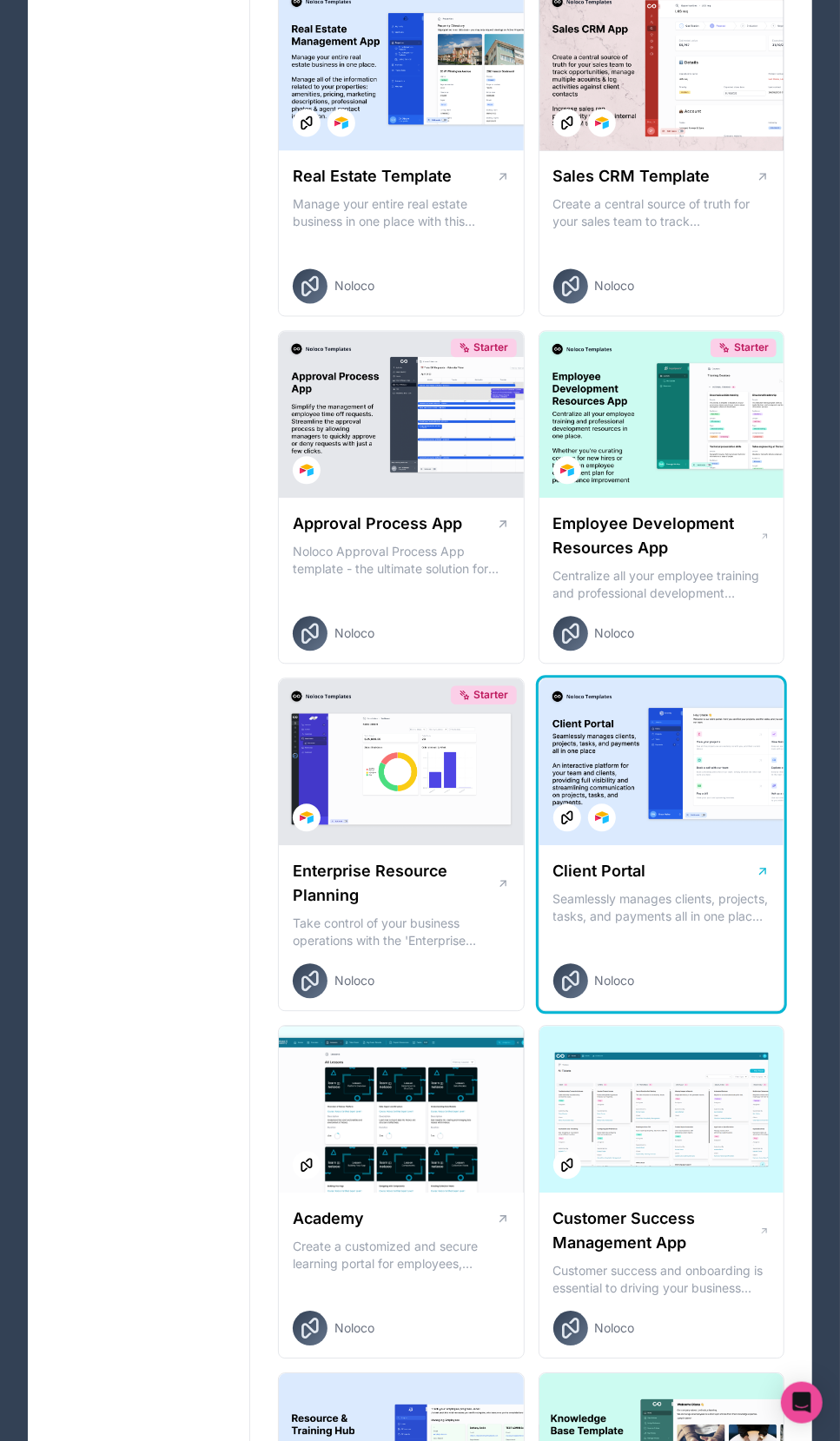
click at [691, 802] on div at bounding box center [661, 762] width 245 height 167
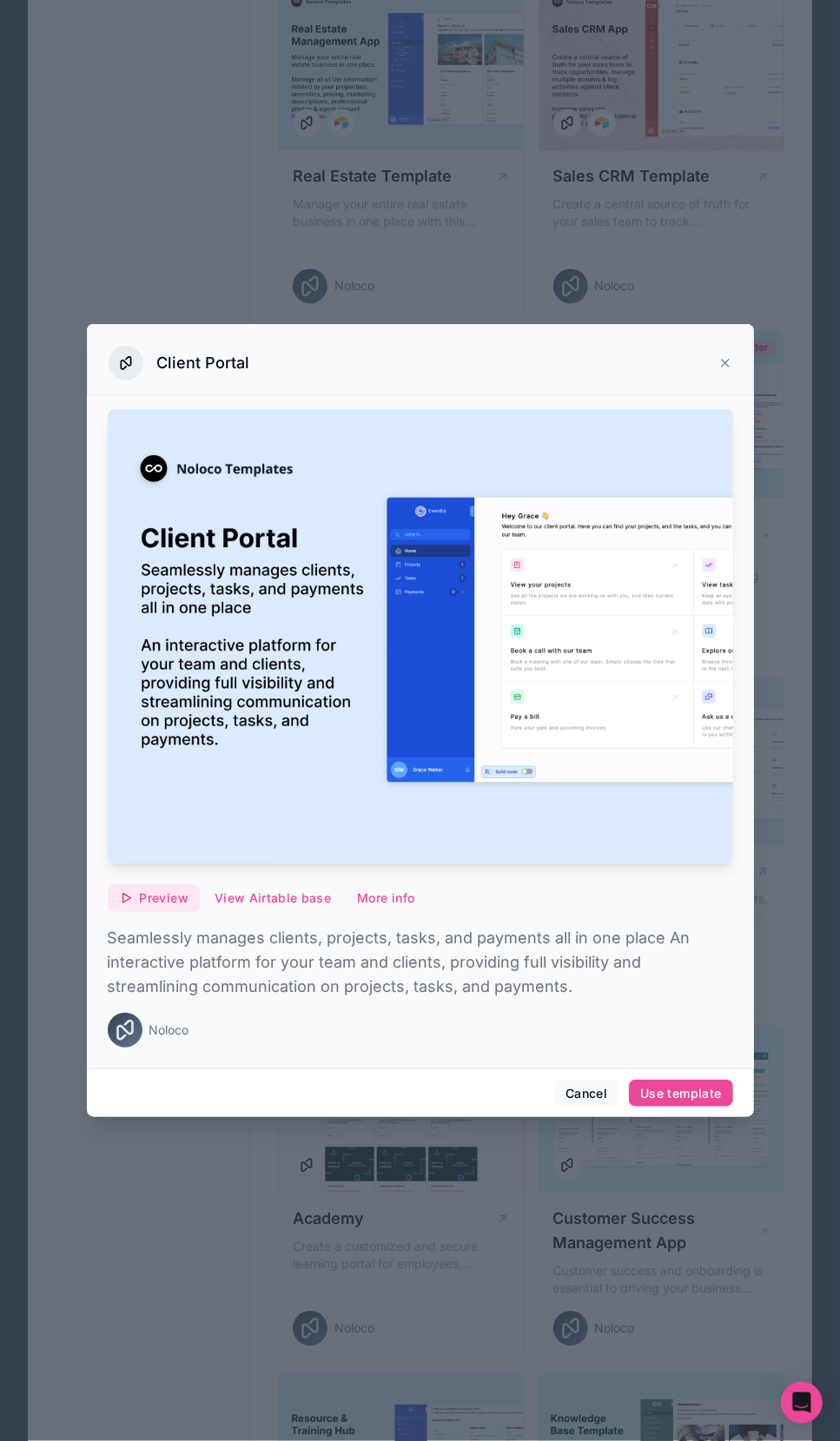
click at [153, 905] on span "Preview" at bounding box center [164, 898] width 49 height 16
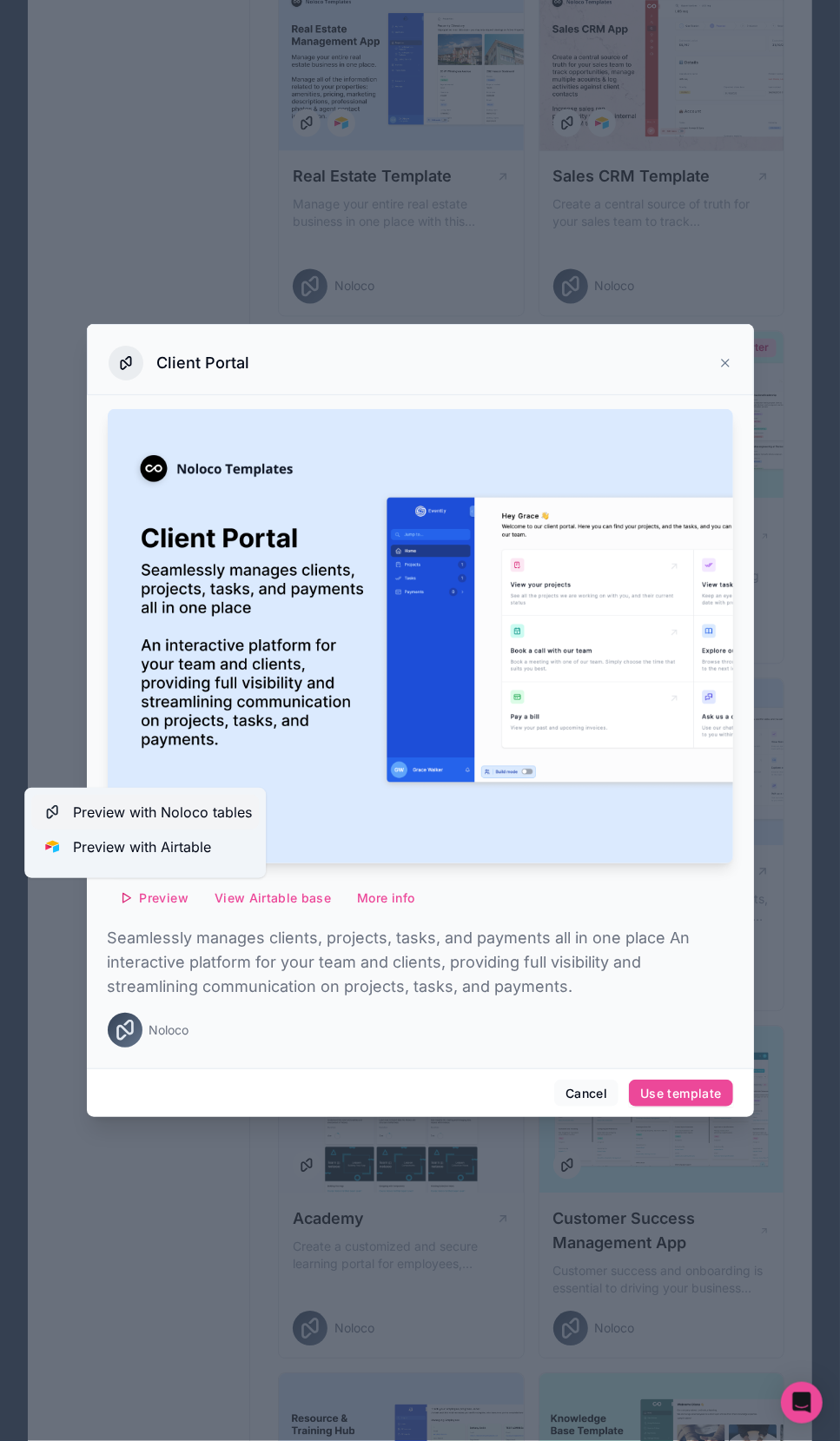
click at [196, 805] on span "Preview with Noloco tables" at bounding box center [162, 812] width 179 height 20
click at [378, 889] on button "More info" at bounding box center [385, 898] width 80 height 27
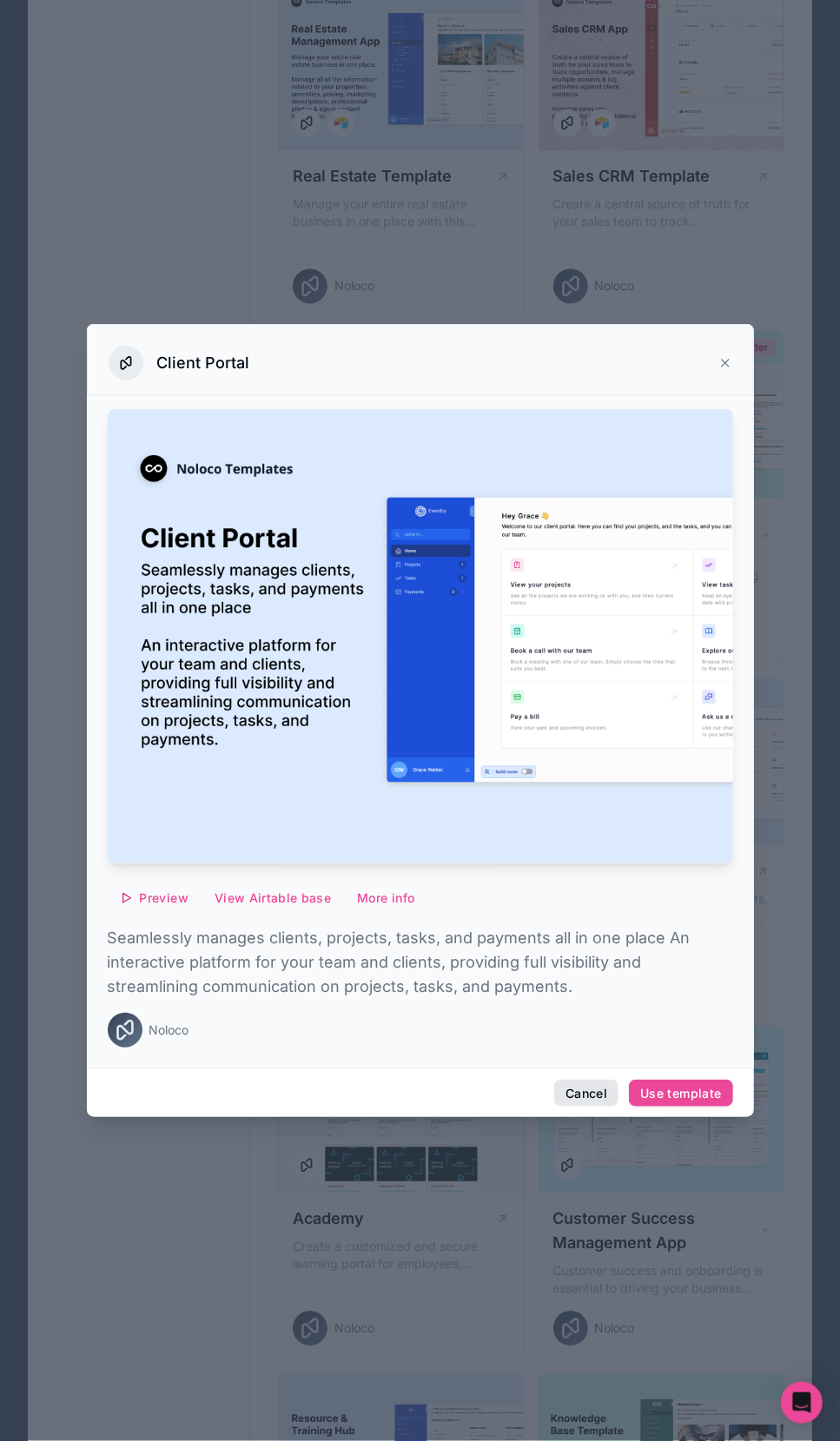
click at [597, 1102] on button "Cancel" at bounding box center [586, 1093] width 64 height 27
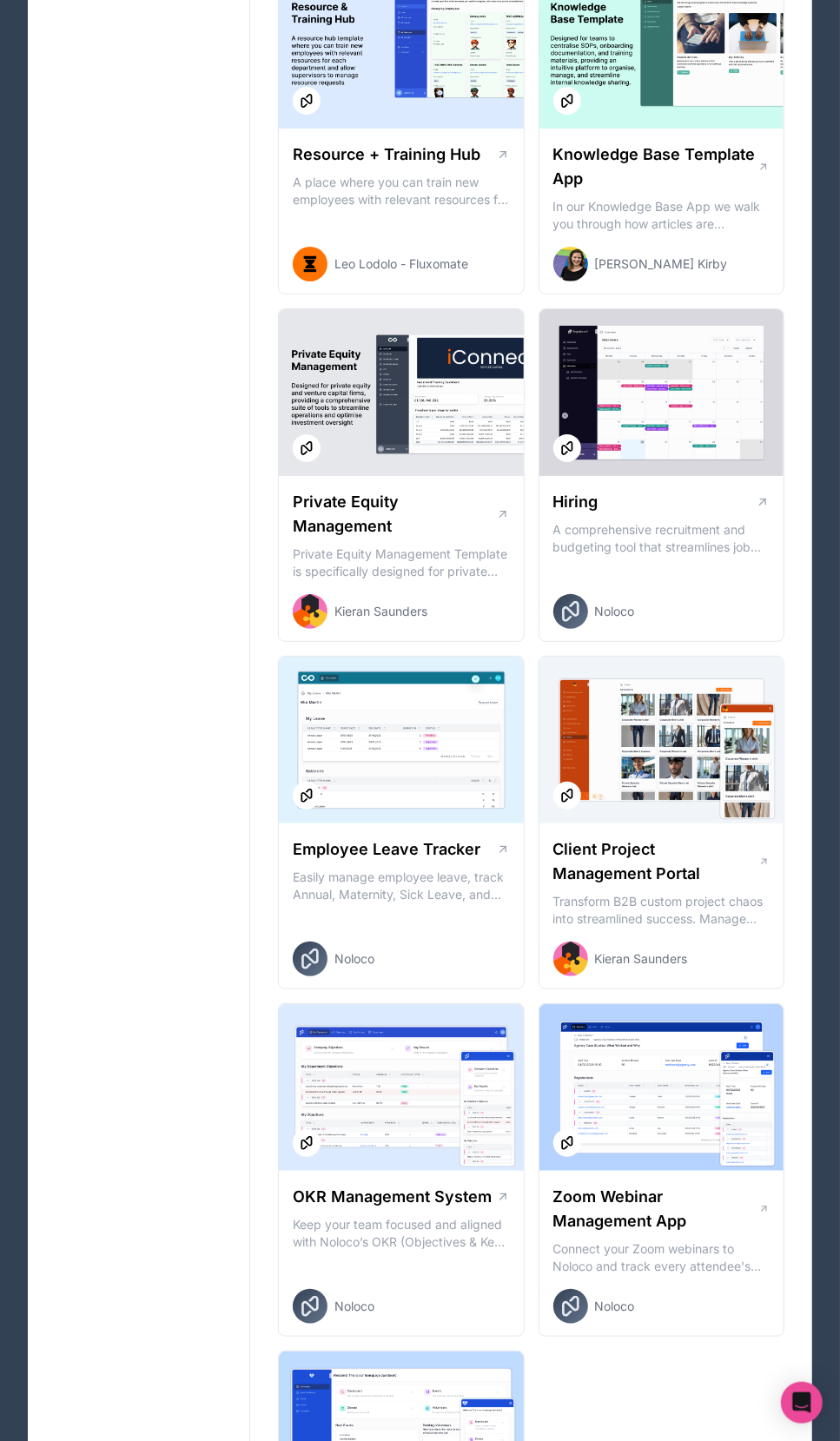
scroll to position [3010, 0]
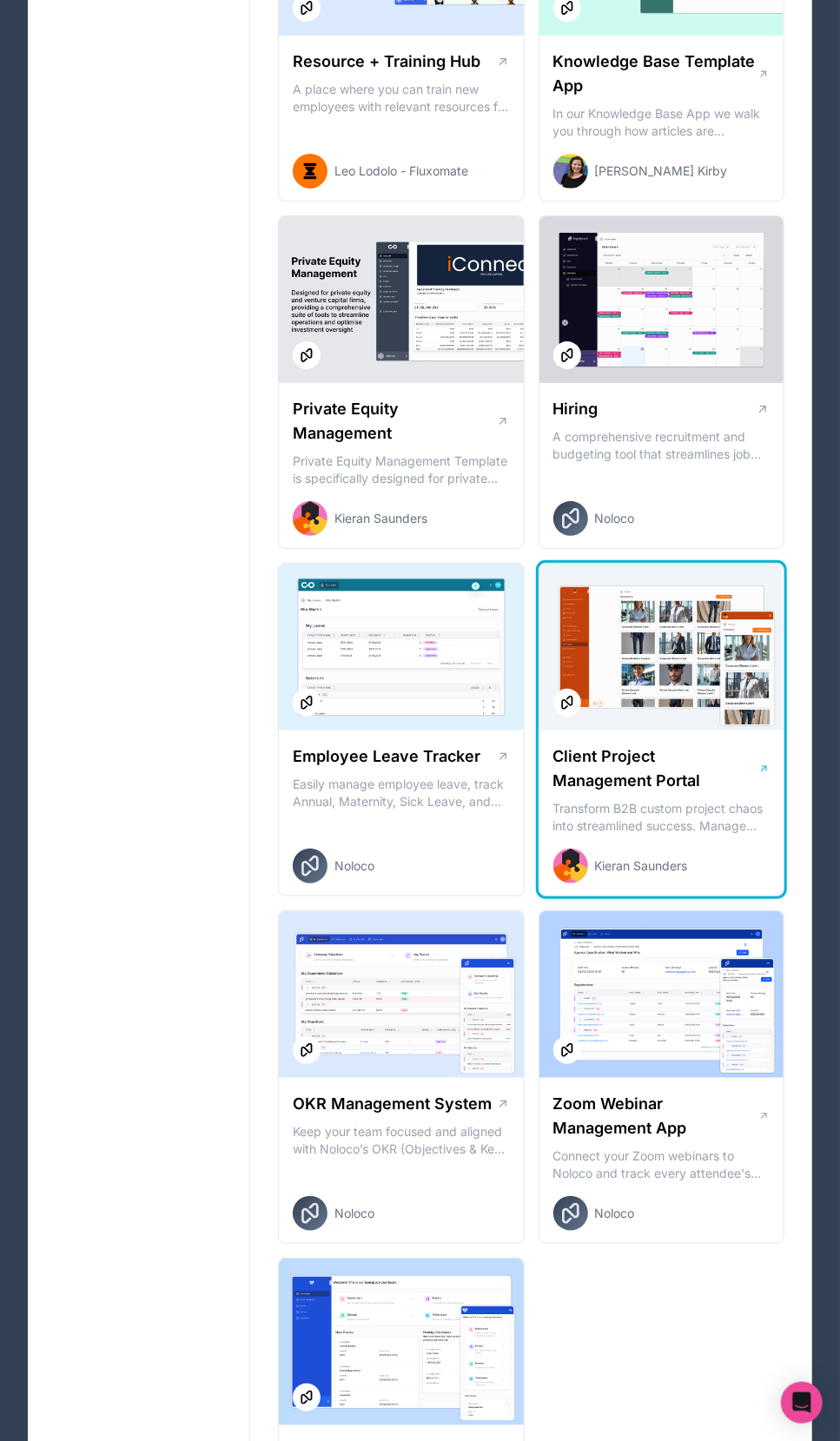
click at [650, 779] on h1 "Client Project Management Portal" at bounding box center [656, 769] width 206 height 49
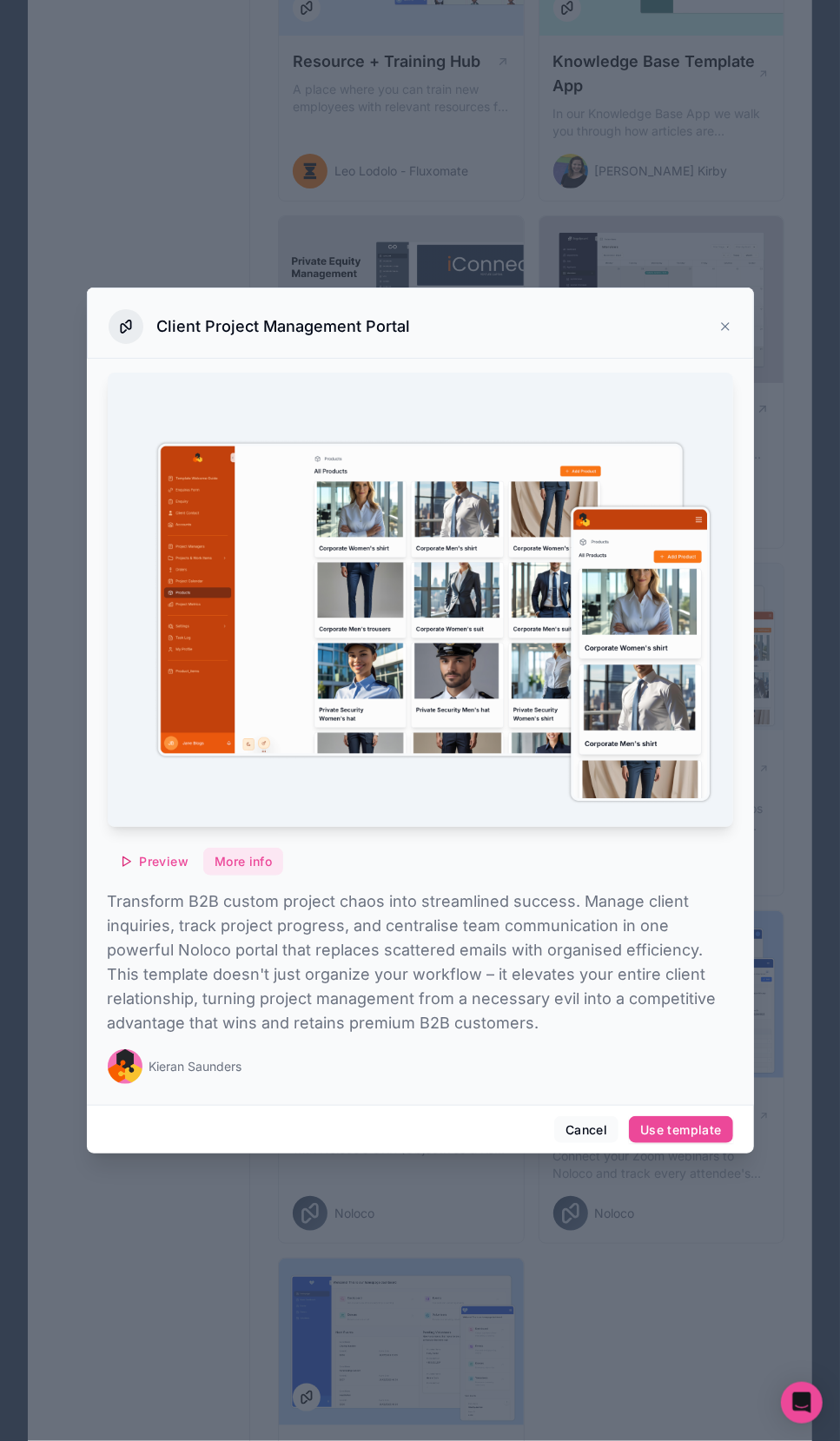
click at [240, 863] on button "More info" at bounding box center [243, 861] width 80 height 27
click at [595, 1132] on button "Cancel" at bounding box center [586, 1130] width 64 height 27
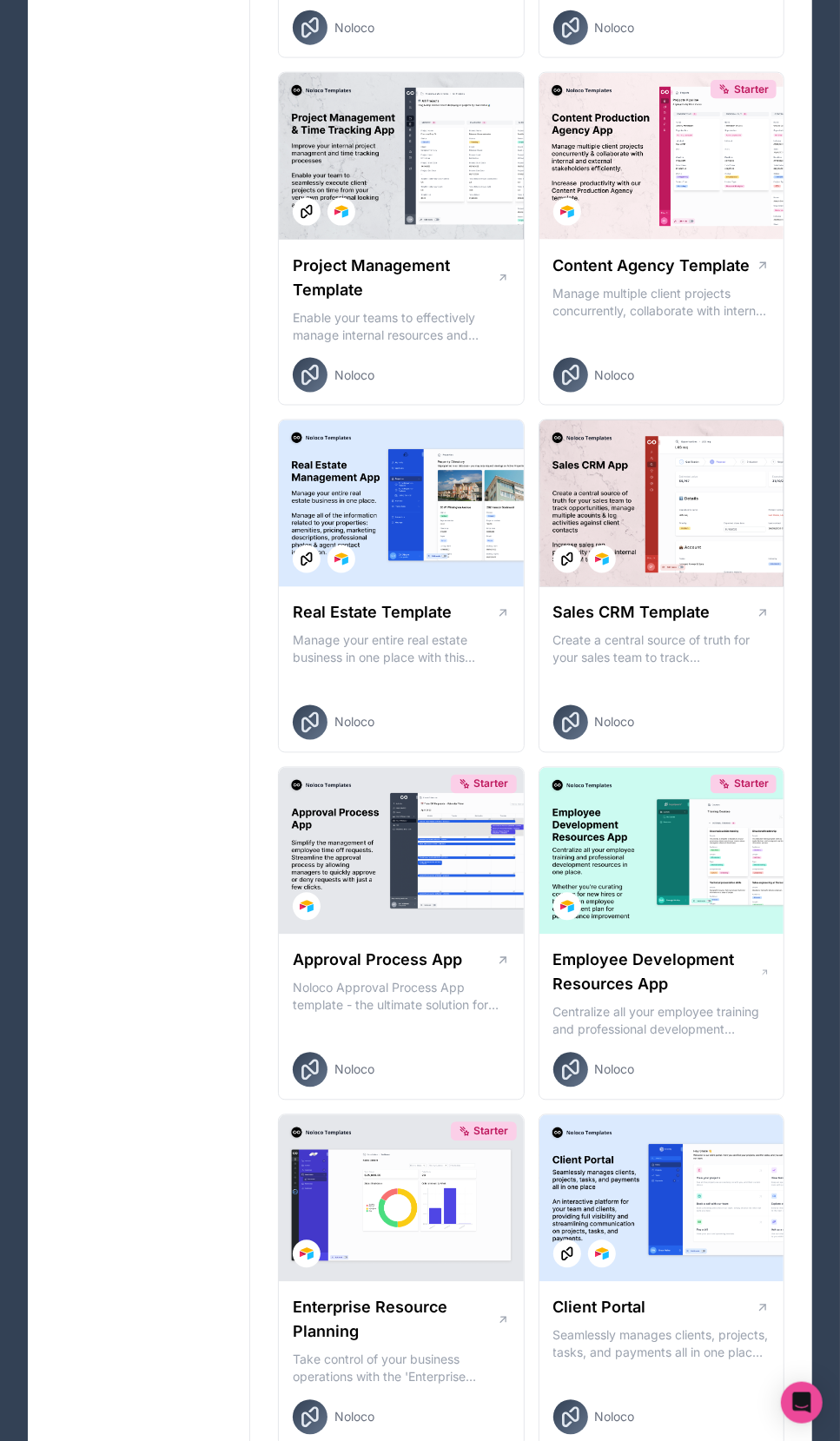
scroll to position [1186, 0]
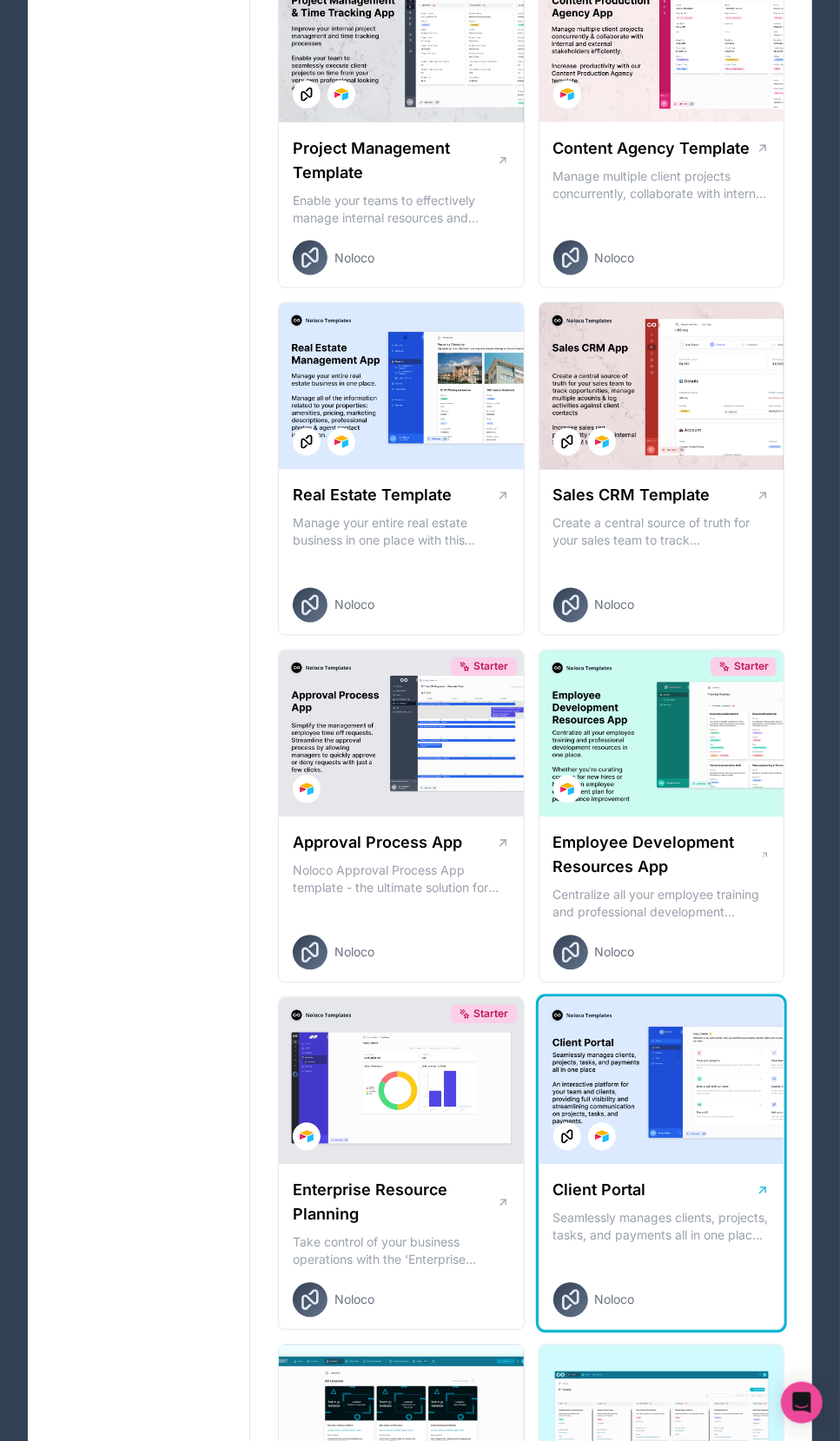
click at [628, 1231] on p "Seamlessly manages clients, projects, tasks, and payments all in one place An i…" at bounding box center [661, 1227] width 218 height 35
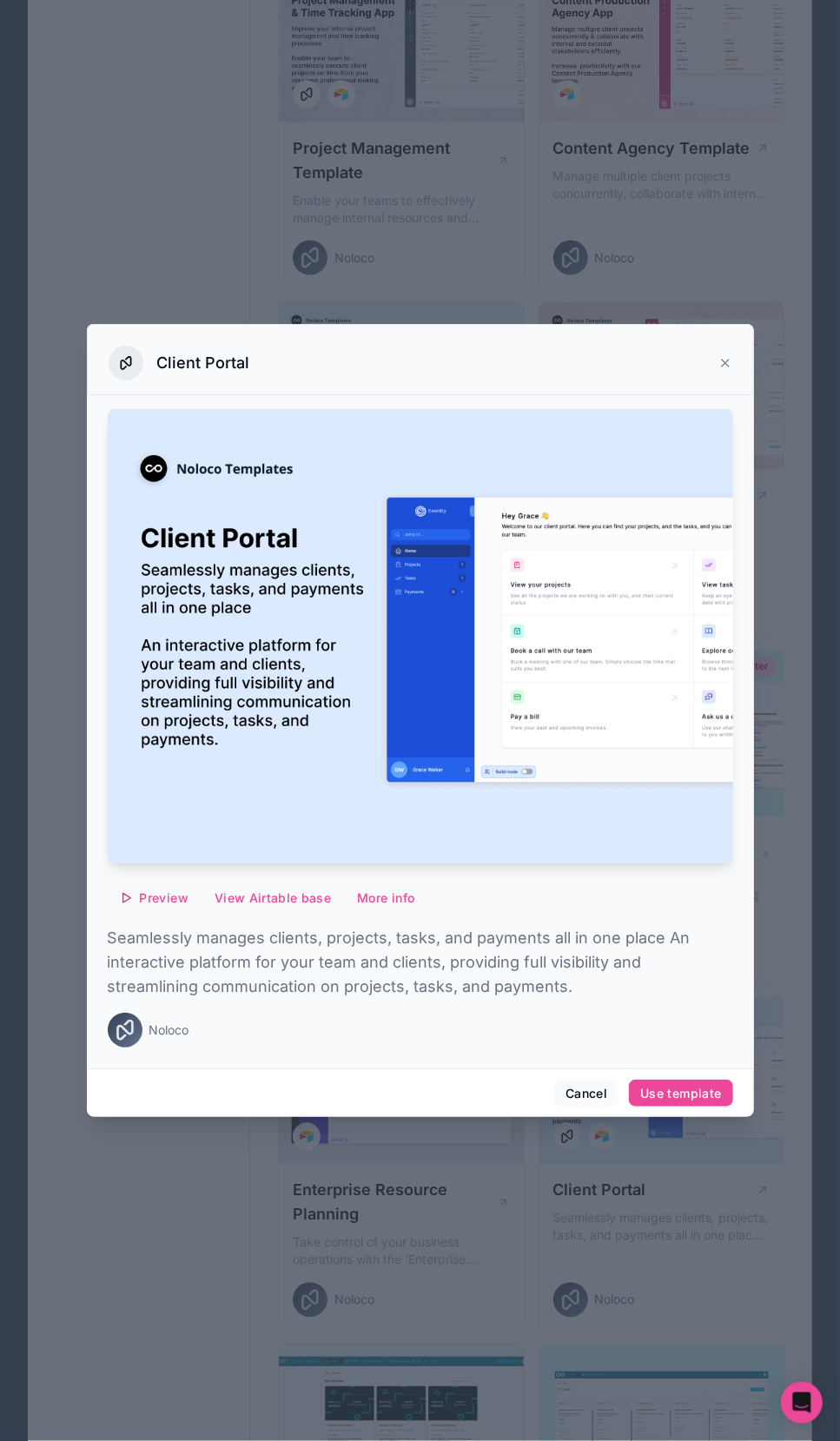
click at [690, 1072] on div "Cancel Use template" at bounding box center [420, 1093] width 667 height 50
click at [700, 1101] on button "Use template" at bounding box center [680, 1093] width 103 height 27
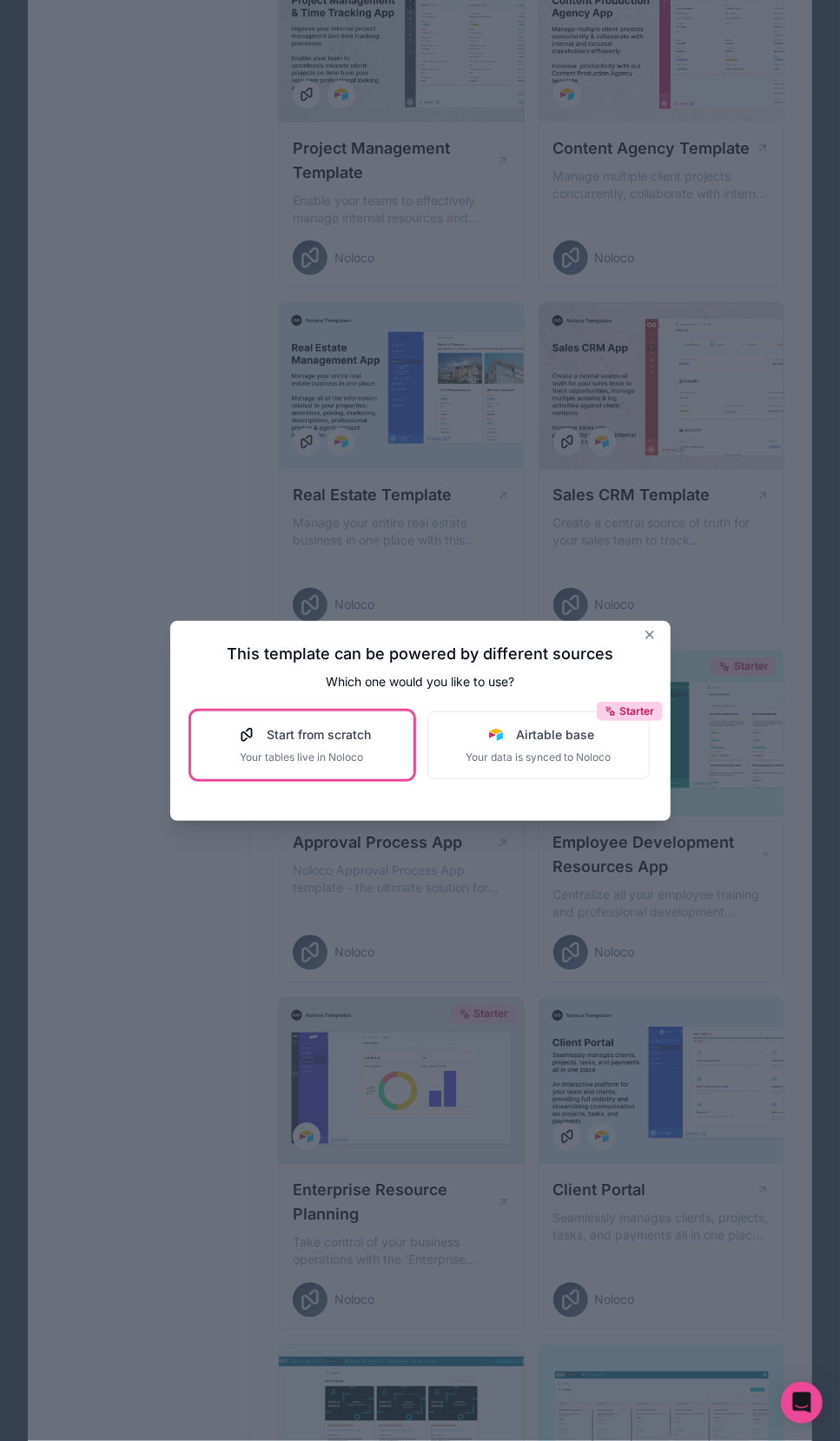
click at [306, 755] on span "Your tables live in Noloco" at bounding box center [302, 757] width 139 height 14
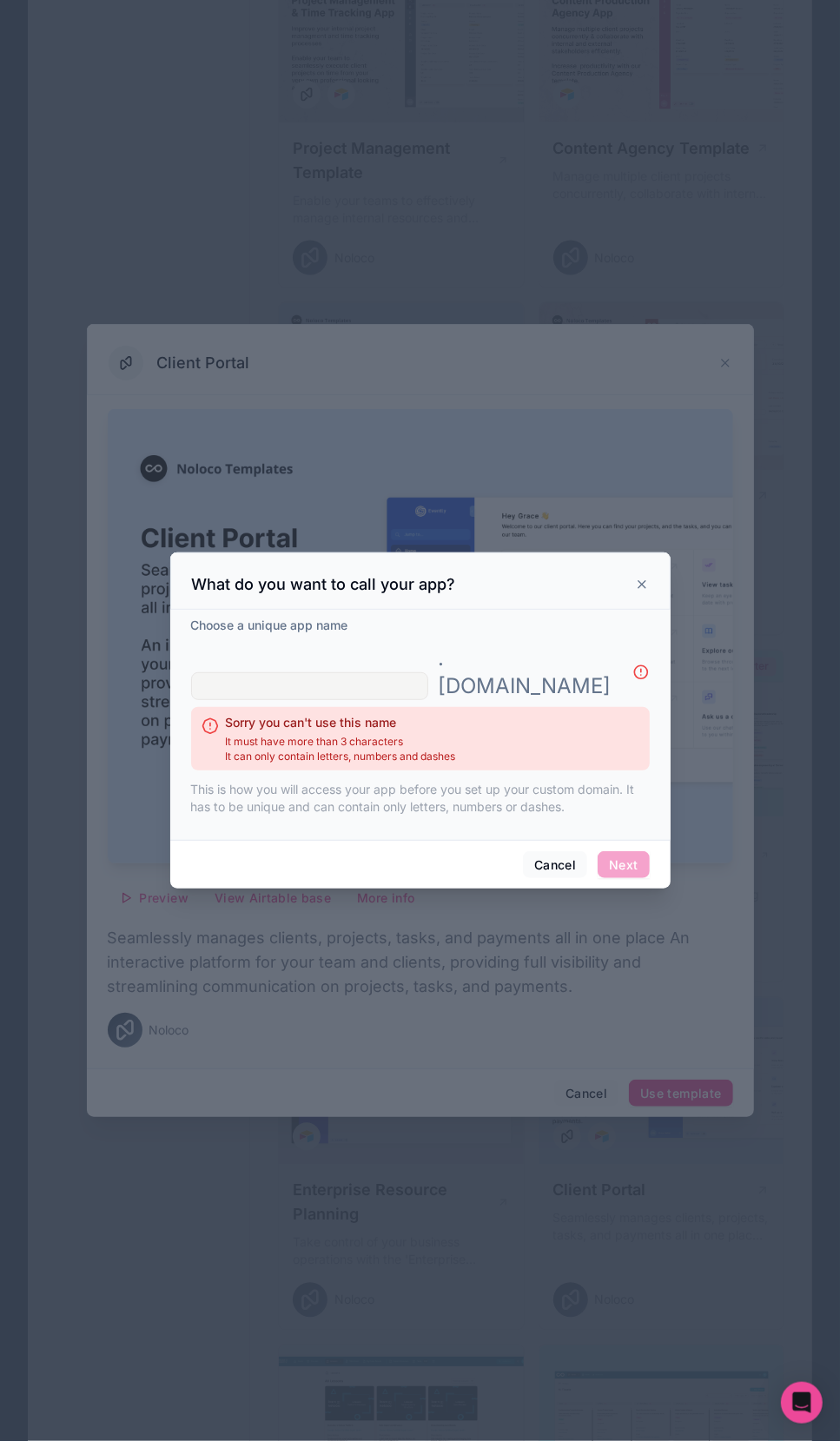
click at [312, 672] on input "text" at bounding box center [309, 686] width 237 height 27
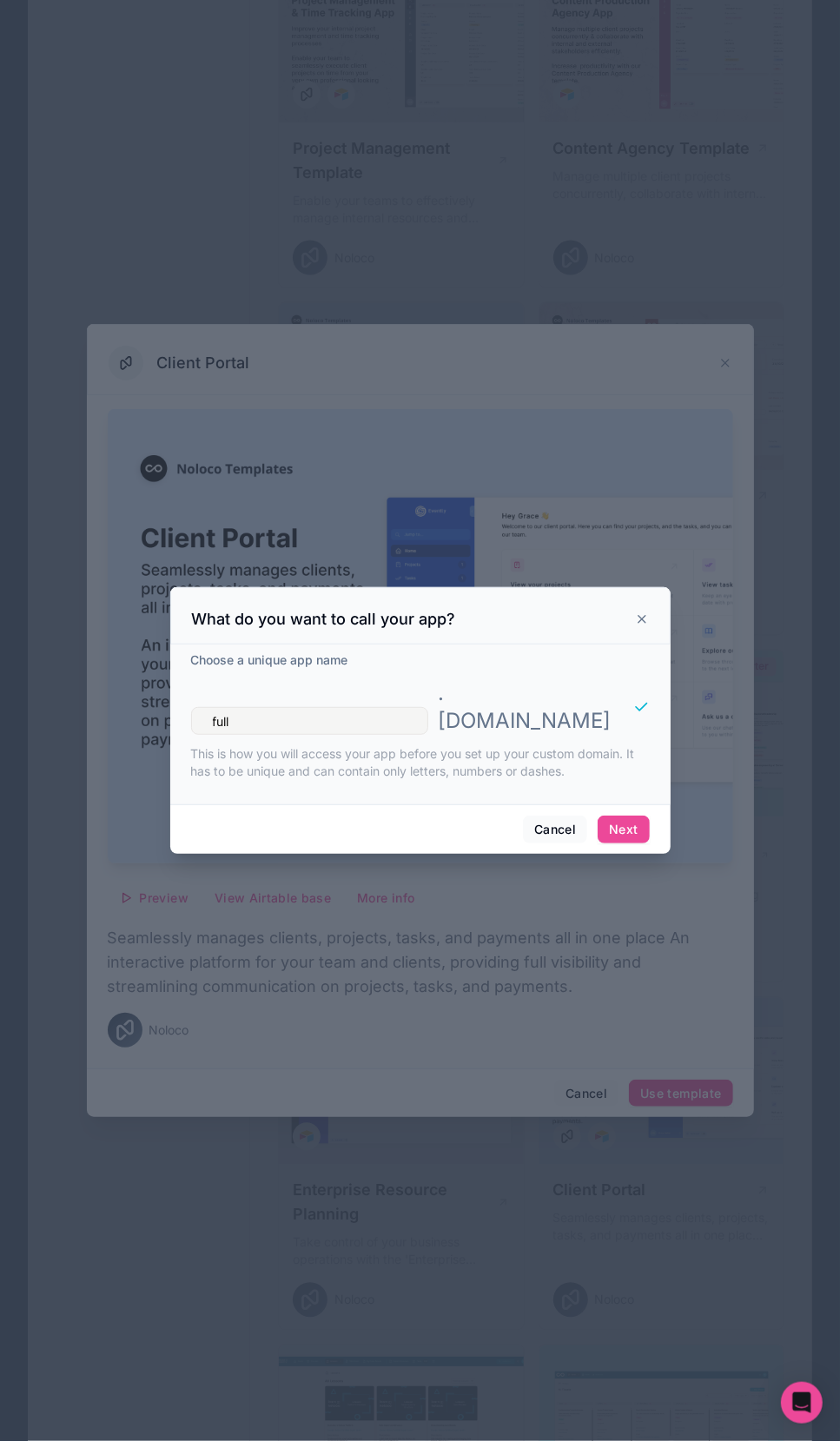
scroll to position [1302, 0]
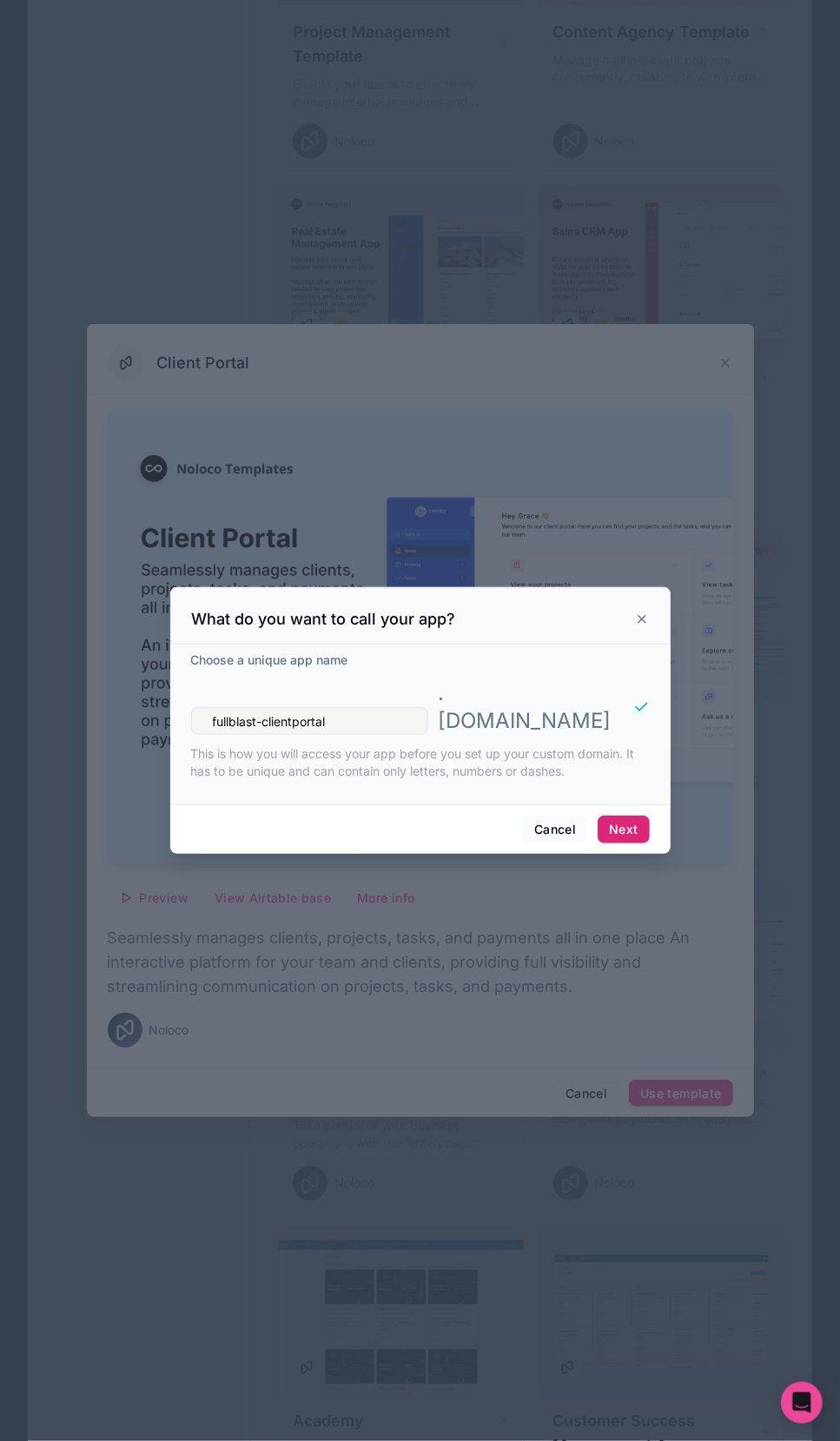
type input "fullblast-clientportal"
click at [620, 816] on button "Next" at bounding box center [622, 829] width 52 height 27
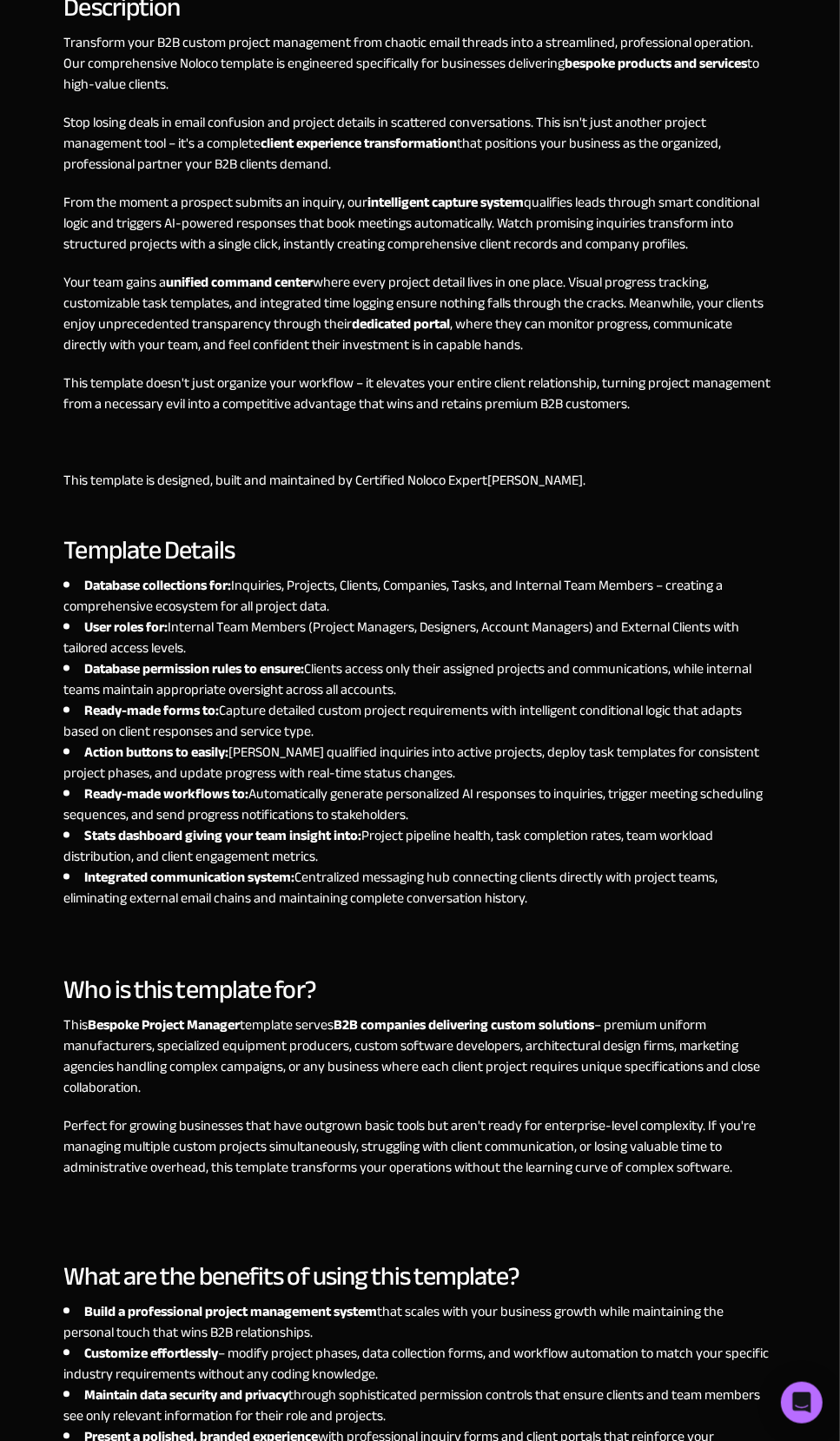
scroll to position [1158, 0]
